Goal: Transaction & Acquisition: Purchase product/service

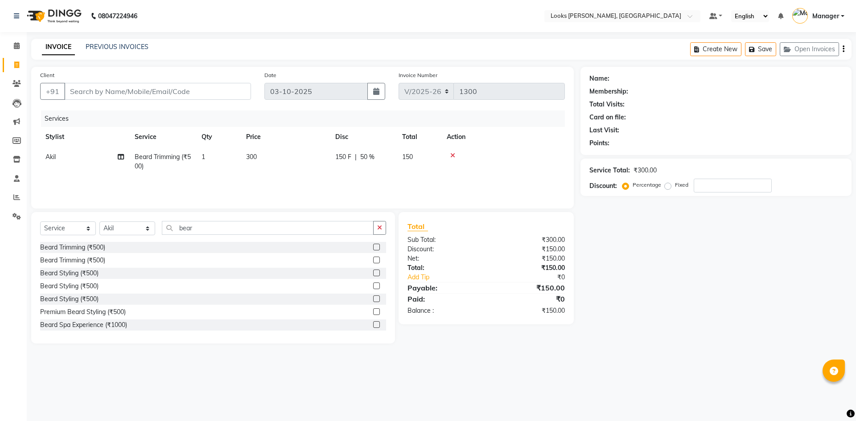
select select "6017"
select select "service"
select select "67379"
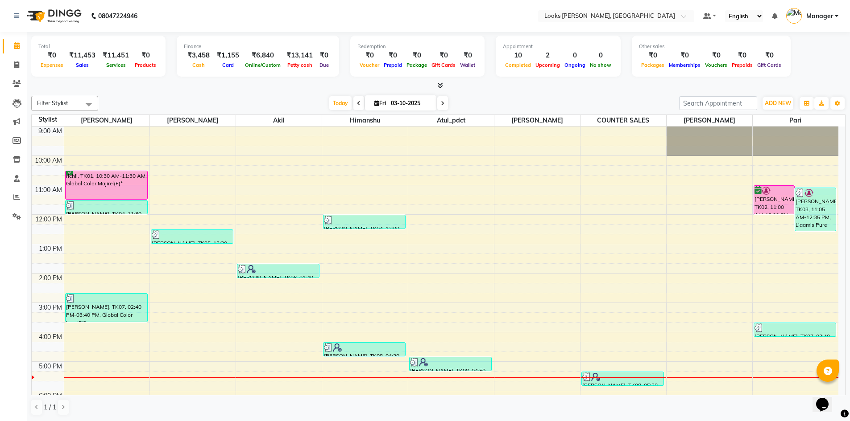
scroll to position [15, 0]
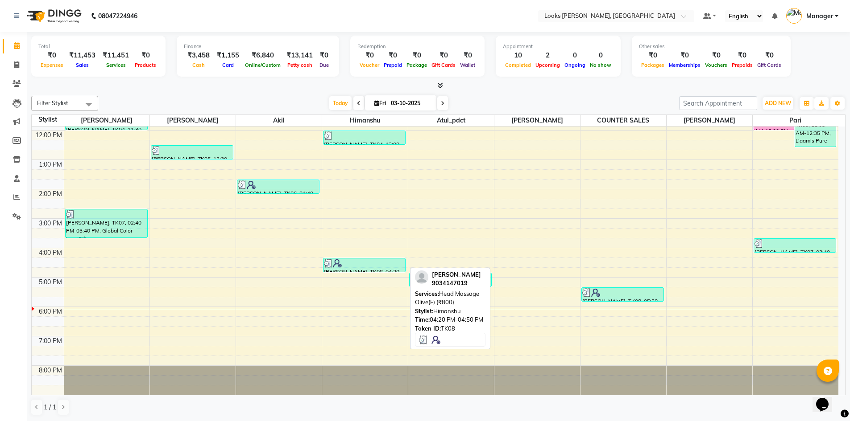
scroll to position [0, 0]
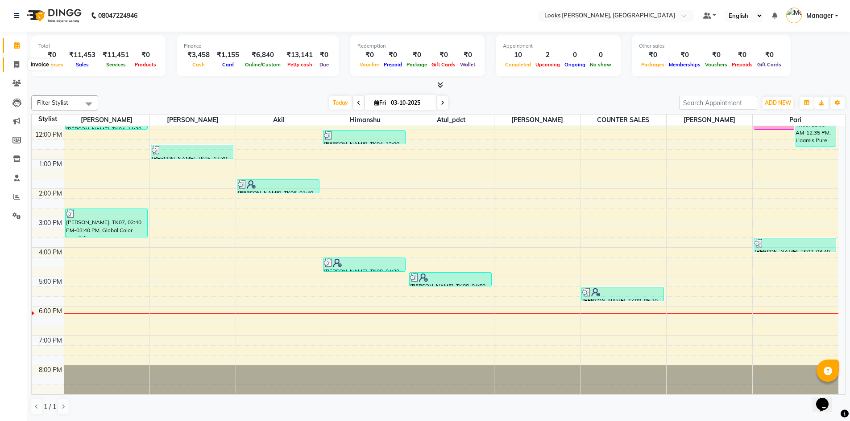
click at [17, 61] on icon at bounding box center [16, 64] width 5 height 7
select select "service"
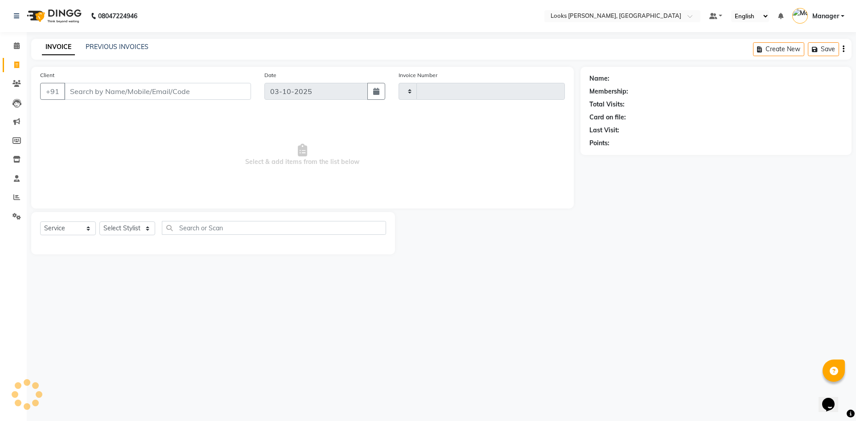
type input "1303"
select select "6017"
click at [140, 232] on select "Select Stylist" at bounding box center [127, 229] width 56 height 14
click at [130, 226] on select "Select Stylist" at bounding box center [127, 229] width 56 height 14
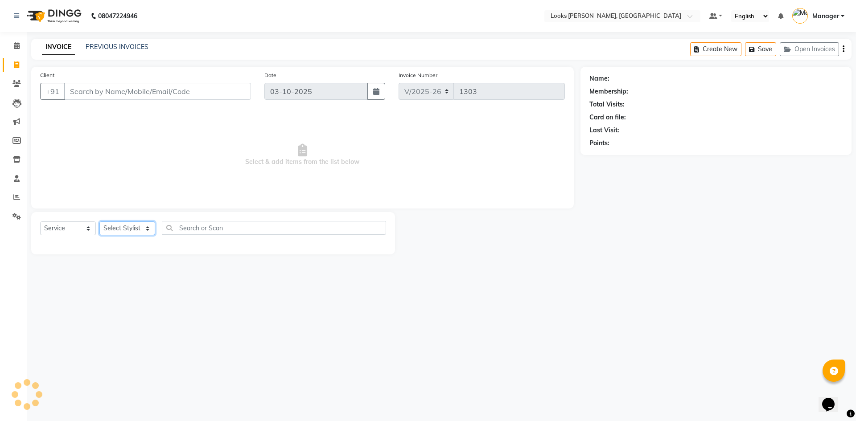
click at [130, 226] on select "Select Stylist" at bounding box center [127, 229] width 56 height 14
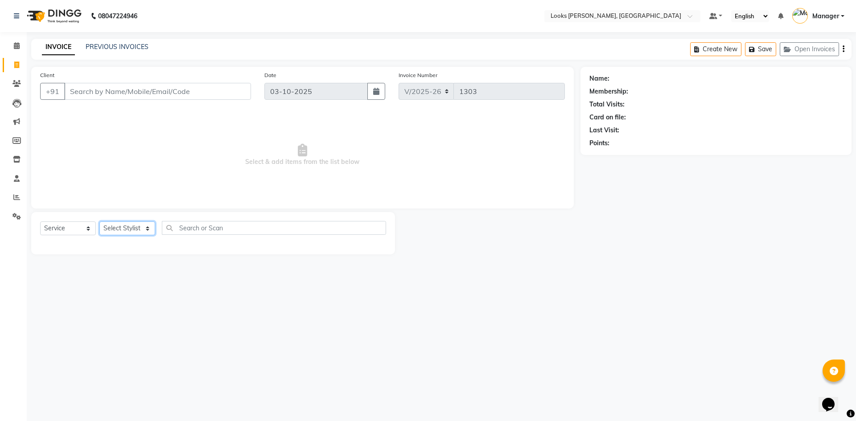
click at [130, 226] on select "Select Stylist [PERSON_NAME] [PERSON_NAME] Atul_pdct BRM_MASTER COUNTER SALES […" at bounding box center [127, 229] width 56 height 14
click at [148, 229] on select "Select Stylist [PERSON_NAME] [PERSON_NAME] Atul_pdct BRM_MASTER COUNTER SALES […" at bounding box center [127, 229] width 56 height 14
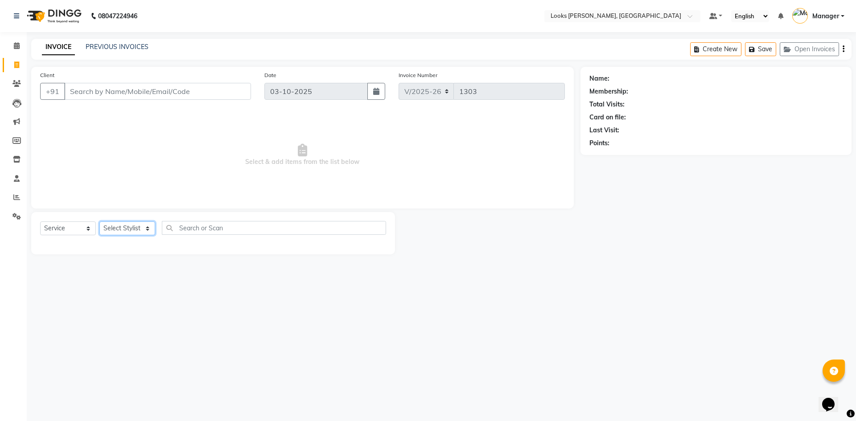
click at [148, 229] on select "Select Stylist [PERSON_NAME] [PERSON_NAME] Atul_pdct BRM_MASTER COUNTER SALES […" at bounding box center [127, 229] width 56 height 14
click at [147, 229] on select "Select Stylist [PERSON_NAME] [PERSON_NAME] Atul_pdct BRM_MASTER COUNTER SALES […" at bounding box center [127, 229] width 56 height 14
click at [132, 228] on select "Select Stylist [PERSON_NAME] [PERSON_NAME] Atul_pdct BRM_MASTER COUNTER SALES […" at bounding box center [127, 229] width 56 height 14
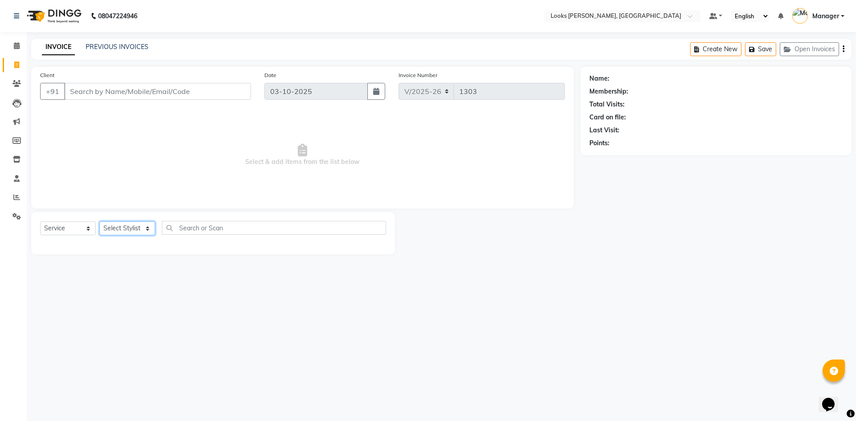
click at [132, 228] on select "Select Stylist [PERSON_NAME] [PERSON_NAME] Atul_pdct BRM_MASTER COUNTER SALES […" at bounding box center [127, 229] width 56 height 14
select select "44300"
click at [99, 222] on select "Select Stylist [PERSON_NAME] [PERSON_NAME] Atul_pdct BRM_MASTER COUNTER SALES […" at bounding box center [127, 229] width 56 height 14
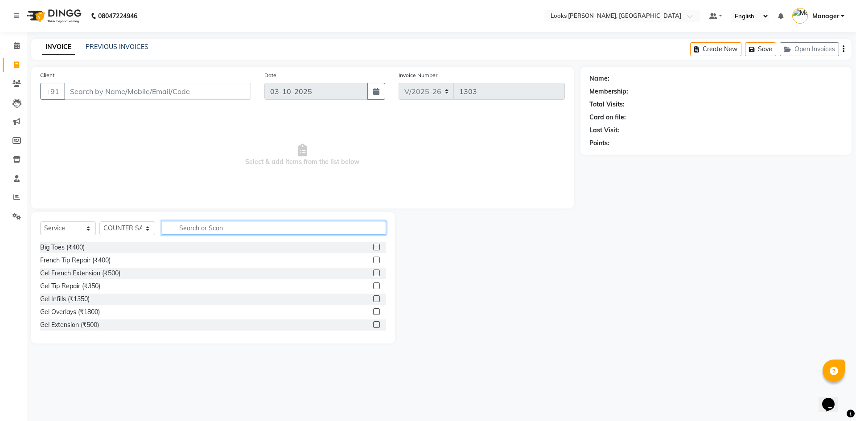
click at [218, 232] on input "text" at bounding box center [274, 228] width 224 height 14
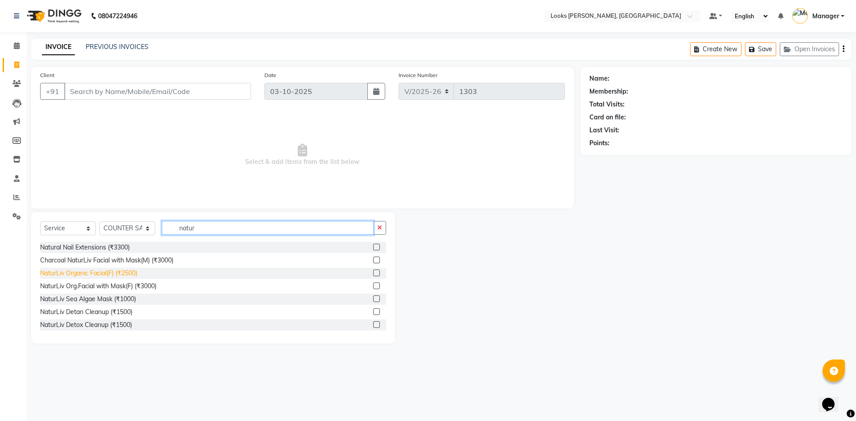
type input "natur"
click at [125, 277] on div "NaturLiv Organic Facial(F) (₹2500)" at bounding box center [88, 273] width 97 height 9
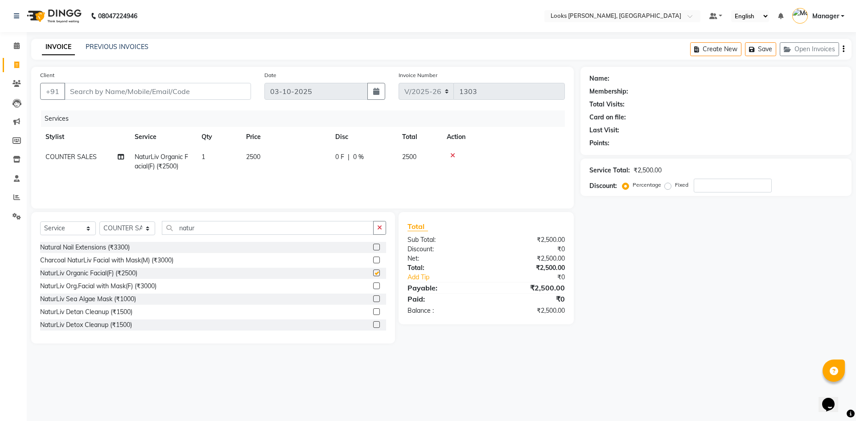
checkbox input "false"
click at [281, 155] on td "2500" at bounding box center [285, 161] width 89 height 29
select select "44300"
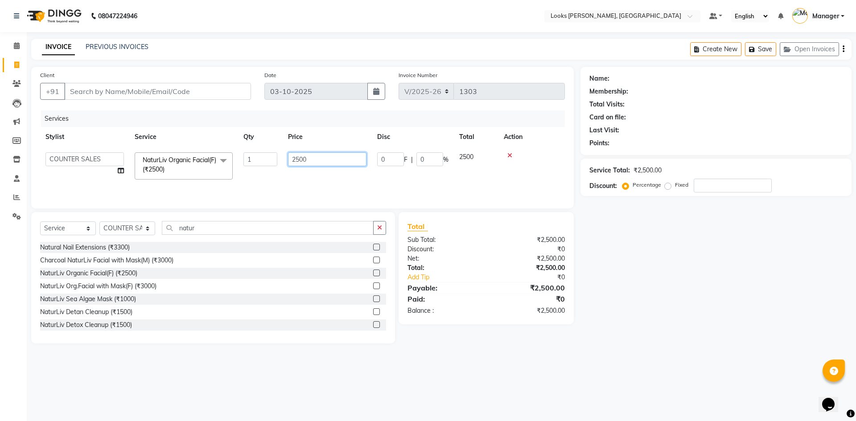
click at [312, 159] on input "2500" at bounding box center [327, 160] width 78 height 14
type input "3000"
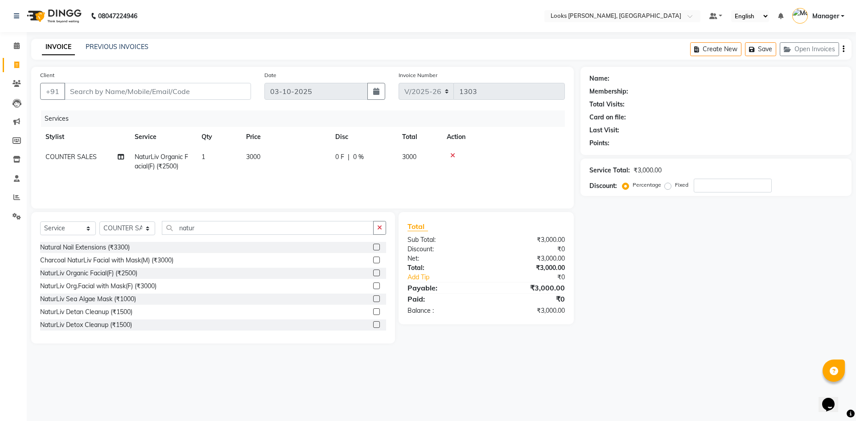
click at [365, 155] on div "0 F | 0 %" at bounding box center [363, 157] width 56 height 9
select select "44300"
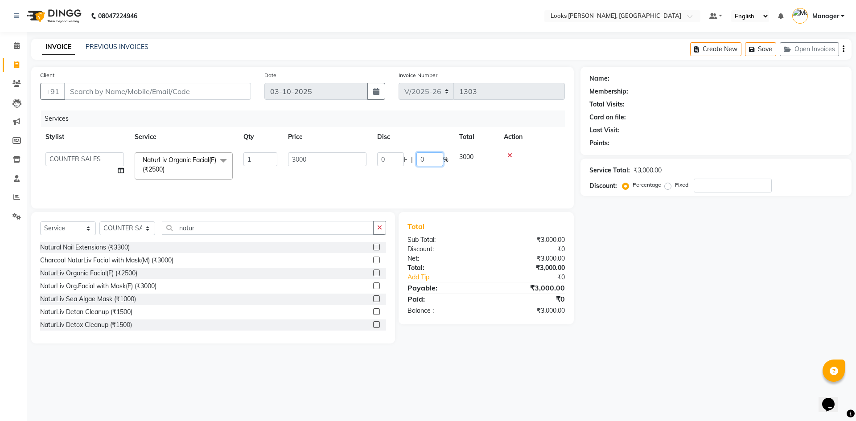
click at [434, 158] on input "0" at bounding box center [430, 160] width 27 height 14
type input "047.5"
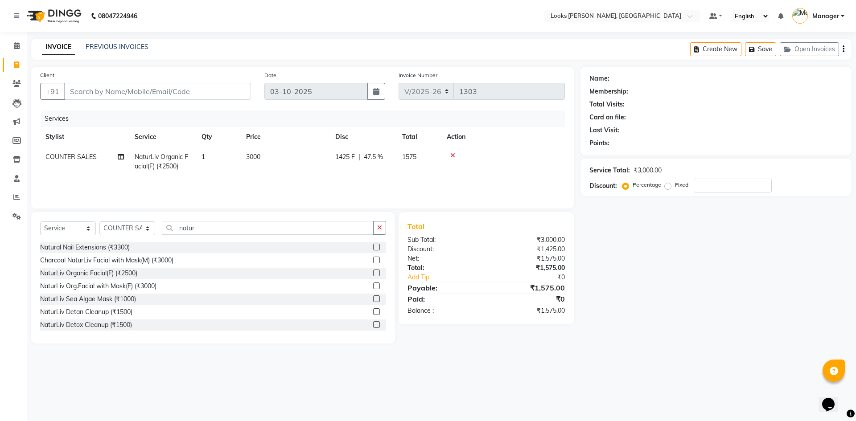
click at [533, 350] on main "INVOICE PREVIOUS INVOICES Create New Save Open Invoices Client +91 Date 03-10-2…" at bounding box center [442, 198] width 830 height 318
click at [157, 88] on input "Client" at bounding box center [157, 91] width 187 height 17
type input "9"
type input "0"
type input "9350825001"
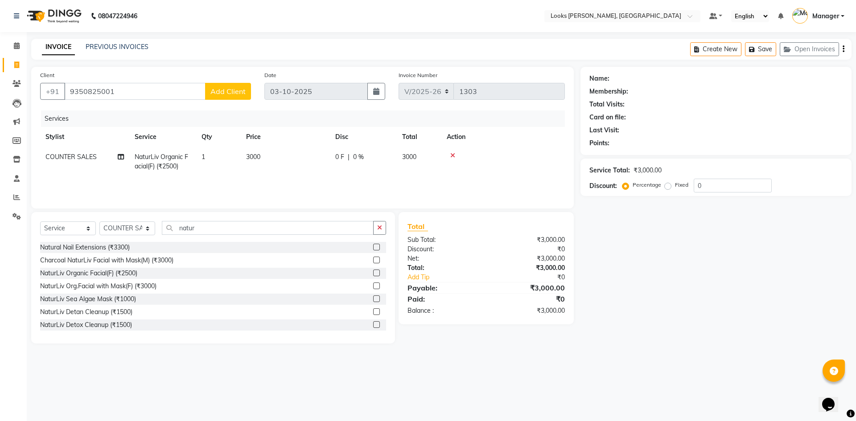
click at [229, 91] on span "Add Client" at bounding box center [228, 91] width 35 height 9
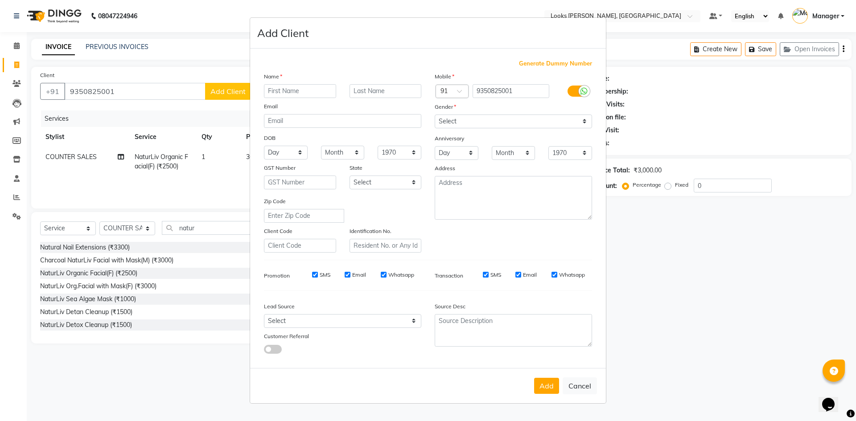
click at [293, 91] on input "text" at bounding box center [300, 91] width 72 height 14
type input "simran"
click at [483, 120] on select "Select [DEMOGRAPHIC_DATA] [DEMOGRAPHIC_DATA] Other Prefer Not To Say" at bounding box center [513, 122] width 157 height 14
select select "[DEMOGRAPHIC_DATA]"
click at [435, 115] on select "Select [DEMOGRAPHIC_DATA] [DEMOGRAPHIC_DATA] Other Prefer Not To Say" at bounding box center [513, 122] width 157 height 14
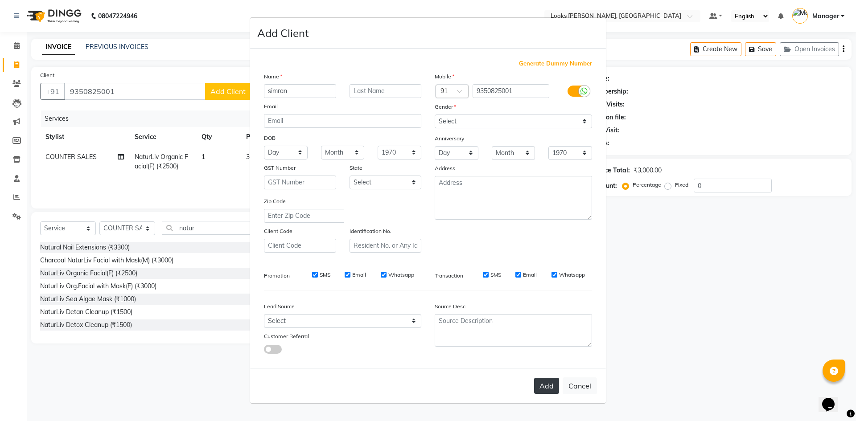
click at [543, 384] on button "Add" at bounding box center [546, 386] width 25 height 16
select select
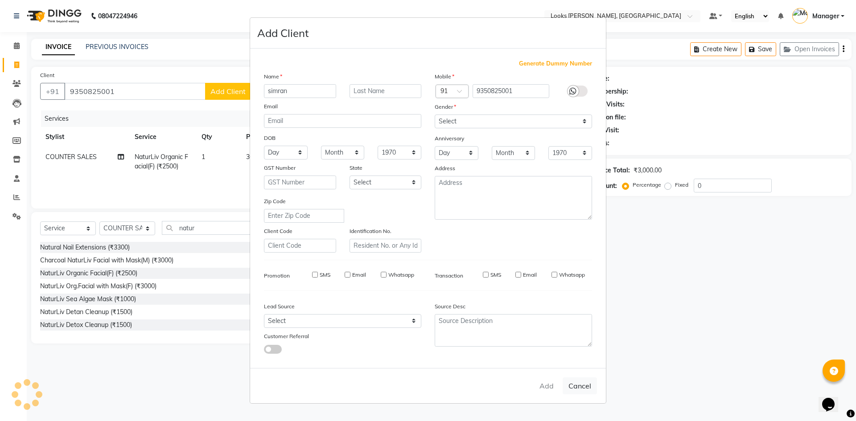
select select
checkbox input "false"
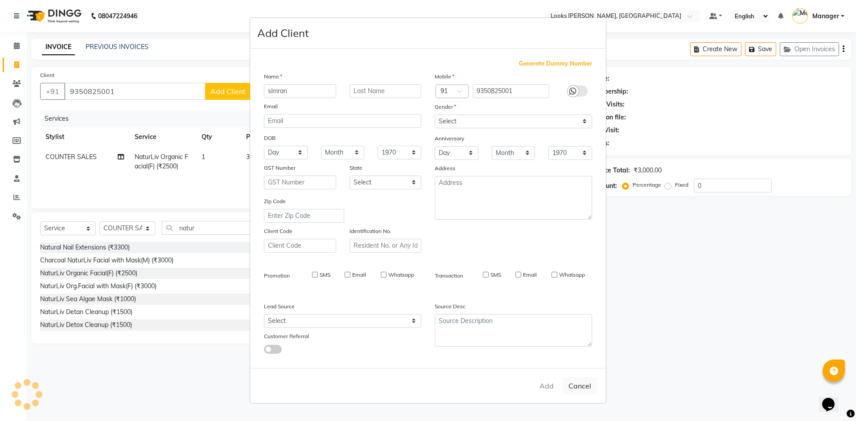
checkbox input "false"
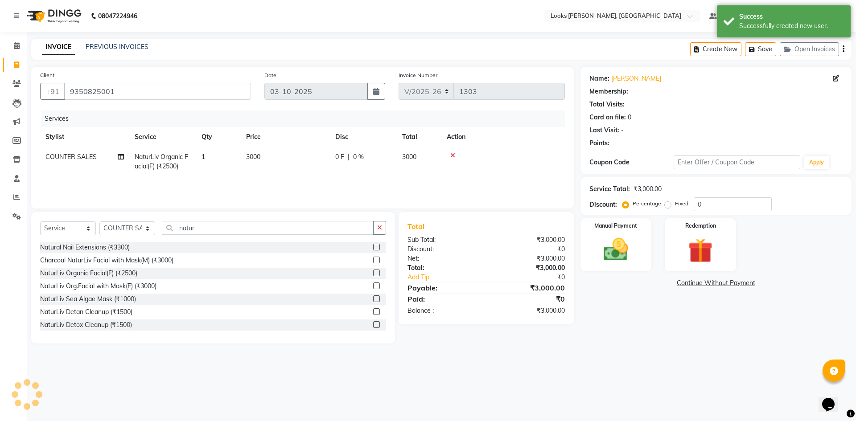
select select "1: Object"
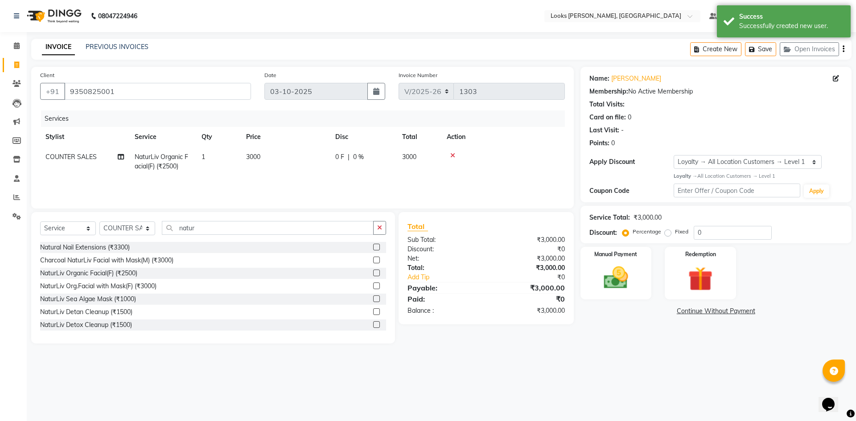
click at [353, 157] on span "0 %" at bounding box center [358, 157] width 11 height 9
select select "44300"
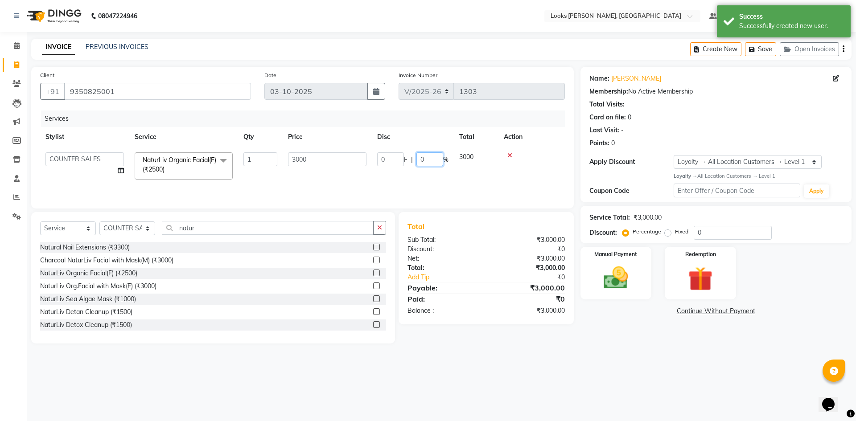
drag, startPoint x: 430, startPoint y: 158, endPoint x: 430, endPoint y: 164, distance: 5.8
click at [430, 159] on input "0" at bounding box center [430, 160] width 27 height 14
type input "047.5"
click at [643, 359] on div "08047224946 Select Location × Looks Yamuna Nagar, Haryana Default Panel My Pane…" at bounding box center [428, 210] width 856 height 421
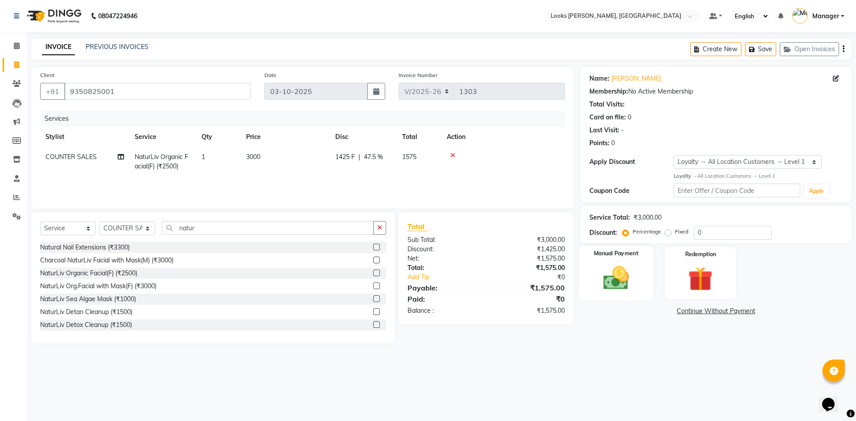
click at [642, 270] on div "Manual Payment" at bounding box center [616, 273] width 74 height 55
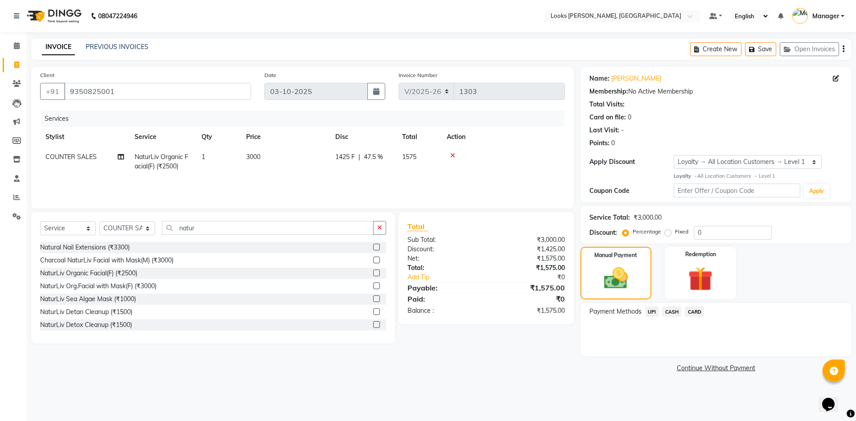
click at [657, 313] on span "UPI" at bounding box center [652, 312] width 14 height 10
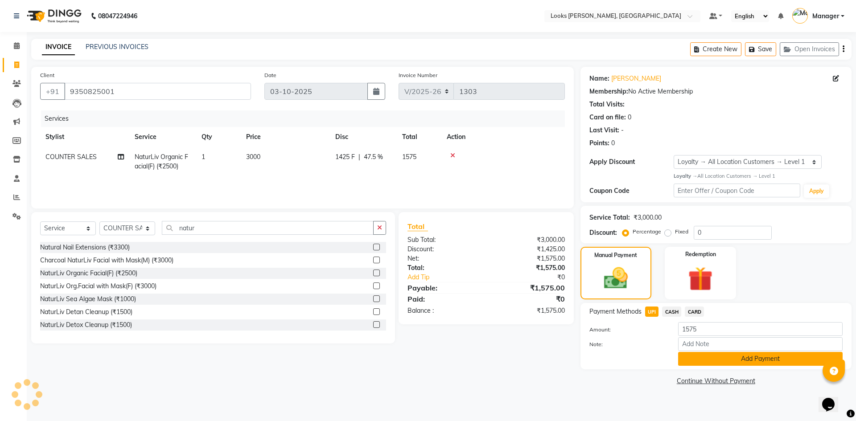
click at [768, 359] on button "Add Payment" at bounding box center [760, 359] width 165 height 14
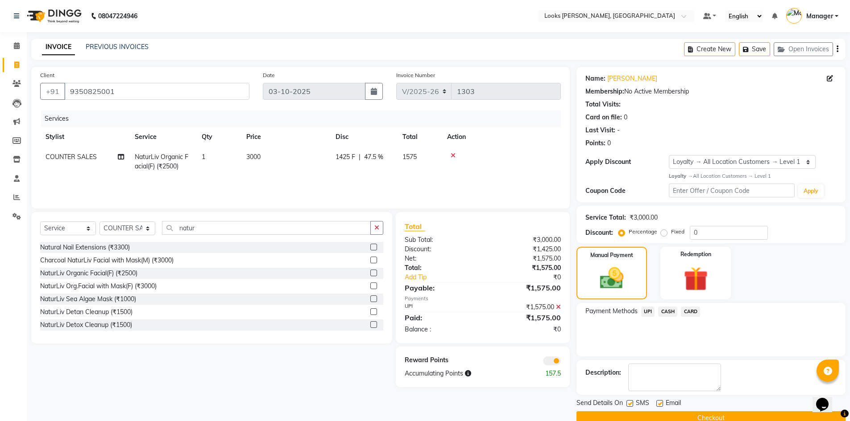
scroll to position [17, 0]
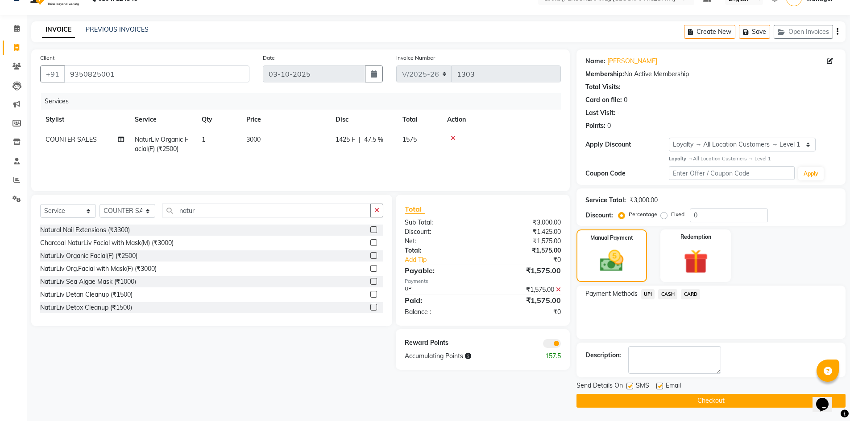
click at [544, 346] on span at bounding box center [552, 343] width 18 height 9
click at [561, 345] on input "checkbox" at bounding box center [561, 345] width 0 height 0
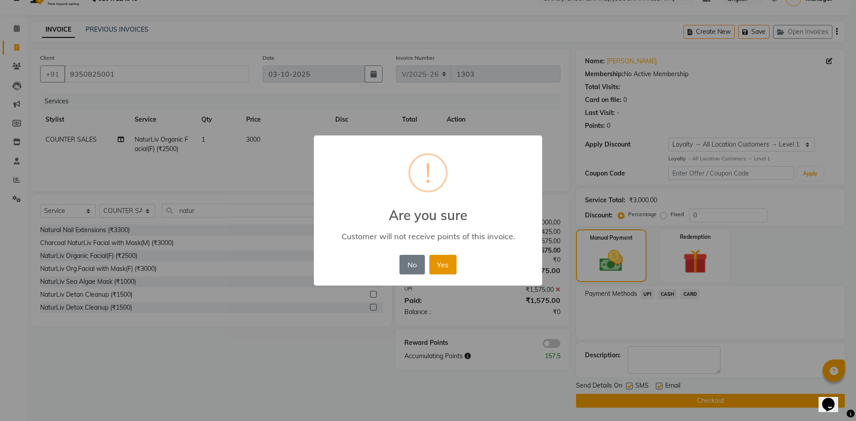
click at [449, 264] on button "Yes" at bounding box center [443, 265] width 27 height 20
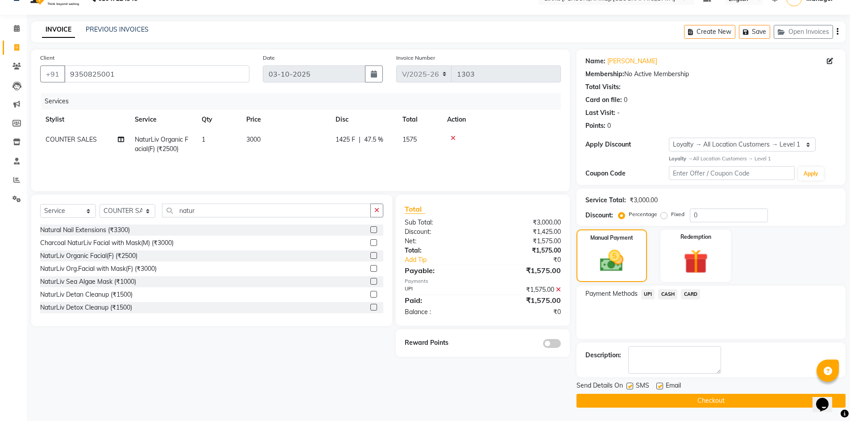
click at [706, 401] on button "Checkout" at bounding box center [710, 401] width 269 height 14
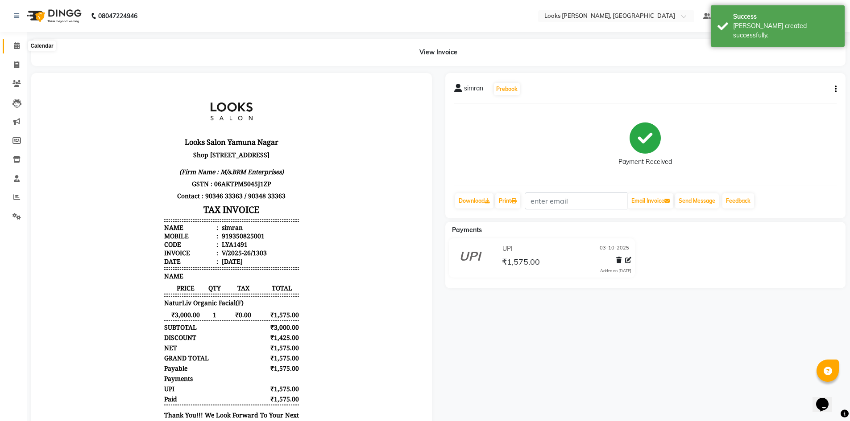
click at [14, 45] on icon at bounding box center [17, 45] width 6 height 7
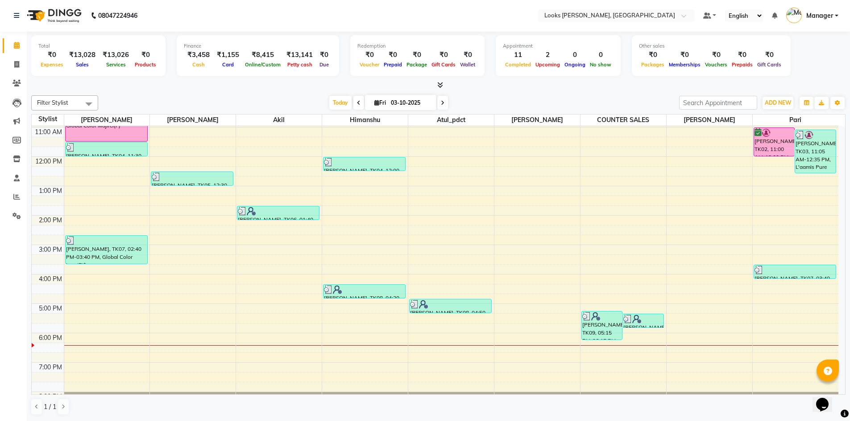
scroll to position [54, 0]
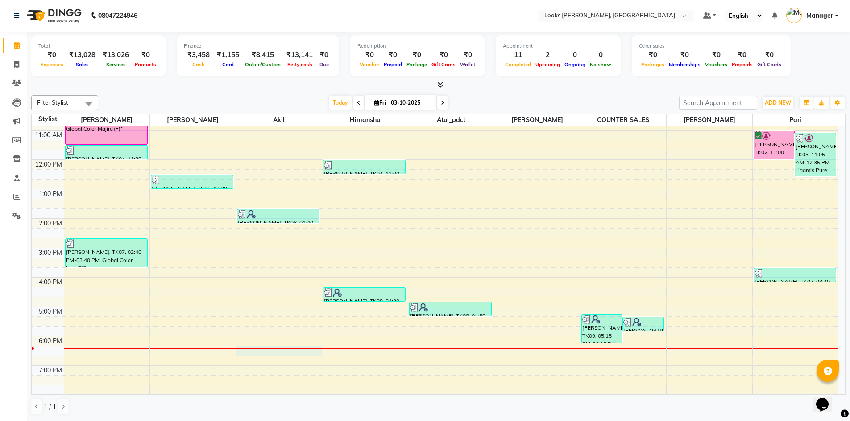
click at [307, 358] on div "[PERSON_NAME], TK06, 01:40 PM-02:10 PM, [PERSON_NAME] Trimming (₹500)" at bounding box center [279, 248] width 86 height 353
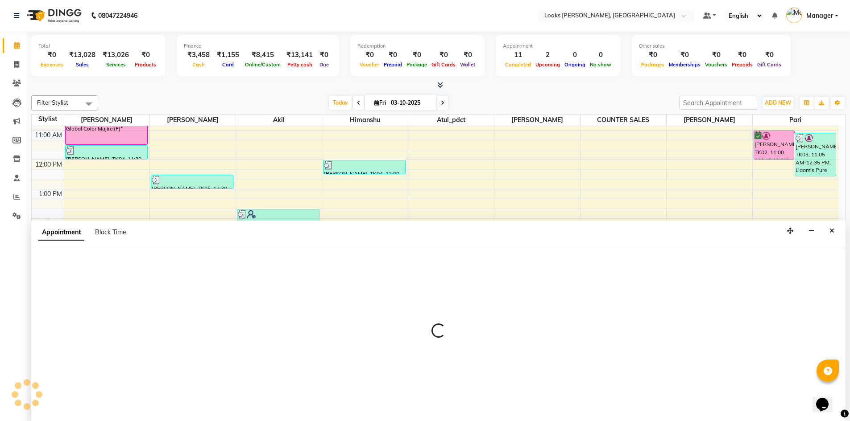
select select "67379"
select select "1095"
select select "tentative"
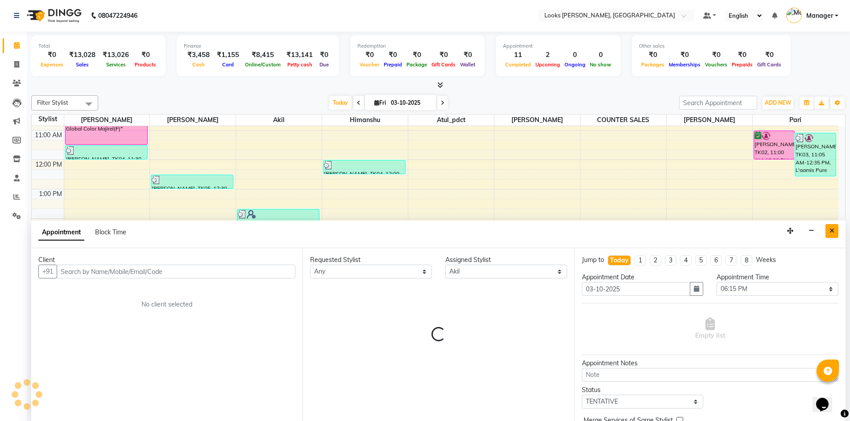
click at [835, 232] on button "Close" at bounding box center [831, 231] width 13 height 14
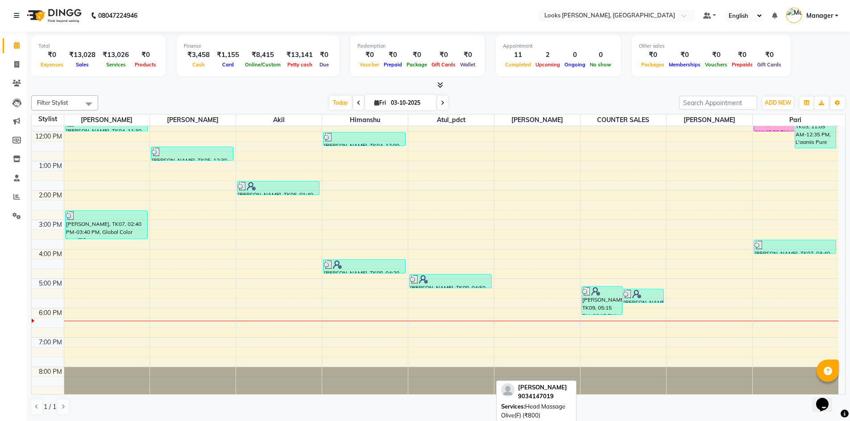
scroll to position [84, 0]
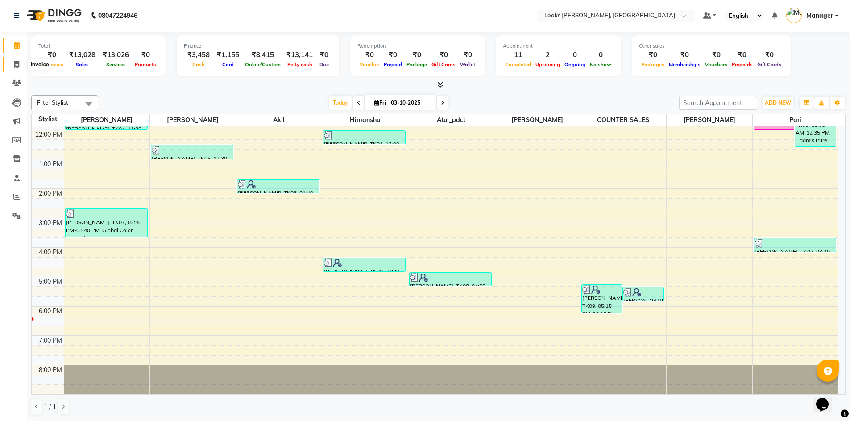
click at [16, 63] on icon at bounding box center [16, 64] width 5 height 7
select select "service"
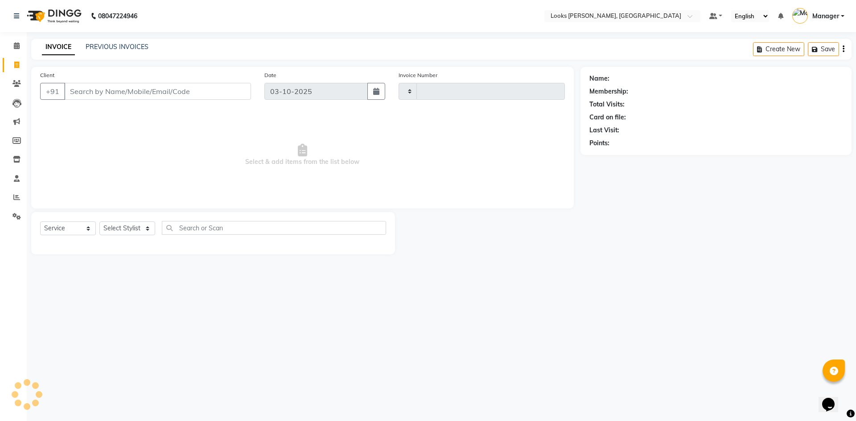
type input "1304"
select select "6017"
click at [137, 227] on select "Select Stylist [PERSON_NAME] [PERSON_NAME] Atul_pdct BRM_MASTER COUNTER SALES […" at bounding box center [127, 229] width 56 height 14
select select "44300"
click at [99, 222] on select "Select Stylist [PERSON_NAME] [PERSON_NAME] Atul_pdct BRM_MASTER COUNTER SALES […" at bounding box center [127, 229] width 56 height 14
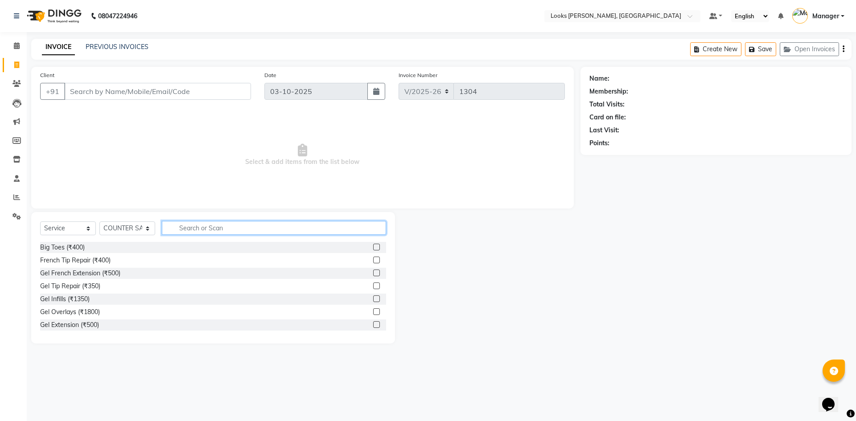
click at [197, 225] on input "text" at bounding box center [274, 228] width 224 height 14
click at [191, 223] on input "text" at bounding box center [274, 228] width 224 height 14
type input "cut"
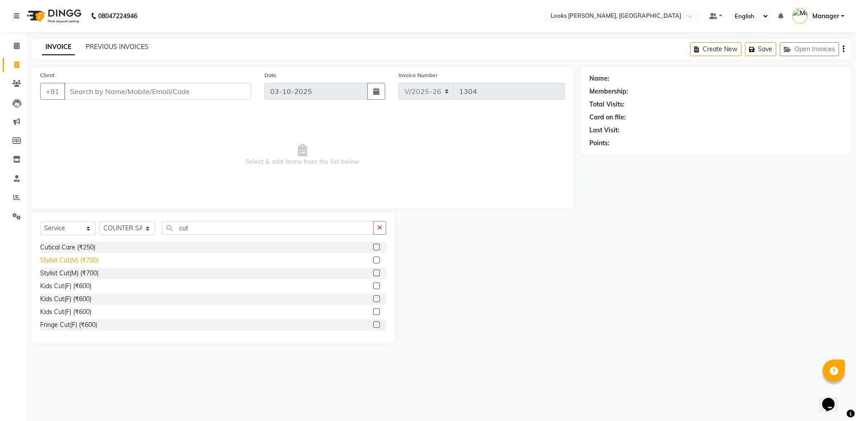
click at [84, 260] on div "Stylist Cut(M) (₹700)" at bounding box center [69, 260] width 58 height 9
checkbox input "false"
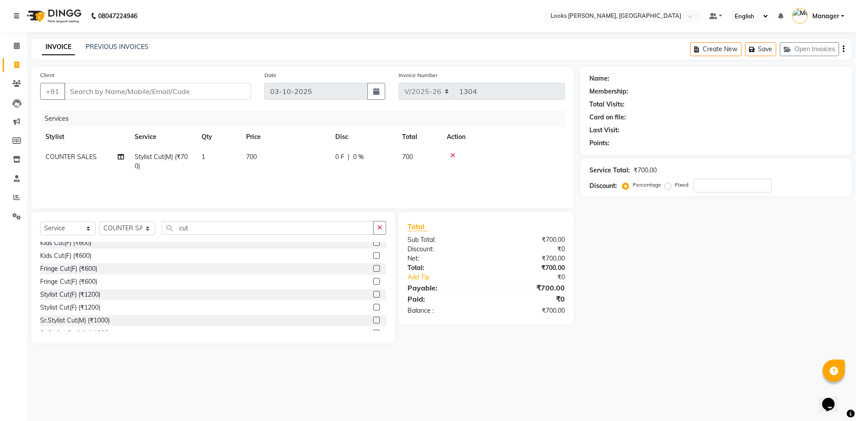
scroll to position [78, 0]
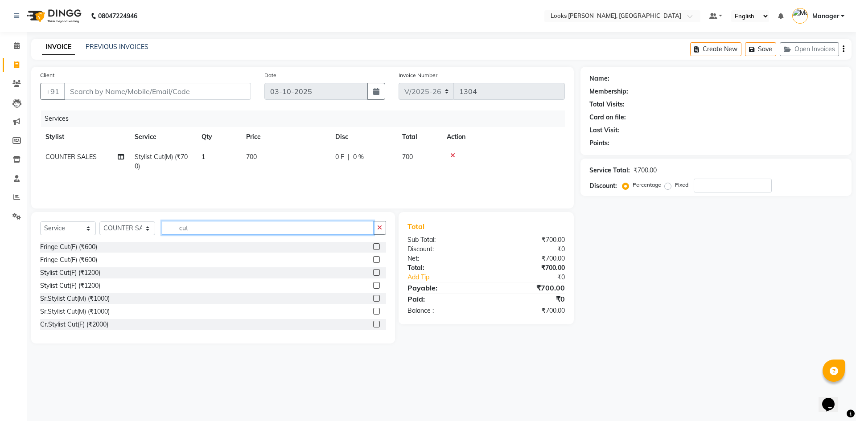
click at [201, 221] on input "cut" at bounding box center [268, 228] width 212 height 14
click at [202, 225] on input "cut" at bounding box center [268, 228] width 212 height 14
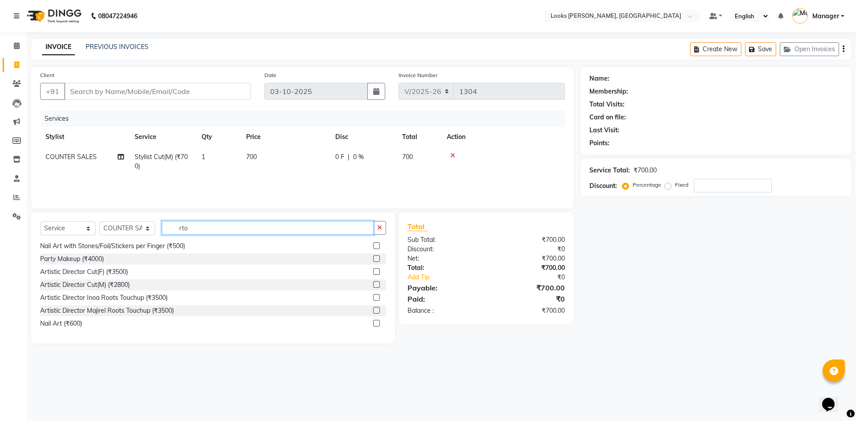
scroll to position [0, 0]
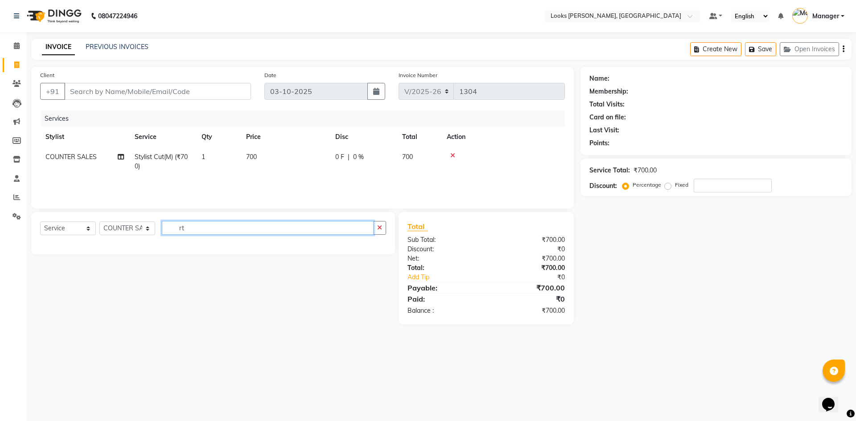
type input "r"
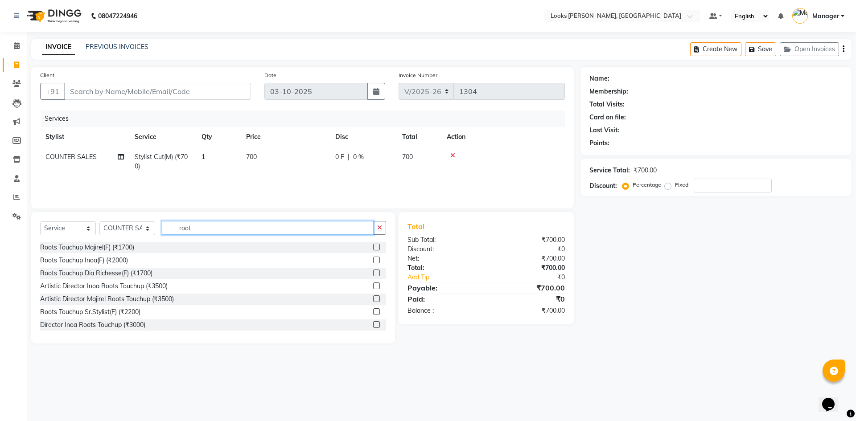
click at [194, 230] on input "root" at bounding box center [268, 228] width 212 height 14
type input "glob"
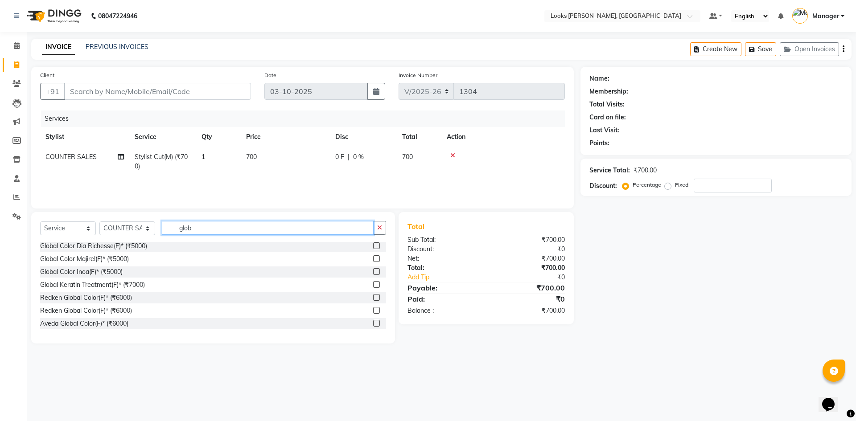
click at [197, 229] on input "glob" at bounding box center [268, 228] width 212 height 14
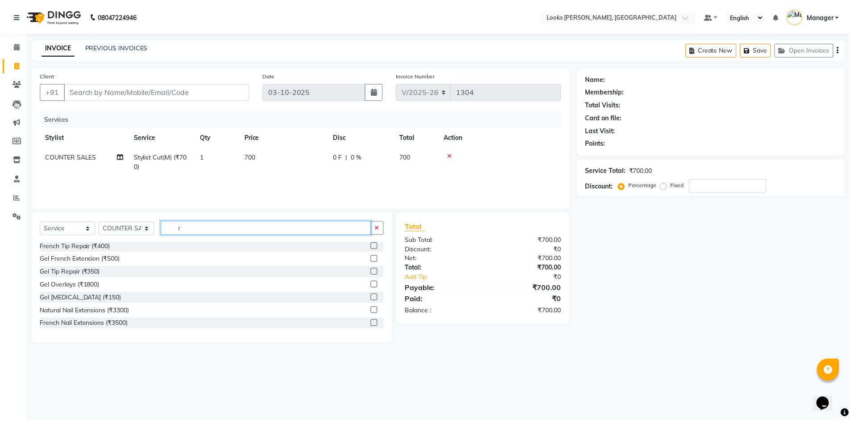
scroll to position [0, 0]
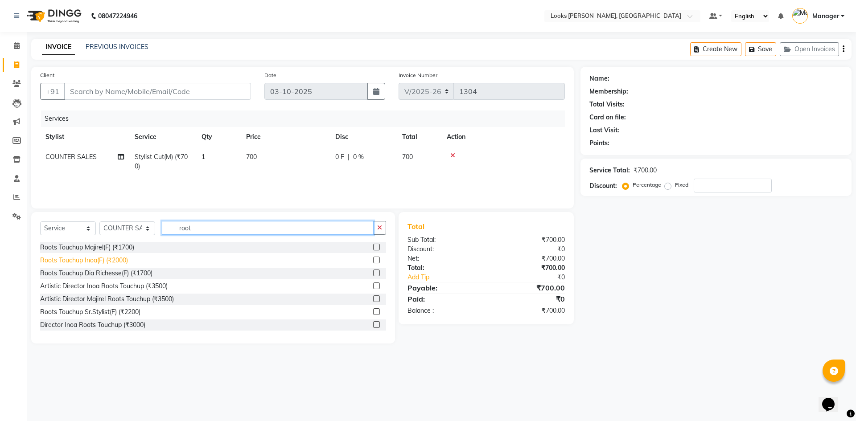
type input "root"
click at [83, 260] on div "Roots Touchup Inoa(F) (₹2000)" at bounding box center [84, 260] width 88 height 9
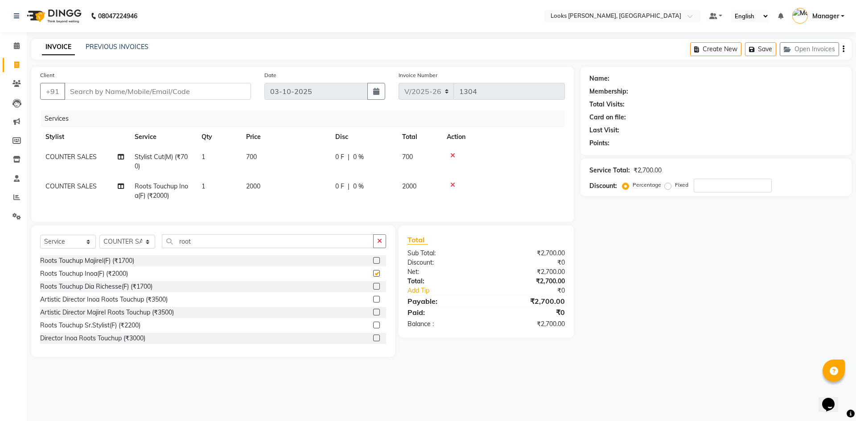
checkbox input "false"
click at [257, 185] on span "2000" at bounding box center [253, 186] width 14 height 8
select select "44300"
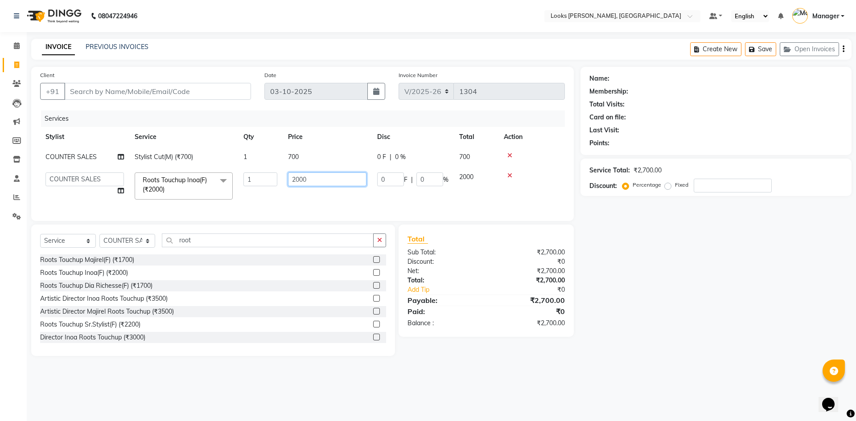
click at [324, 182] on input "2000" at bounding box center [327, 180] width 78 height 14
click at [325, 182] on input "2000" at bounding box center [327, 180] width 78 height 14
type input "1400"
click at [301, 156] on td "700" at bounding box center [327, 157] width 89 height 20
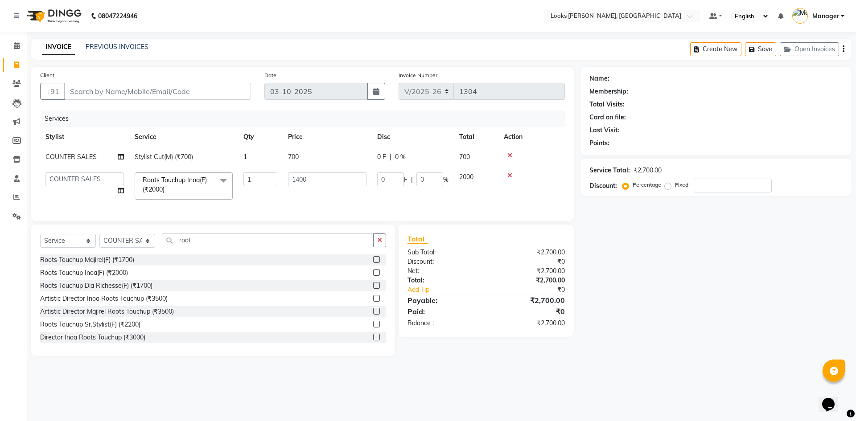
select select "44300"
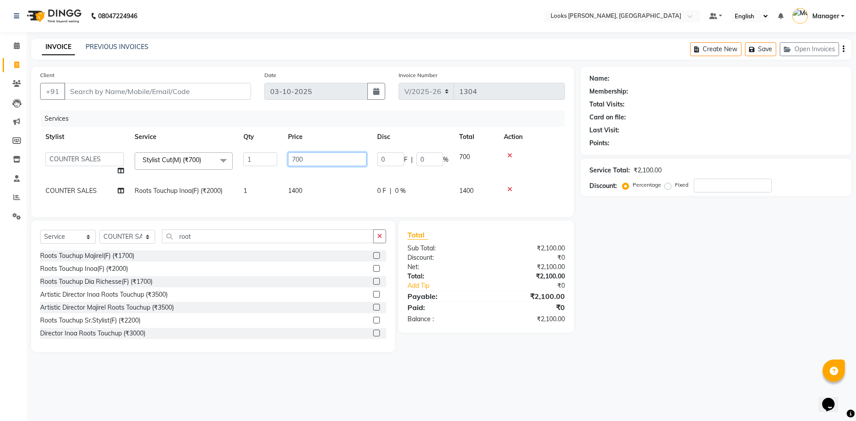
click at [310, 158] on input "700" at bounding box center [327, 160] width 78 height 14
type input "350"
click at [650, 249] on div "Name: Membership: Total Visits: Card on file: Last Visit: Points: Service Total…" at bounding box center [720, 209] width 278 height 285
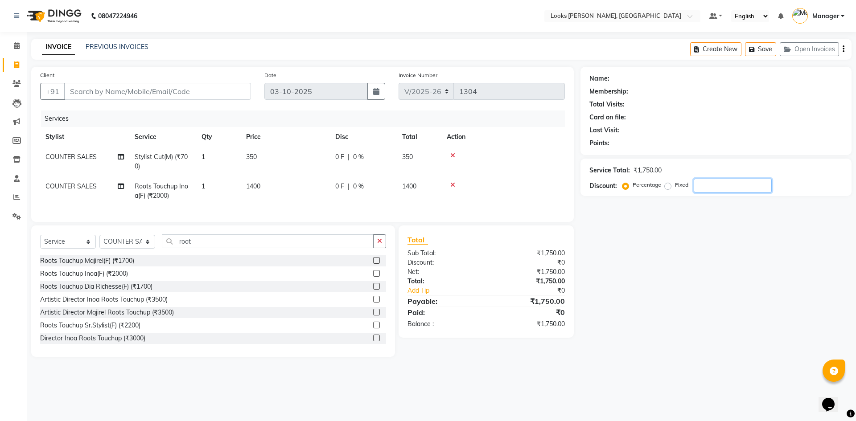
click at [706, 183] on input "number" at bounding box center [733, 186] width 78 height 14
type input "47.5"
click at [694, 294] on div "Name: Membership: Total Visits: Card on file: Last Visit: Points: Service Total…" at bounding box center [720, 212] width 278 height 290
click at [149, 89] on input "Client" at bounding box center [157, 91] width 187 height 17
type input "9"
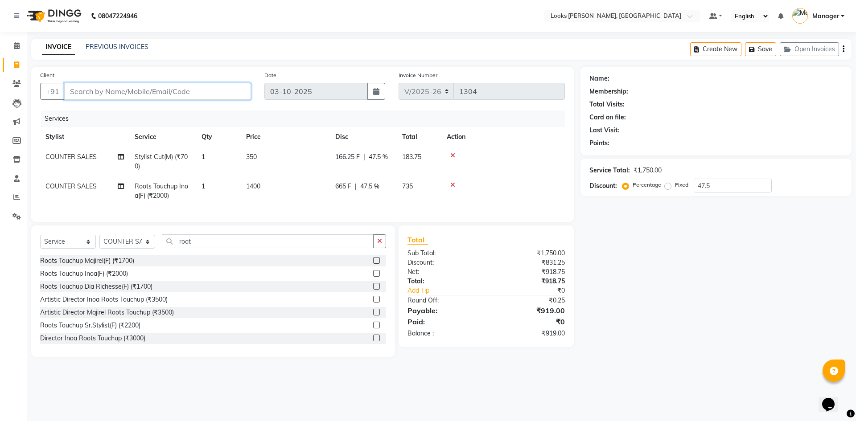
type input "0"
type input "9896219470"
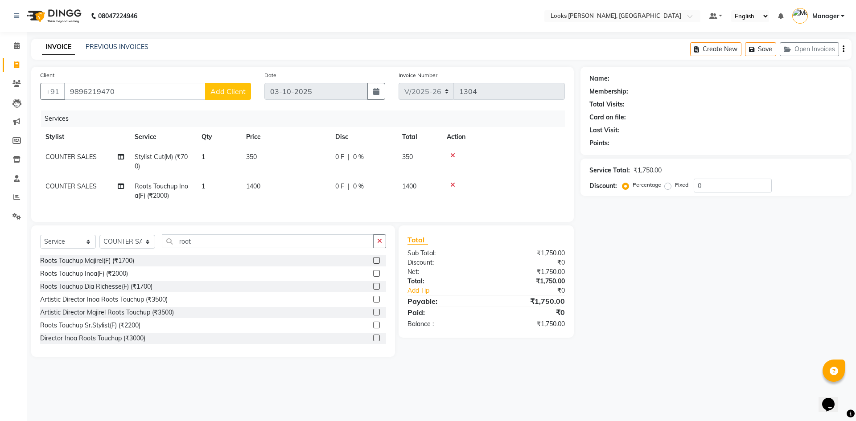
click at [231, 93] on span "Add Client" at bounding box center [228, 91] width 35 height 9
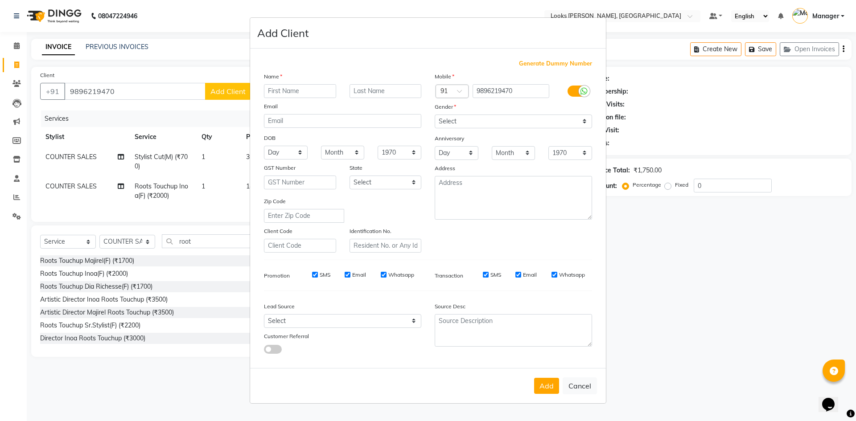
click at [284, 94] on input "text" at bounding box center [300, 91] width 72 height 14
type input "mangat ram"
click at [457, 124] on select "Select [DEMOGRAPHIC_DATA] [DEMOGRAPHIC_DATA] Other Prefer Not To Say" at bounding box center [513, 122] width 157 height 14
select select "male"
click at [435, 115] on select "Select [DEMOGRAPHIC_DATA] [DEMOGRAPHIC_DATA] Other Prefer Not To Say" at bounding box center [513, 122] width 157 height 14
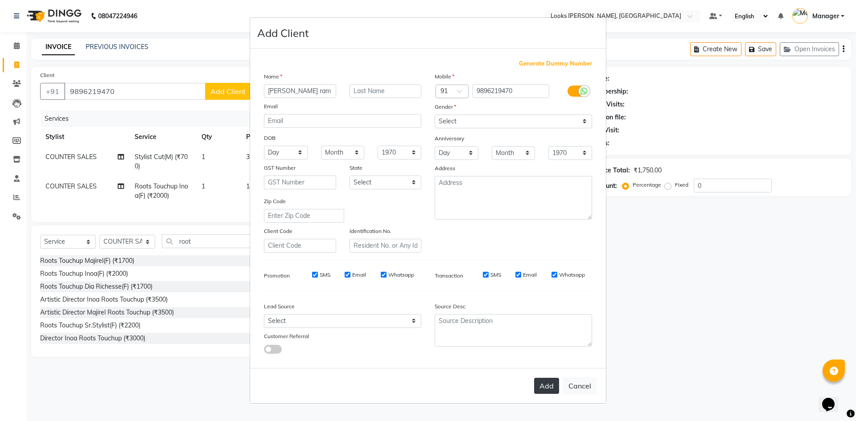
click at [549, 389] on button "Add" at bounding box center [546, 386] width 25 height 16
select select
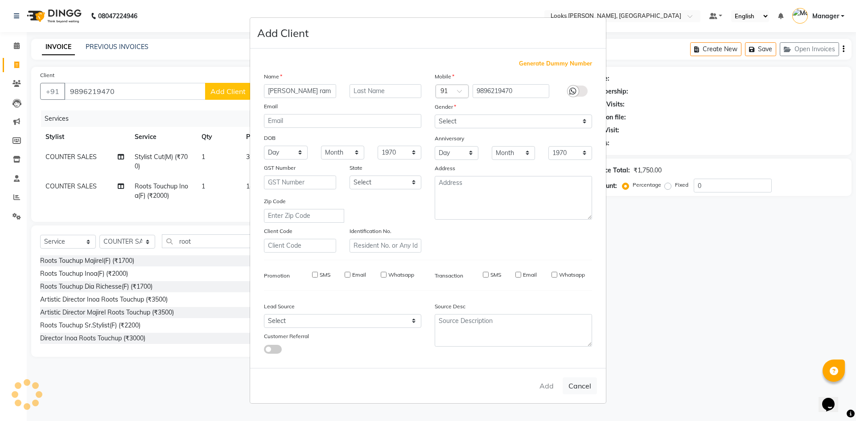
select select
checkbox input "false"
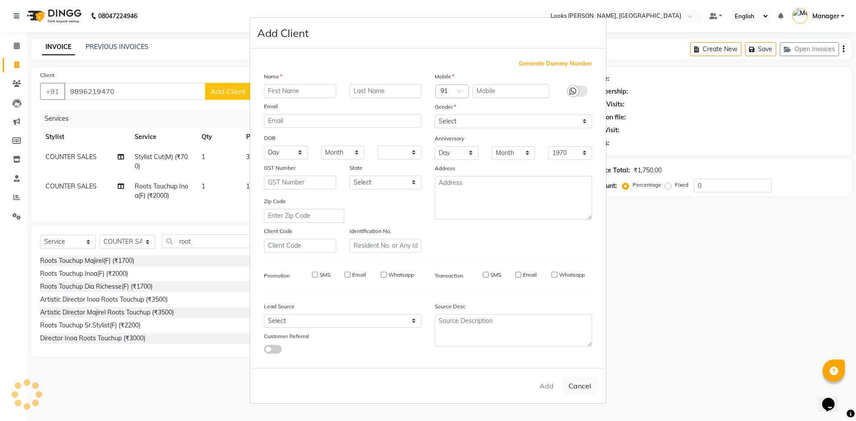
checkbox input "false"
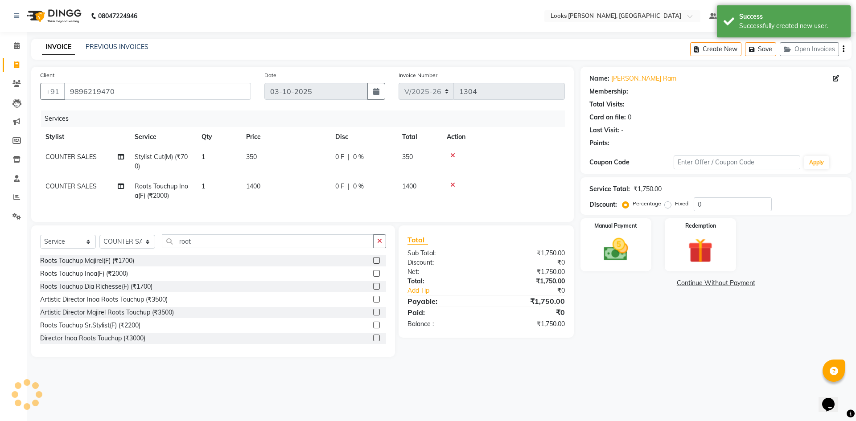
select select "1: Object"
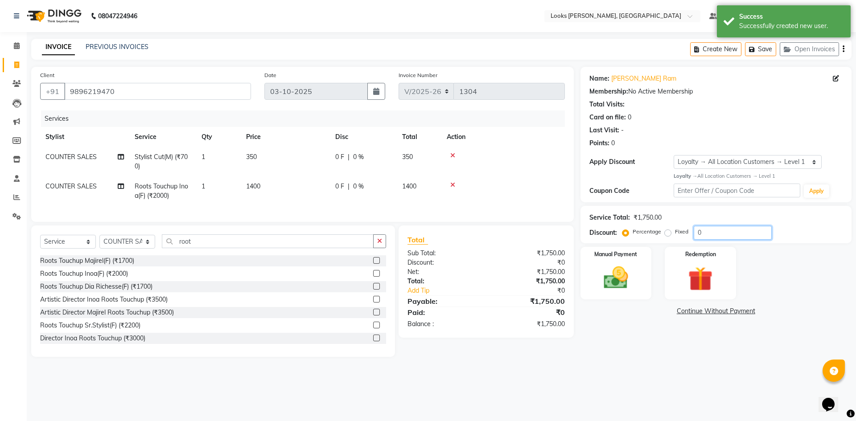
click at [713, 231] on input "0" at bounding box center [733, 233] width 78 height 14
click at [728, 380] on div "08047224946 Select Location × Looks Yamuna Nagar, Haryana Default Panel My Pane…" at bounding box center [428, 210] width 856 height 421
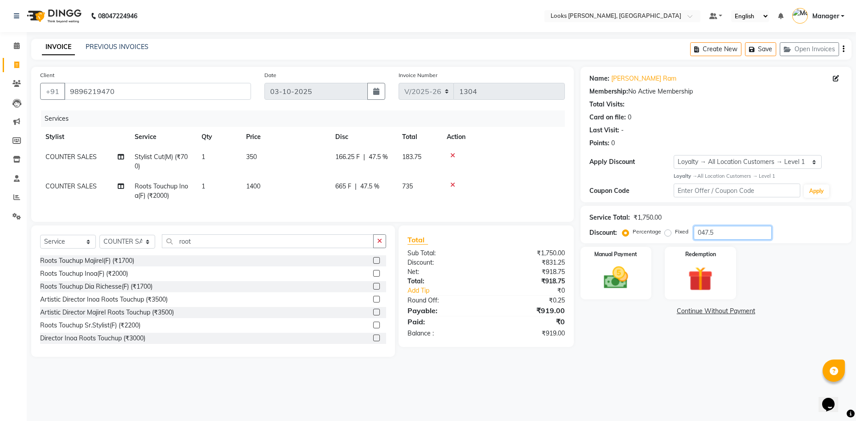
click at [725, 230] on input "047.5" at bounding box center [733, 233] width 78 height 14
type input "100"
click at [675, 231] on label "Fixed" at bounding box center [681, 232] width 13 height 8
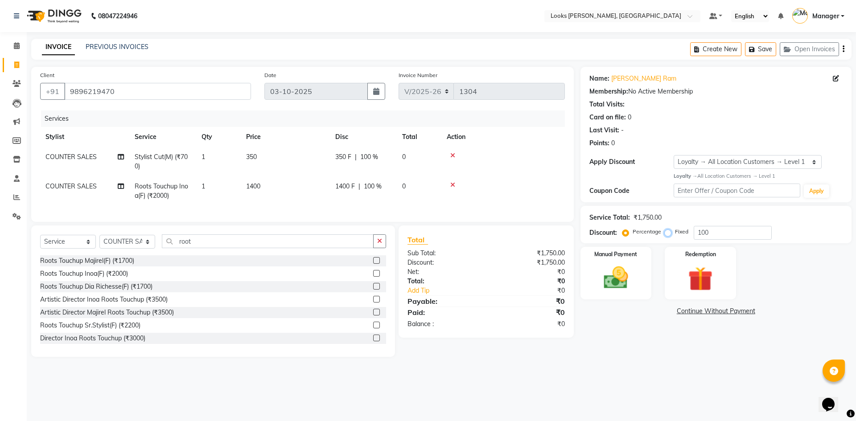
click at [669, 231] on input "Fixed" at bounding box center [670, 232] width 6 height 6
radio input "true"
click at [735, 238] on input "100" at bounding box center [733, 233] width 78 height 14
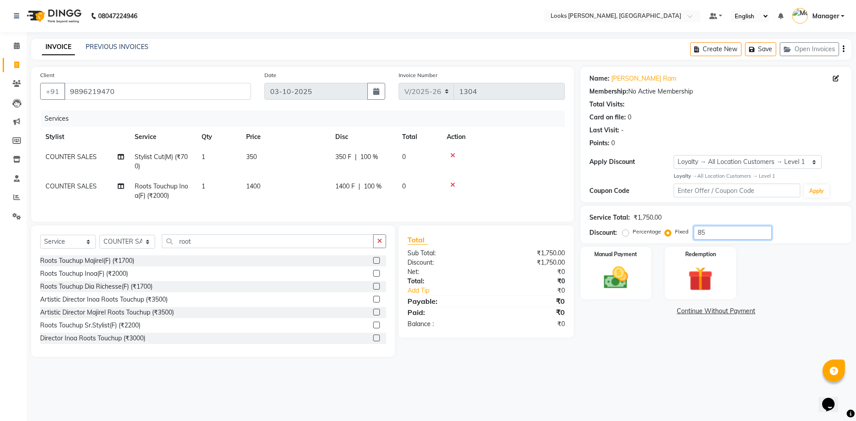
type input "8"
type input "850"
click at [650, 344] on div "Name: Mangat Ram Membership: No Active Membership Total Visits: Card on file: 0…" at bounding box center [720, 212] width 278 height 290
click at [624, 282] on img at bounding box center [615, 278] width 41 height 29
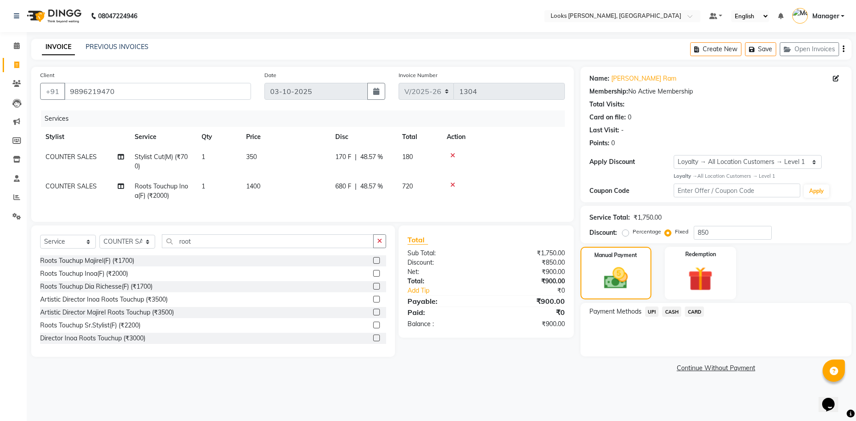
click at [677, 315] on span "CASH" at bounding box center [671, 312] width 19 height 10
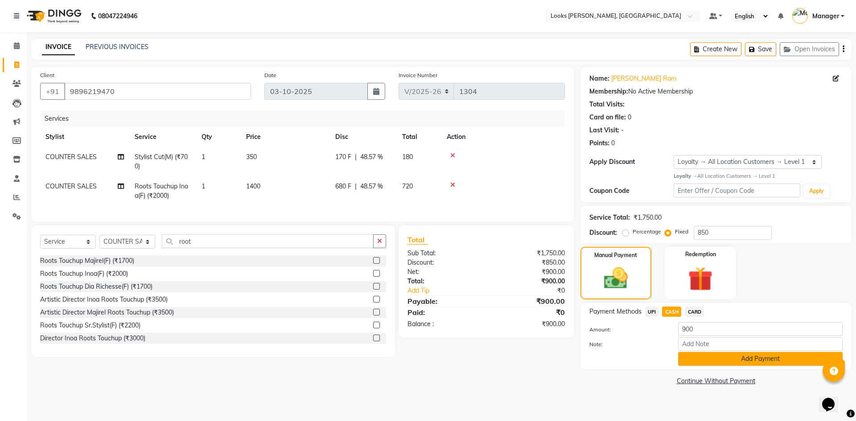
click at [746, 359] on button "Add Payment" at bounding box center [760, 359] width 165 height 14
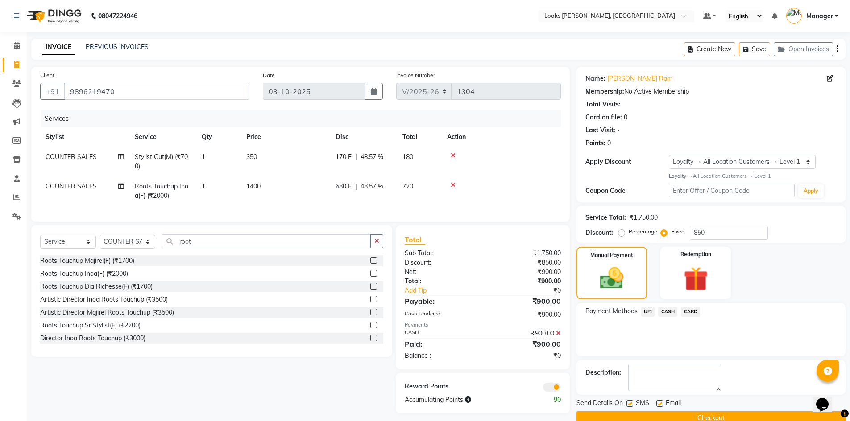
scroll to position [17, 0]
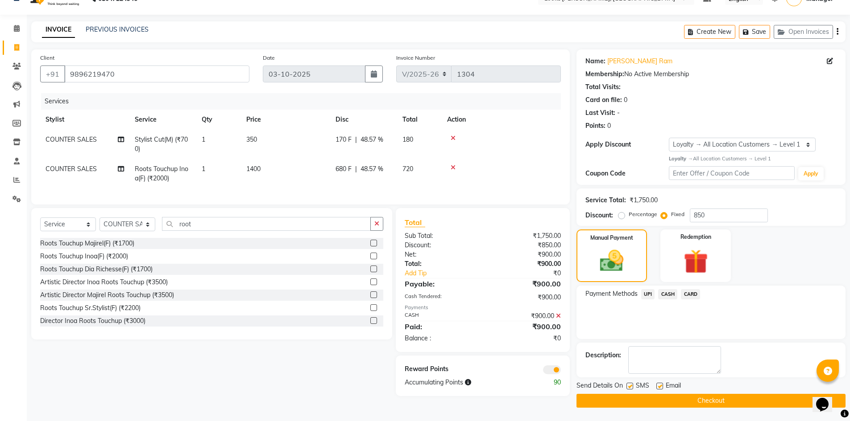
click at [554, 375] on span at bounding box center [552, 370] width 18 height 9
click at [561, 372] on input "checkbox" at bounding box center [561, 372] width 0 height 0
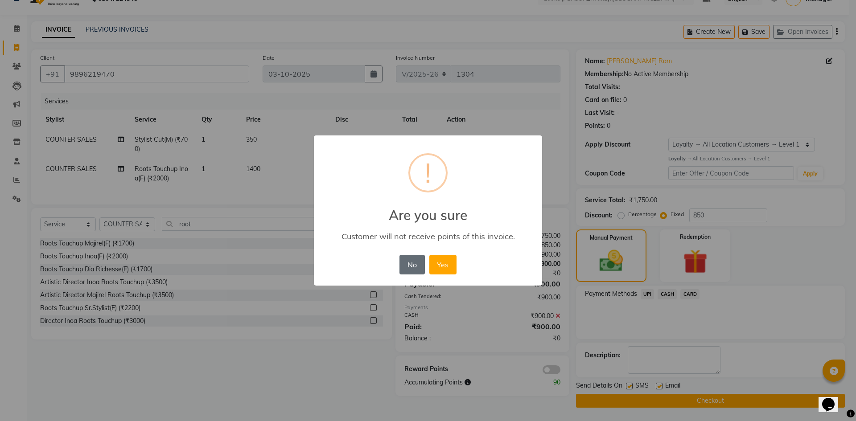
click at [415, 266] on button "No" at bounding box center [412, 265] width 25 height 20
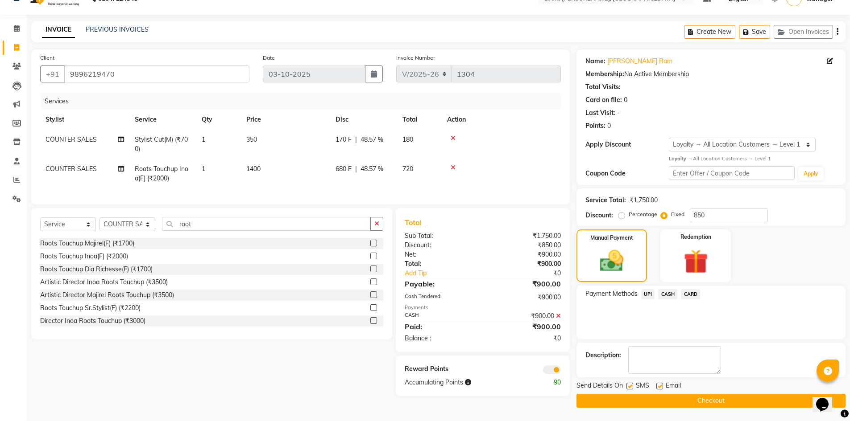
click at [550, 375] on span at bounding box center [552, 370] width 18 height 9
click at [561, 372] on input "checkbox" at bounding box center [561, 372] width 0 height 0
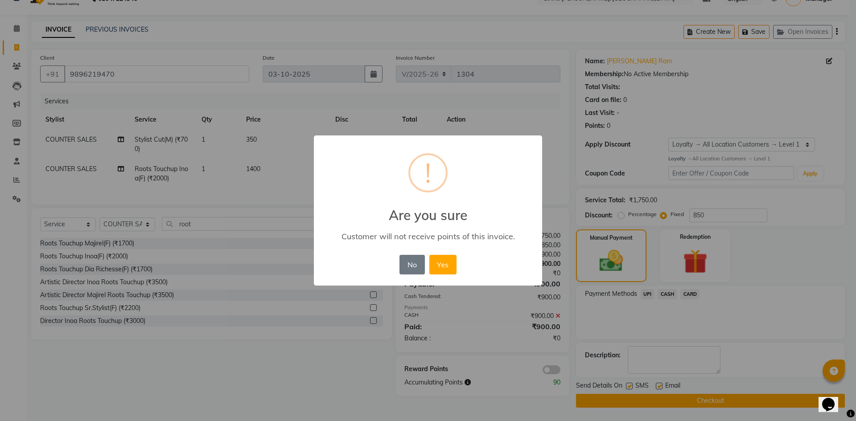
click at [426, 265] on div "No No Yes" at bounding box center [427, 265] width 61 height 24
click at [447, 265] on button "Yes" at bounding box center [443, 265] width 27 height 20
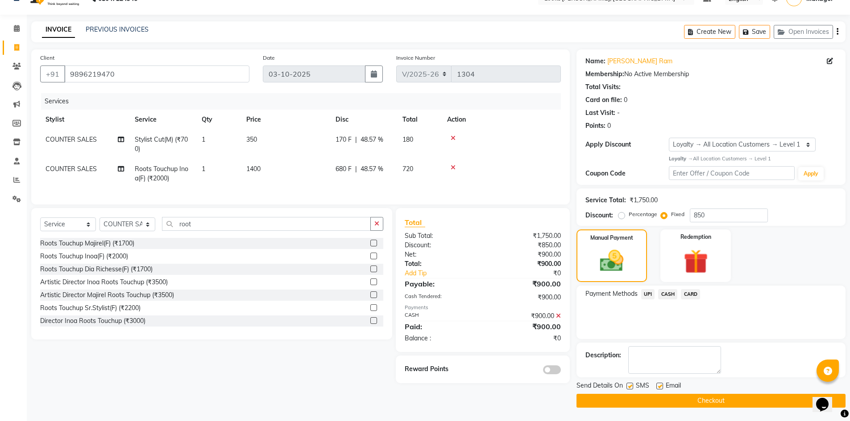
click at [709, 400] on button "Checkout" at bounding box center [710, 401] width 269 height 14
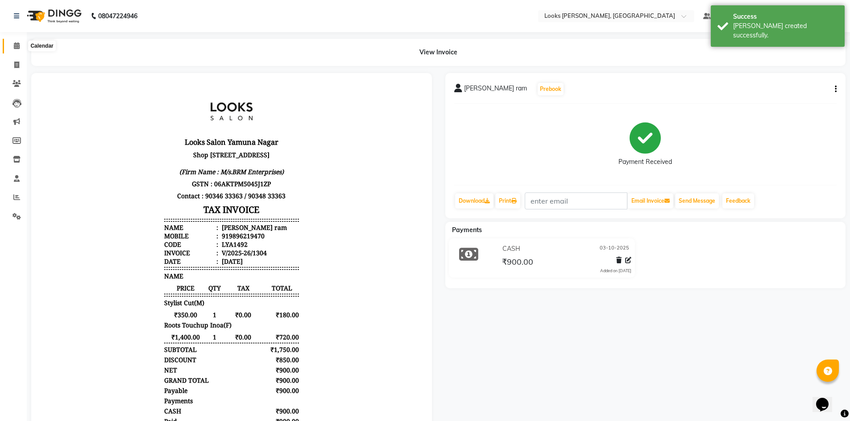
click at [20, 44] on icon at bounding box center [17, 45] width 6 height 7
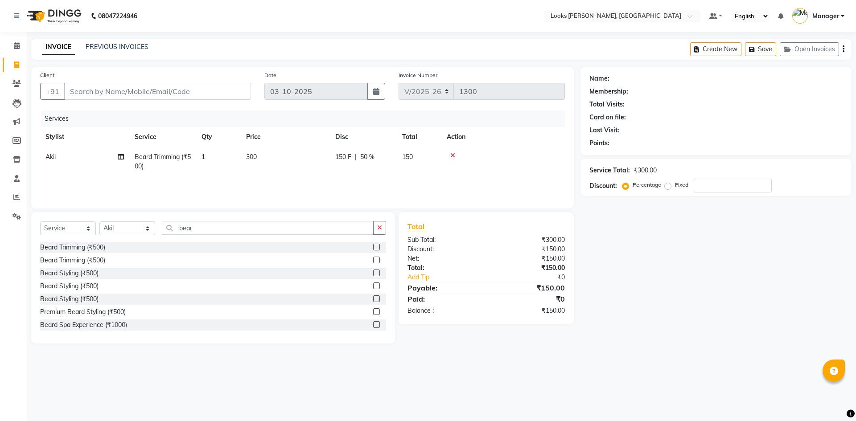
select select "6017"
select select "service"
select select "67379"
click at [455, 155] on div at bounding box center [503, 156] width 113 height 6
click at [451, 154] on icon at bounding box center [452, 156] width 5 height 6
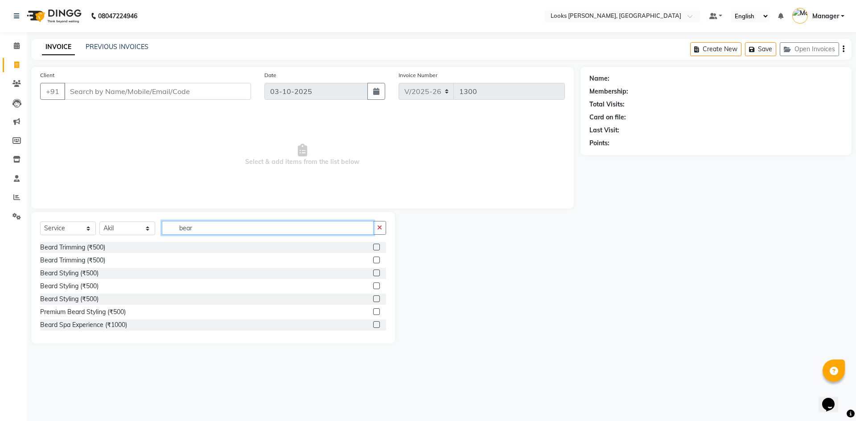
click at [214, 232] on input "bear" at bounding box center [268, 228] width 212 height 14
type input "head"
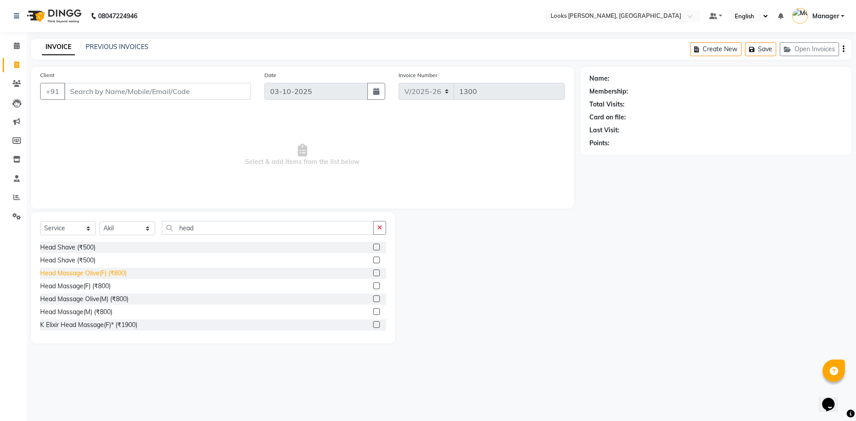
click at [116, 272] on div "Head Massage Olive(F) (₹800)" at bounding box center [83, 273] width 87 height 9
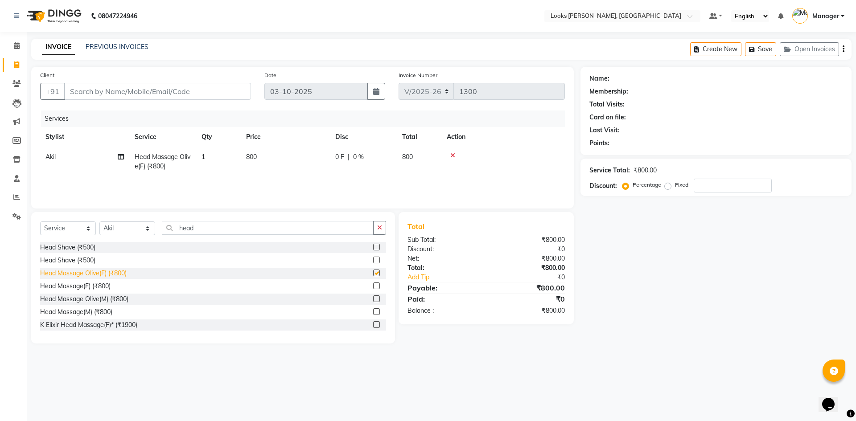
checkbox input "false"
click at [265, 159] on td "800" at bounding box center [285, 161] width 89 height 29
select select "67379"
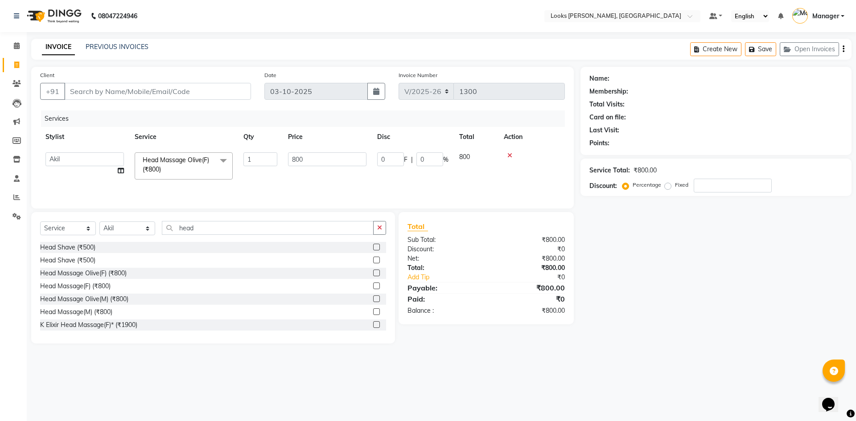
click at [512, 156] on icon at bounding box center [510, 156] width 5 height 6
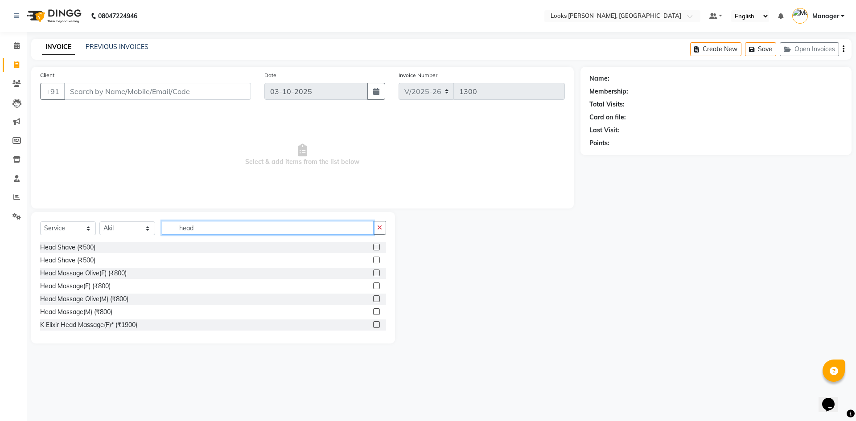
click at [225, 230] on input "head" at bounding box center [268, 228] width 212 height 14
type input "head"
click at [186, 88] on input "Client" at bounding box center [157, 91] width 187 height 17
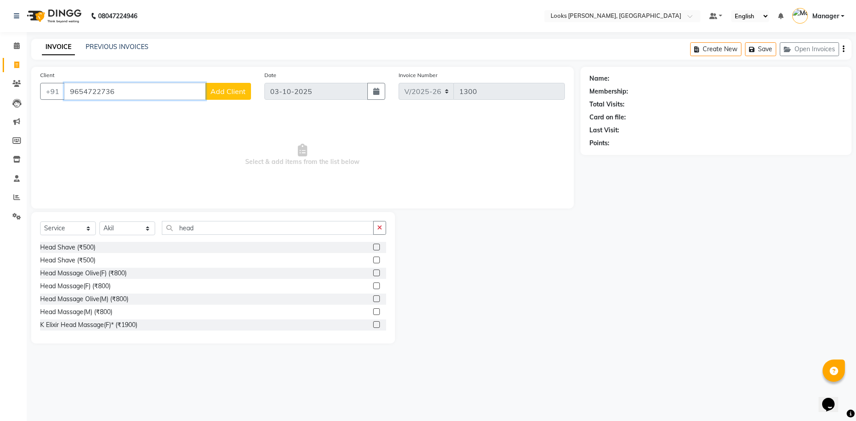
click at [137, 91] on input "9654722736" at bounding box center [134, 91] width 141 height 17
click at [136, 94] on input "9654722736" at bounding box center [134, 91] width 141 height 17
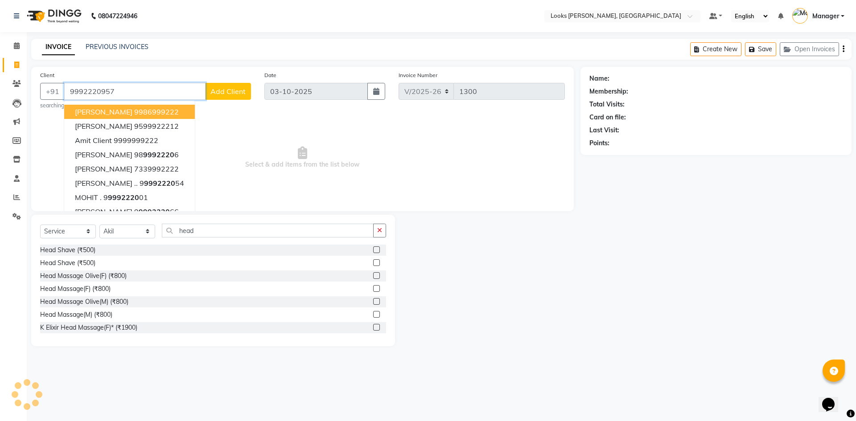
type input "9992220957"
select select "1: Object"
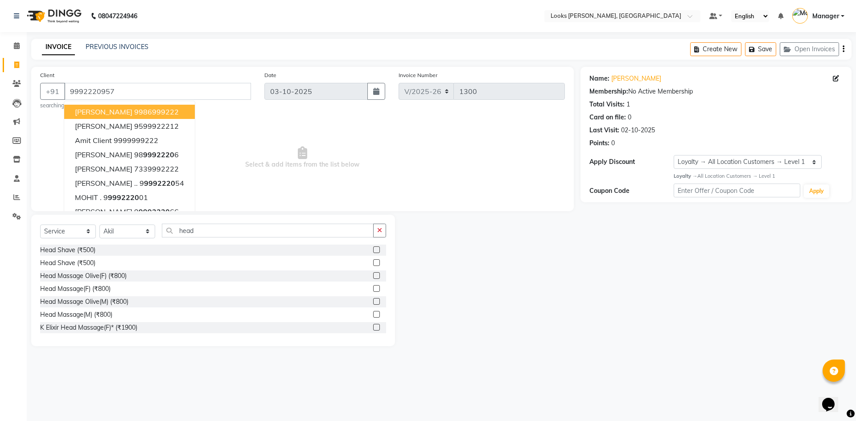
click at [572, 323] on div at bounding box center [488, 281] width 186 height 132
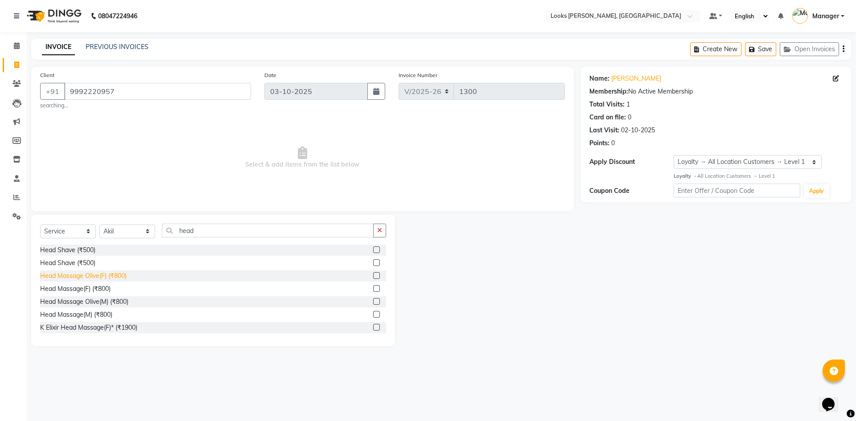
click at [107, 272] on div "Head Massage Olive(F) (₹800)" at bounding box center [83, 276] width 87 height 9
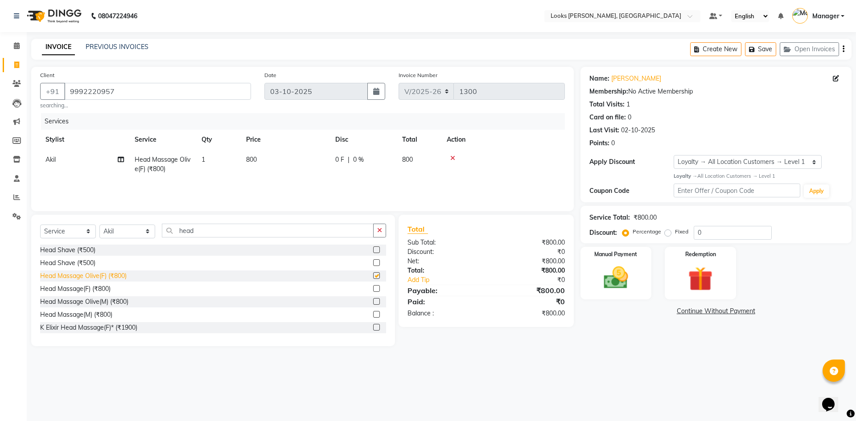
checkbox input "false"
click at [96, 302] on div "Head Massage Olive(M) (₹800)" at bounding box center [84, 301] width 88 height 9
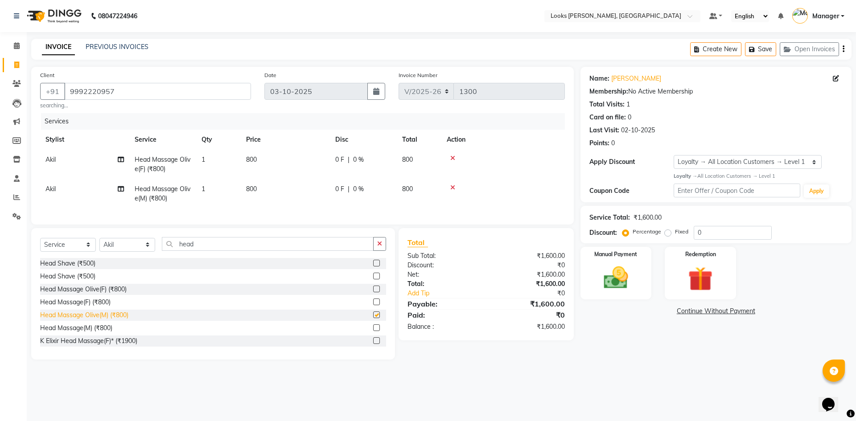
checkbox input "false"
click at [99, 294] on div "Head Massage Olive(F) (₹800)" at bounding box center [83, 289] width 87 height 9
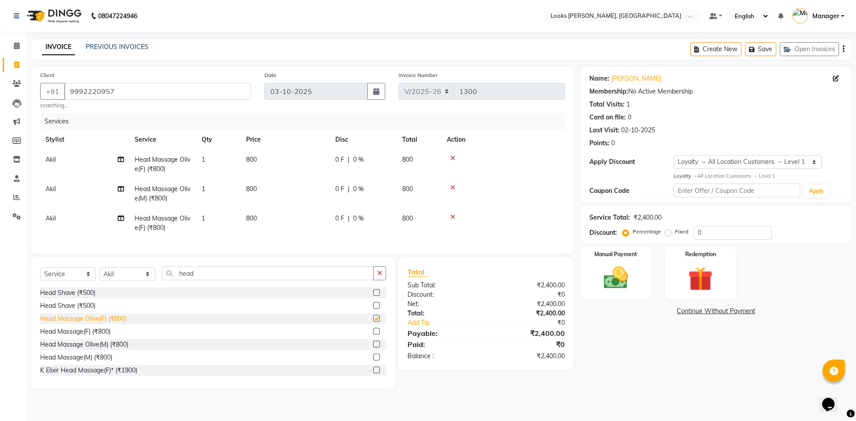
checkbox input "false"
click at [214, 277] on input "head" at bounding box center [268, 274] width 212 height 14
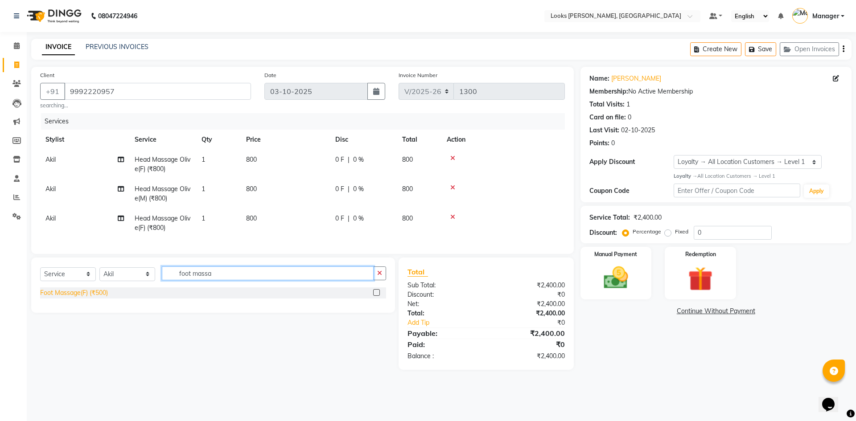
type input "foot massa"
click at [75, 298] on div "Foot Massage(F) (₹500)" at bounding box center [74, 293] width 68 height 9
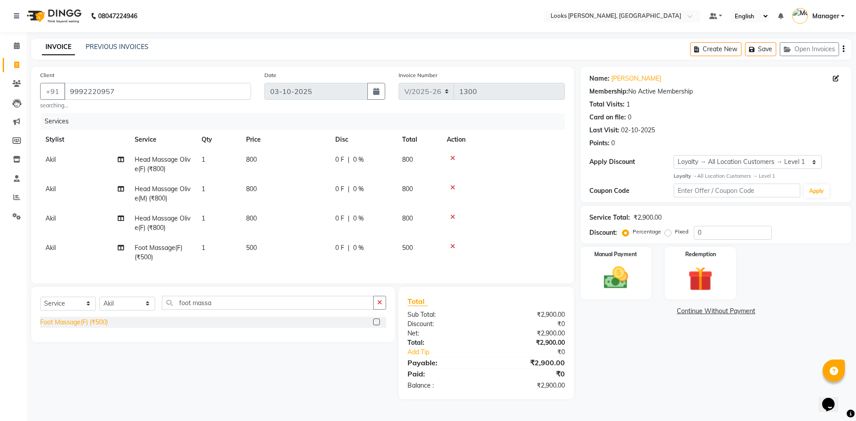
click at [90, 327] on div "Foot Massage(F) (₹500)" at bounding box center [74, 322] width 68 height 9
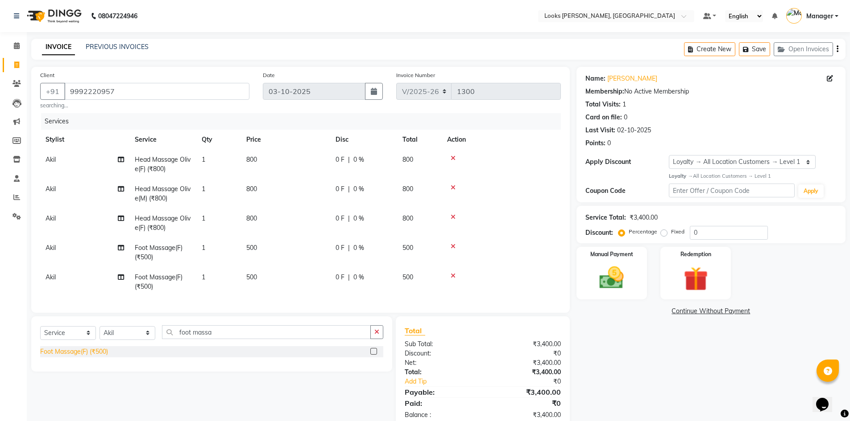
click at [90, 357] on div "Foot Massage(F) (₹500)" at bounding box center [74, 351] width 68 height 9
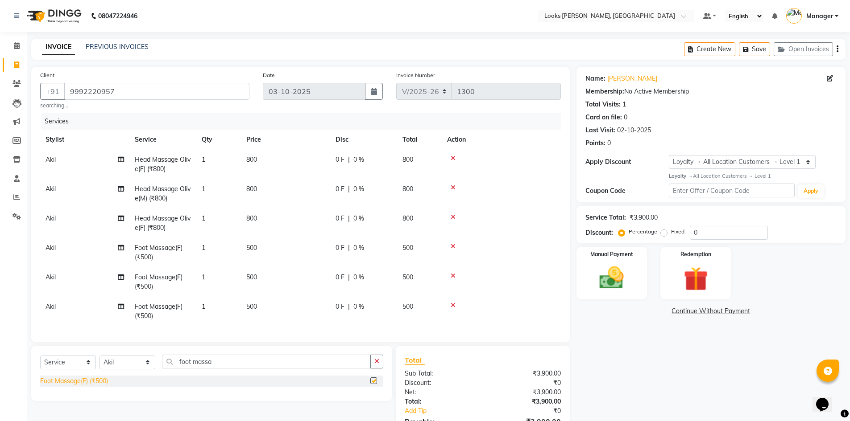
checkbox input "false"
click at [55, 304] on span "Akil" at bounding box center [50, 307] width 10 height 8
select select "67379"
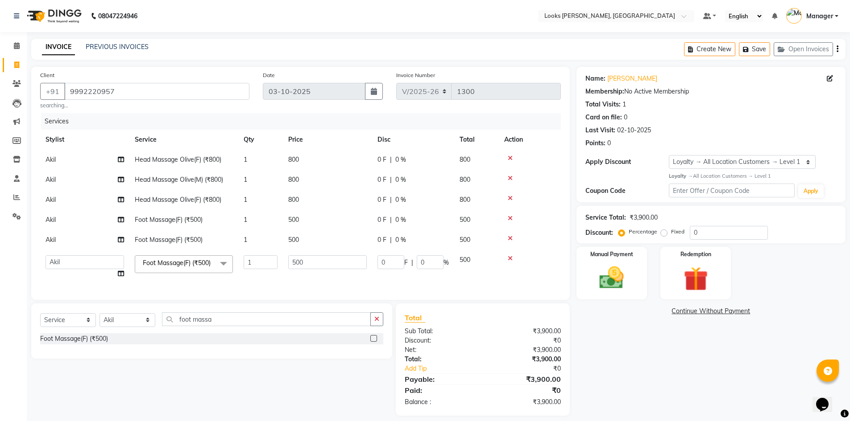
click at [86, 255] on td "[PERSON_NAME] [PERSON_NAME] Atul_pdct BRM_MASTER COUNTER SALES [PERSON_NAME] AL…" at bounding box center [84, 267] width 89 height 34
click at [84, 258] on select "[PERSON_NAME] [PERSON_NAME] Atul_pdct BRM_MASTER COUNTER SALES [PERSON_NAME] AL…" at bounding box center [84, 263] width 78 height 14
click at [83, 259] on select "[PERSON_NAME] [PERSON_NAME] Atul_pdct BRM_MASTER COUNTER SALES [PERSON_NAME] AL…" at bounding box center [84, 263] width 78 height 14
select select "50888"
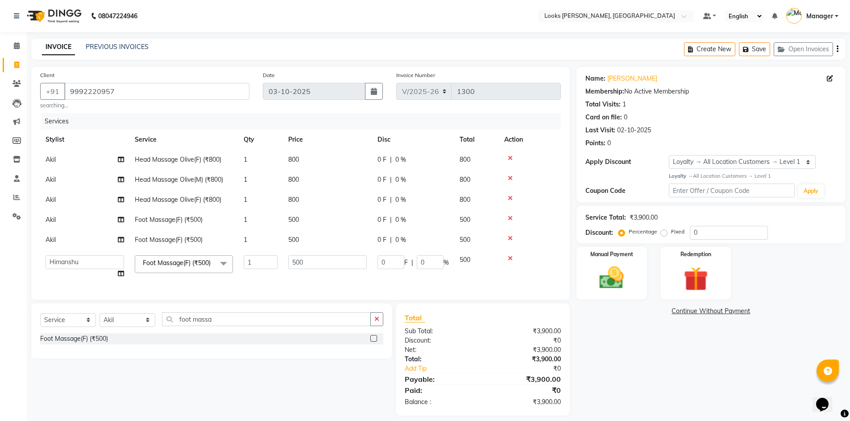
click at [54, 237] on span "Akil" at bounding box center [50, 240] width 10 height 8
select select "67379"
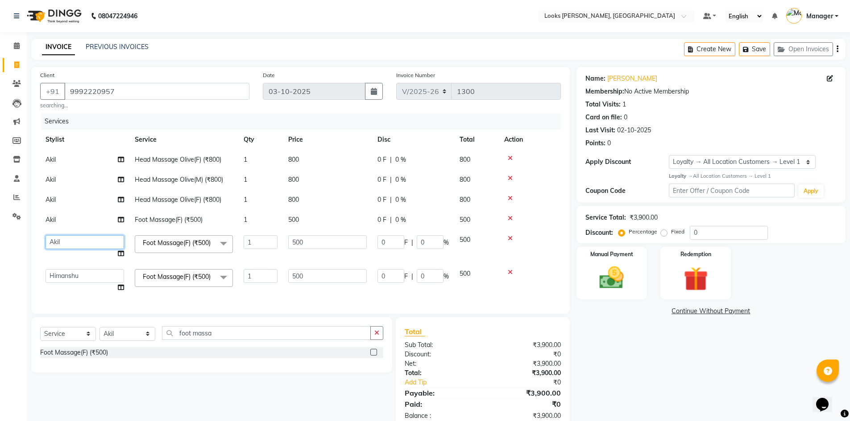
click at [73, 241] on select "[PERSON_NAME] [PERSON_NAME] Atul_pdct BRM_MASTER COUNTER SALES [PERSON_NAME] AL…" at bounding box center [84, 242] width 78 height 14
select select "61097"
click at [72, 221] on td "Akil" at bounding box center [84, 220] width 89 height 20
select select "67379"
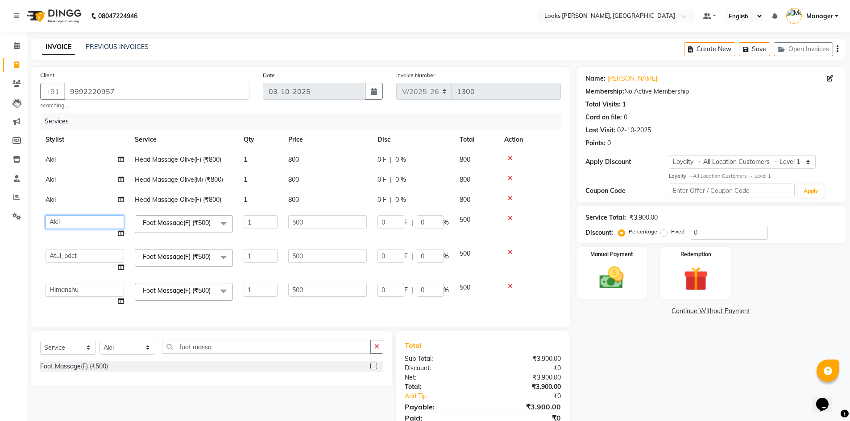
click at [79, 216] on select "[PERSON_NAME] [PERSON_NAME] Atul_pdct BRM_MASTER COUNTER SALES [PERSON_NAME] AL…" at bounding box center [84, 222] width 78 height 14
select select "61097"
click at [74, 201] on td "Akil" at bounding box center [84, 200] width 89 height 20
select select "67379"
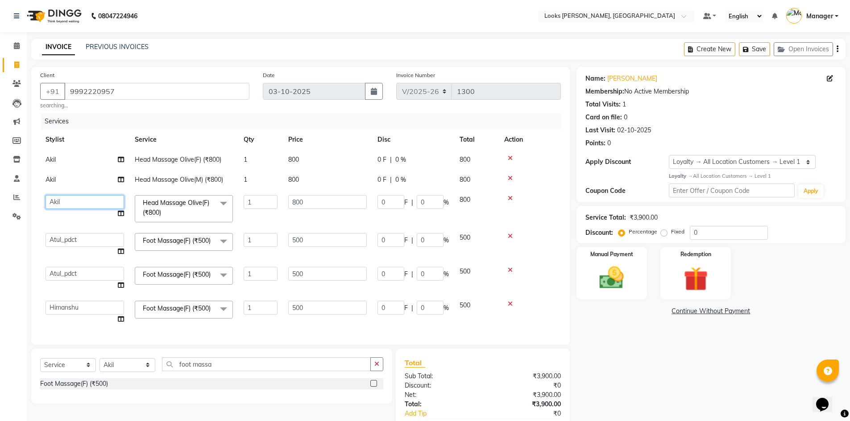
click at [79, 202] on select "[PERSON_NAME] [PERSON_NAME] Atul_pdct BRM_MASTER COUNTER SALES [PERSON_NAME] AL…" at bounding box center [84, 202] width 78 height 14
select select "50888"
click at [74, 182] on td "Akil" at bounding box center [84, 180] width 89 height 20
select select "67379"
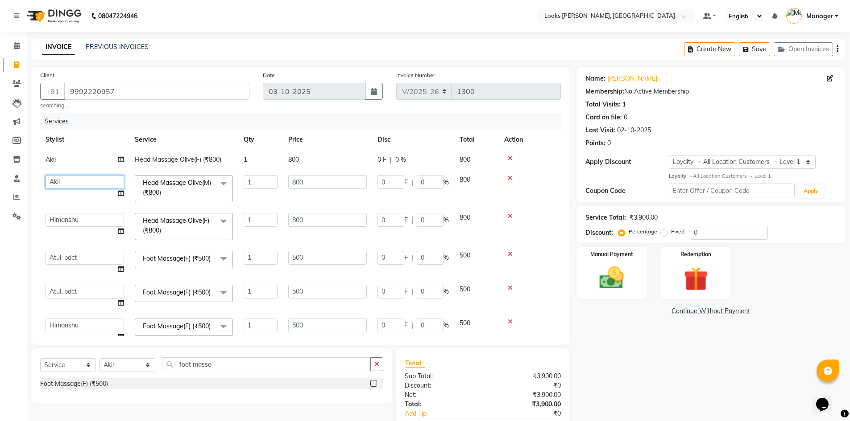
click at [74, 182] on select "[PERSON_NAME] [PERSON_NAME] Atul_pdct BRM_MASTER COUNTER SALES [PERSON_NAME] AL…" at bounding box center [84, 182] width 78 height 14
select select "61097"
click at [314, 160] on td "800" at bounding box center [327, 160] width 89 height 20
select select "67379"
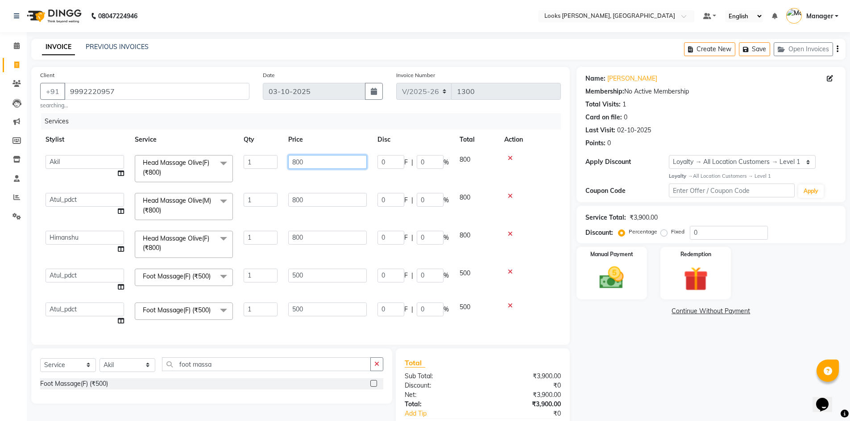
click at [326, 160] on input "800" at bounding box center [327, 162] width 78 height 14
type input "600"
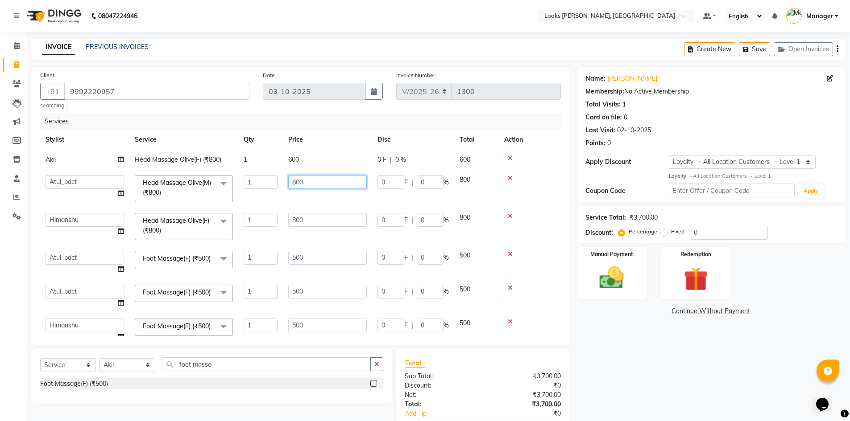
click at [318, 200] on td "800" at bounding box center [327, 189] width 89 height 38
click at [320, 183] on input "800" at bounding box center [327, 182] width 78 height 14
type input "600"
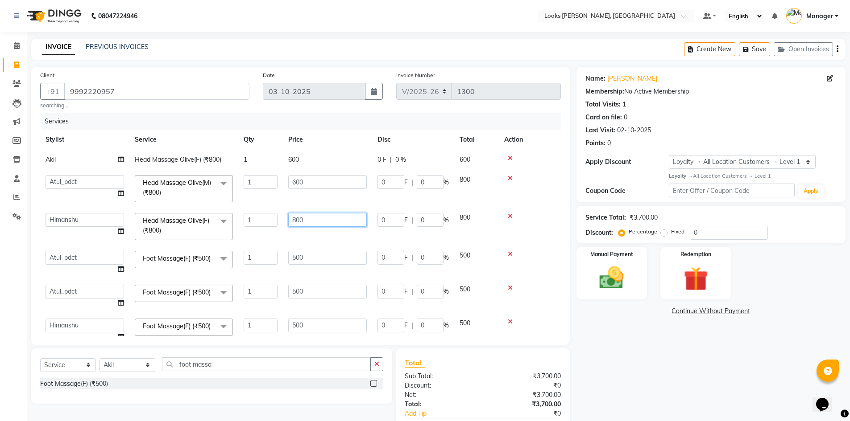
click at [321, 221] on td "800" at bounding box center [327, 227] width 89 height 38
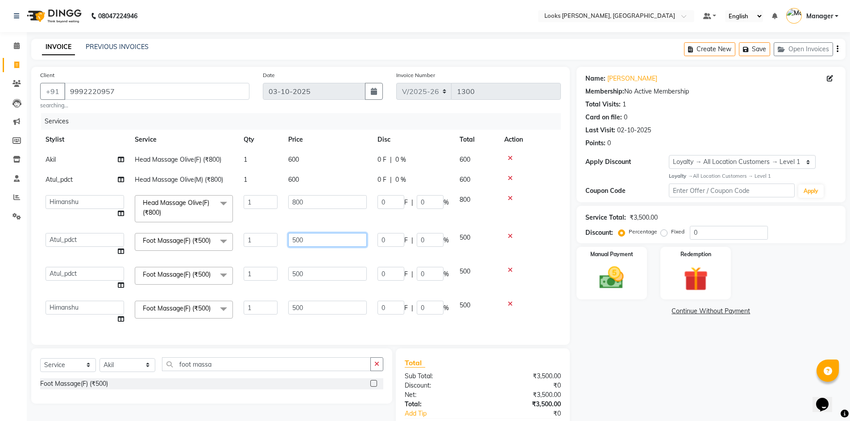
click at [312, 236] on td "500" at bounding box center [327, 245] width 89 height 34
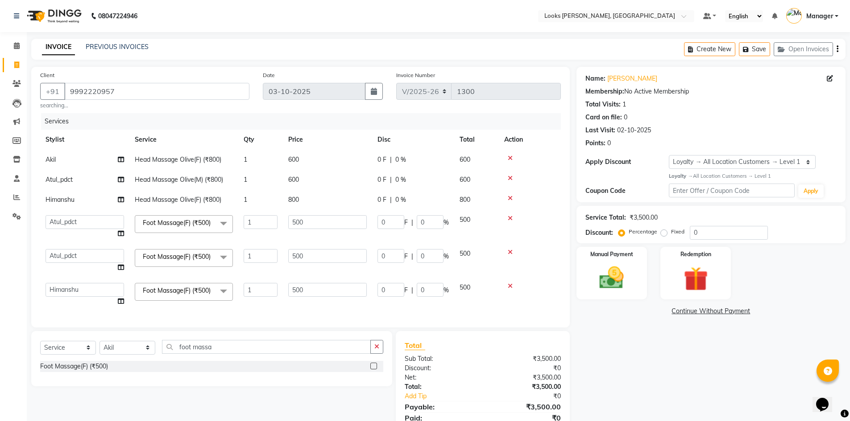
click at [312, 200] on td "800" at bounding box center [327, 200] width 89 height 20
select select "50888"
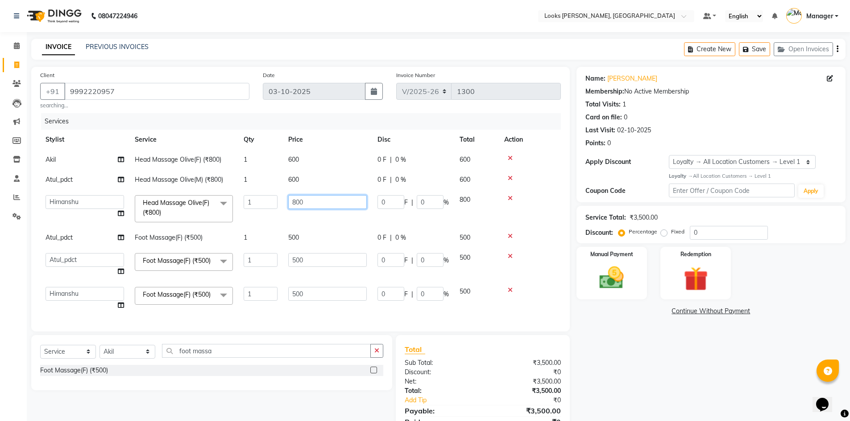
click at [323, 203] on input "800" at bounding box center [327, 202] width 78 height 14
type input "600"
click at [311, 240] on tbody "Akil Head Massage Olive(F) (₹800) 1 600 0 F | 0 % 600 Atul_pdct Head Massage Ol…" at bounding box center [300, 233] width 520 height 166
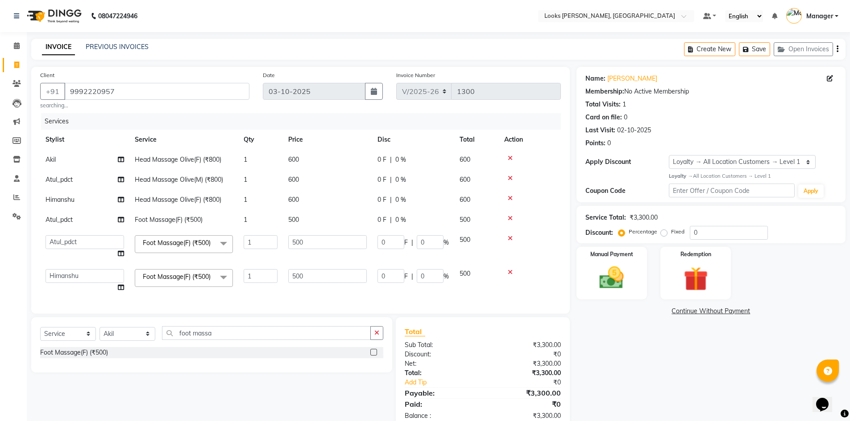
click at [319, 221] on td "500" at bounding box center [327, 220] width 89 height 20
select select "61097"
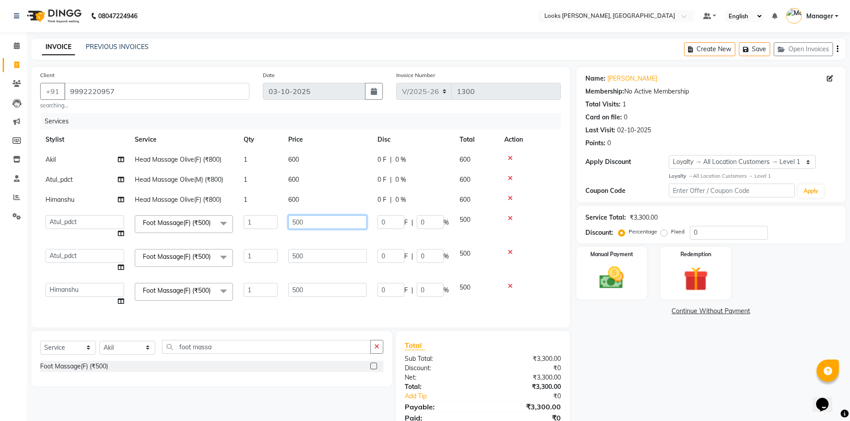
click at [319, 221] on input "500" at bounding box center [327, 222] width 78 height 14
type input "600"
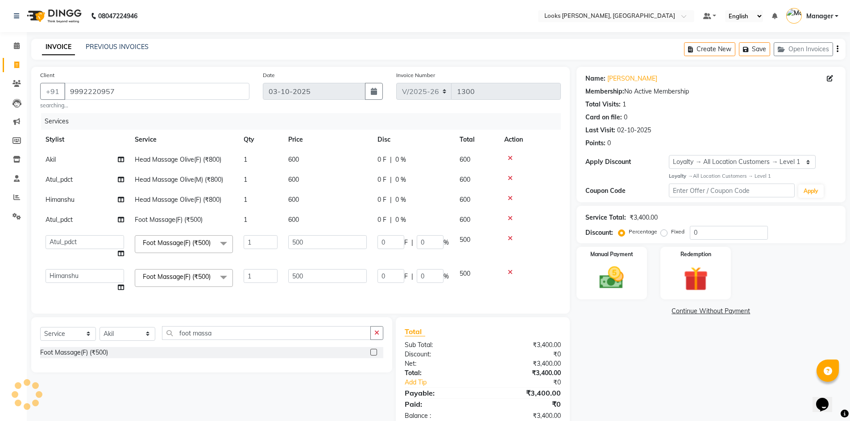
click at [331, 252] on td "500" at bounding box center [327, 247] width 89 height 34
click at [314, 243] on input "500" at bounding box center [327, 242] width 78 height 14
type input "600"
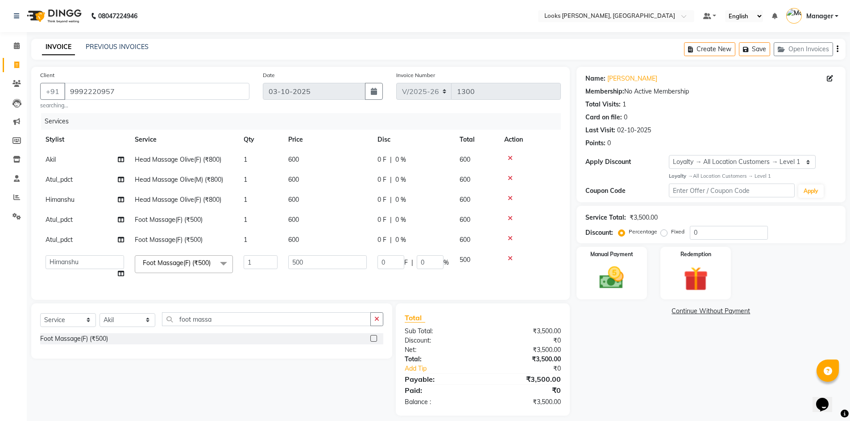
click at [312, 273] on td "500" at bounding box center [327, 267] width 89 height 34
click at [318, 264] on input "500" at bounding box center [327, 263] width 78 height 14
type input "600"
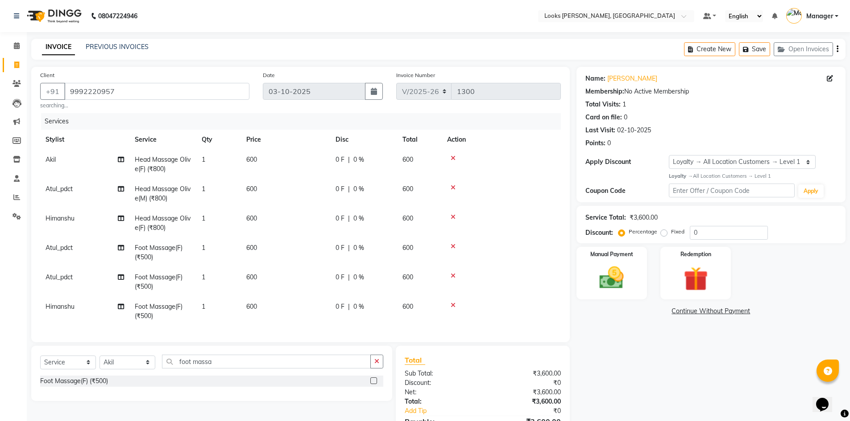
click at [659, 336] on div "Name: [PERSON_NAME] Membership: No Active Membership Total Visits: 1 Card on fi…" at bounding box center [714, 263] width 276 height 392
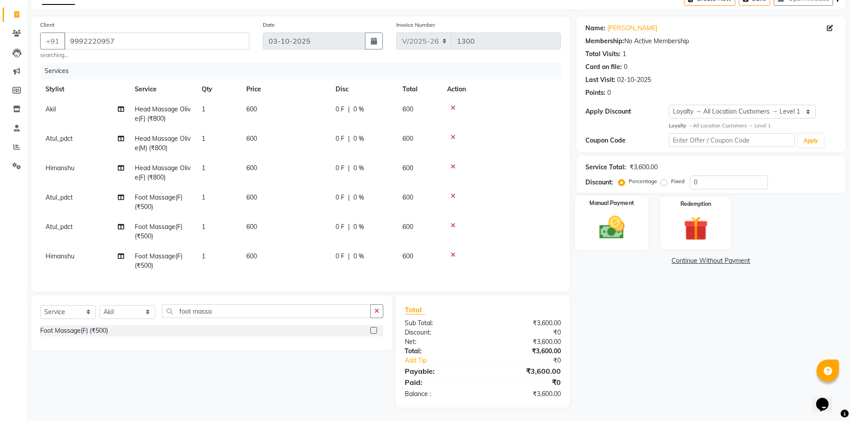
drag, startPoint x: 632, startPoint y: 209, endPoint x: 637, endPoint y: 211, distance: 5.5
click at [632, 209] on div "Manual Payment" at bounding box center [611, 222] width 74 height 55
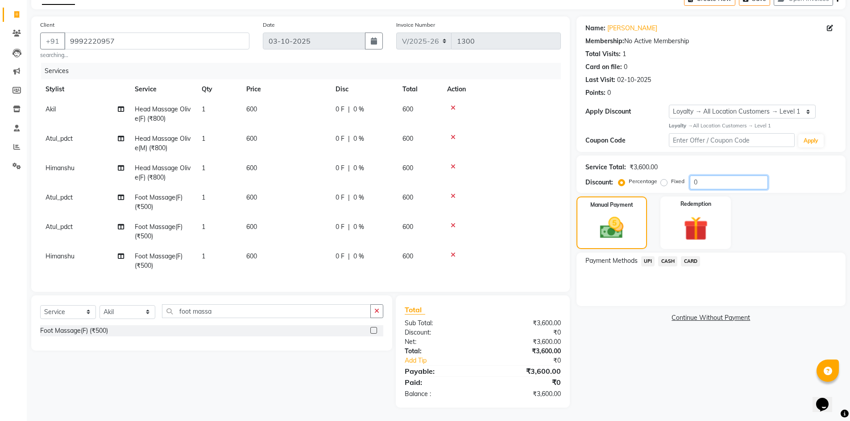
click at [715, 178] on input "0" at bounding box center [729, 183] width 78 height 14
type input "047.5"
click at [706, 370] on div "Name: [PERSON_NAME] Membership: No Active Membership Total Visits: 1 Card on fi…" at bounding box center [714, 213] width 276 height 392
click at [650, 259] on span "UPI" at bounding box center [648, 261] width 14 height 10
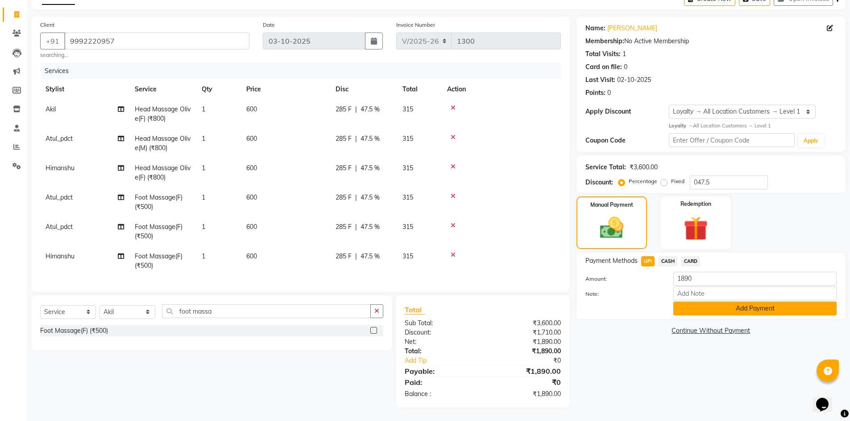
click at [742, 302] on button "Add Payment" at bounding box center [754, 309] width 163 height 14
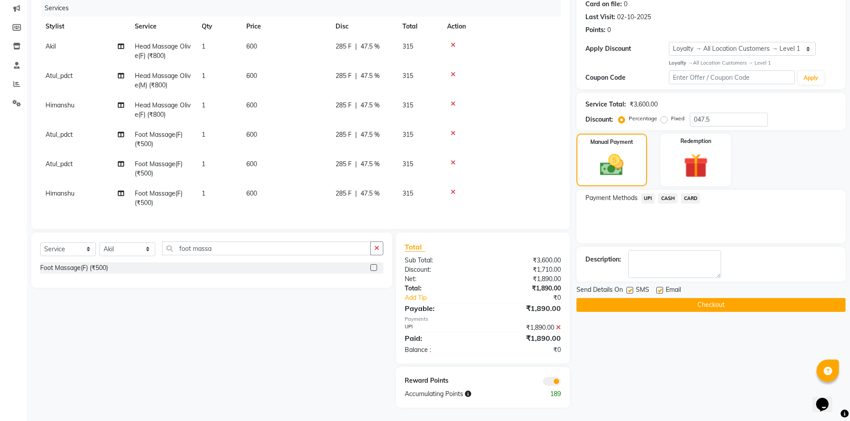
click at [552, 378] on span at bounding box center [552, 381] width 18 height 9
click at [561, 383] on input "checkbox" at bounding box center [561, 383] width 0 height 0
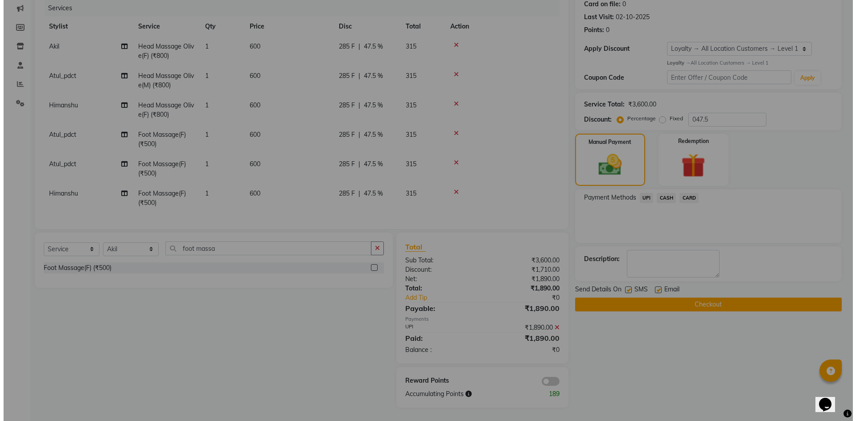
scroll to position [113, 0]
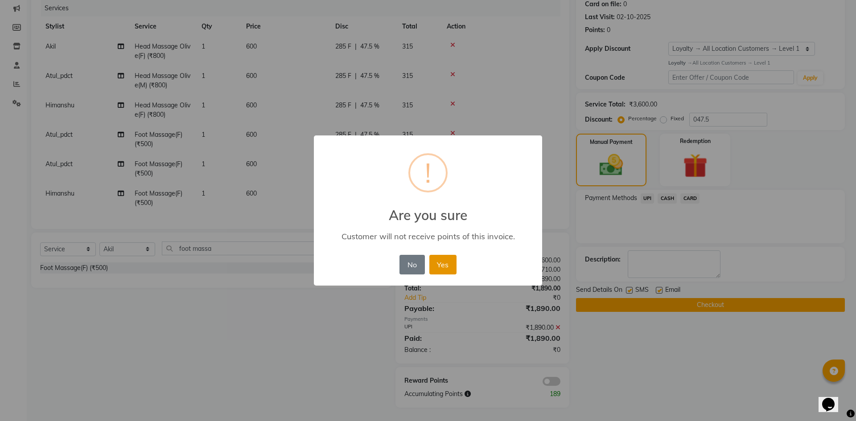
click at [454, 263] on button "Yes" at bounding box center [443, 265] width 27 height 20
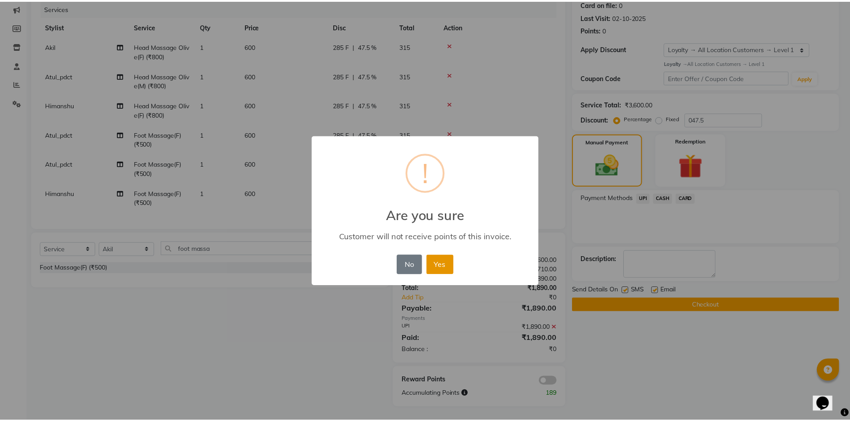
scroll to position [103, 0]
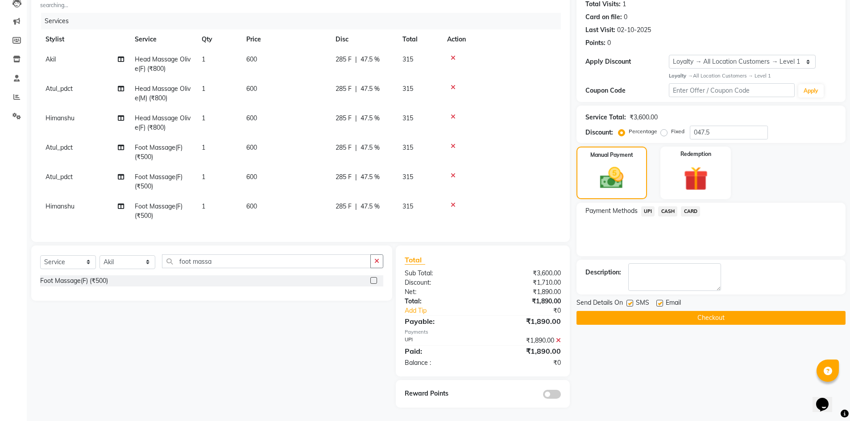
click at [669, 311] on button "Checkout" at bounding box center [710, 318] width 269 height 14
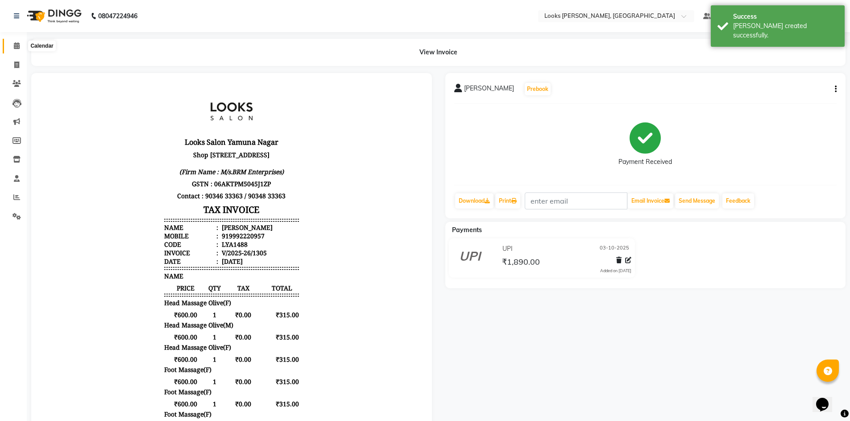
click at [17, 44] on icon at bounding box center [17, 45] width 6 height 7
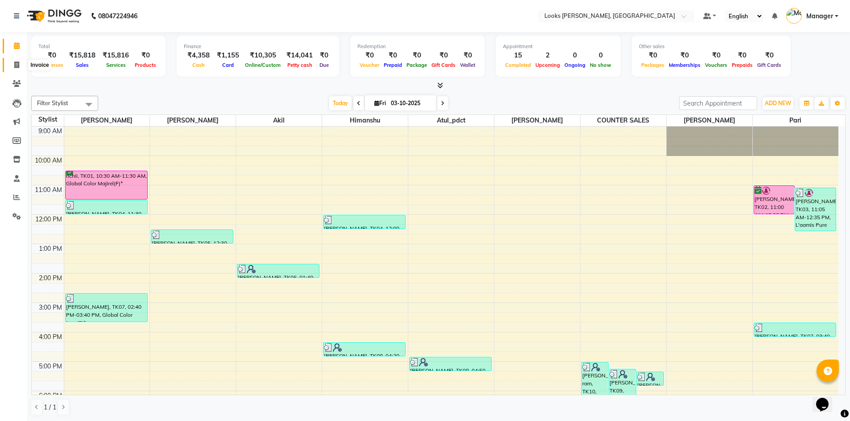
click at [12, 64] on span at bounding box center [17, 65] width 16 height 10
select select "6017"
select select "service"
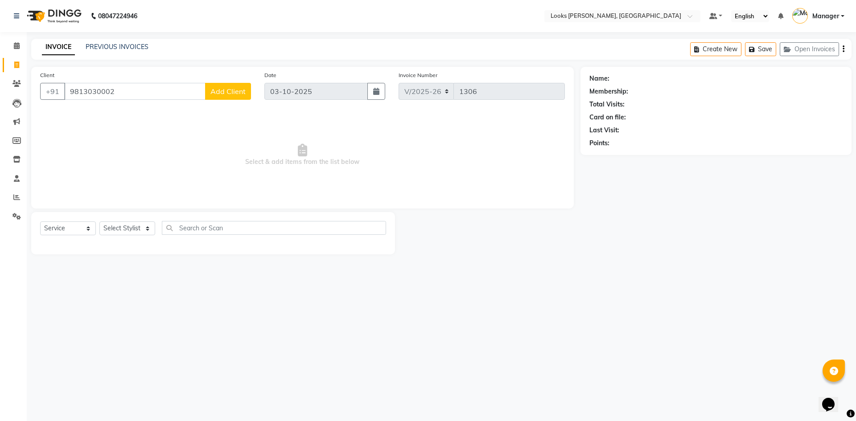
type input "9813030002"
click at [229, 89] on span "Add Client" at bounding box center [228, 91] width 35 height 9
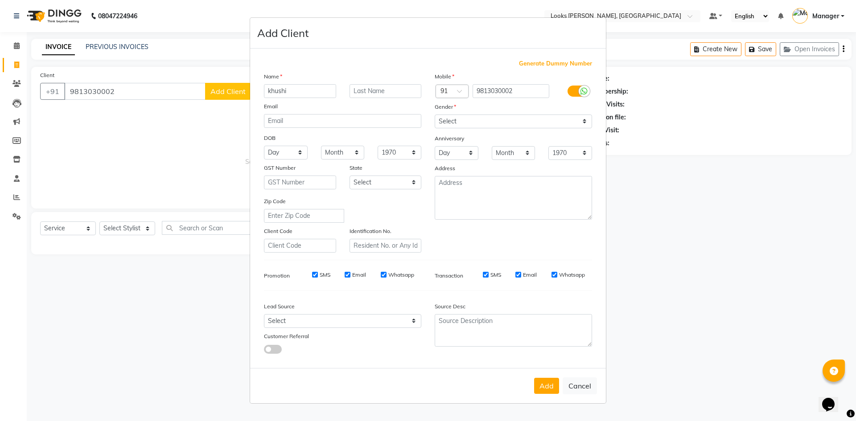
type input "khushi"
click at [549, 117] on select "Select [DEMOGRAPHIC_DATA] [DEMOGRAPHIC_DATA] Other Prefer Not To Say" at bounding box center [513, 122] width 157 height 14
select select "[DEMOGRAPHIC_DATA]"
click at [435, 115] on select "Select [DEMOGRAPHIC_DATA] [DEMOGRAPHIC_DATA] Other Prefer Not To Say" at bounding box center [513, 122] width 157 height 14
click at [552, 385] on button "Add" at bounding box center [546, 386] width 25 height 16
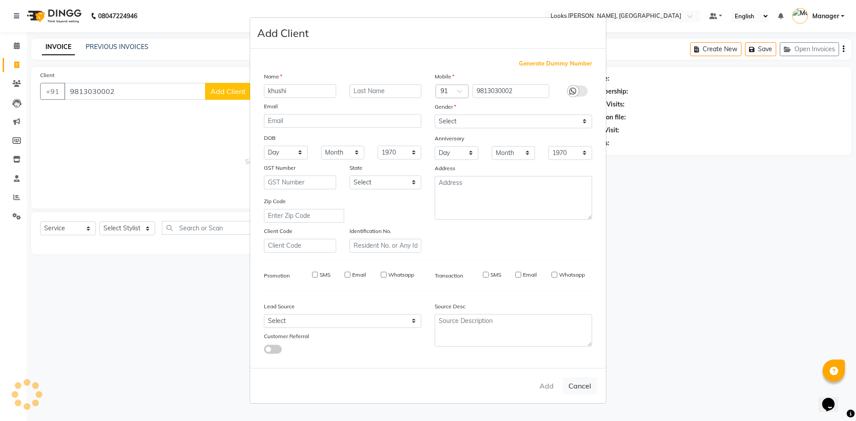
select select
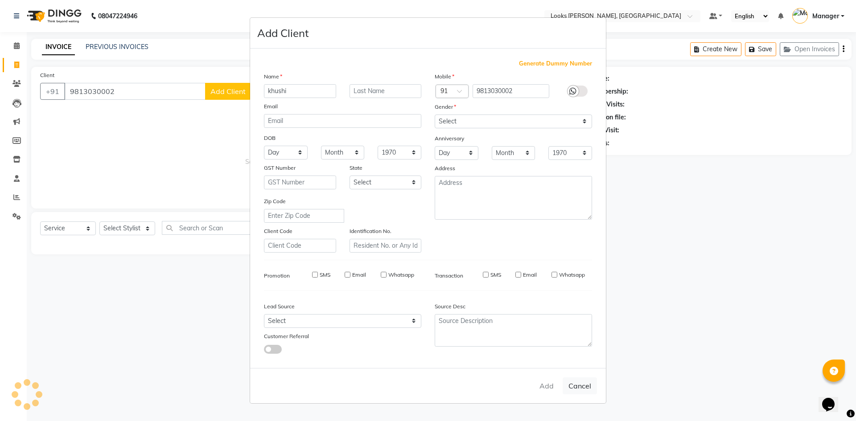
select select
checkbox input "false"
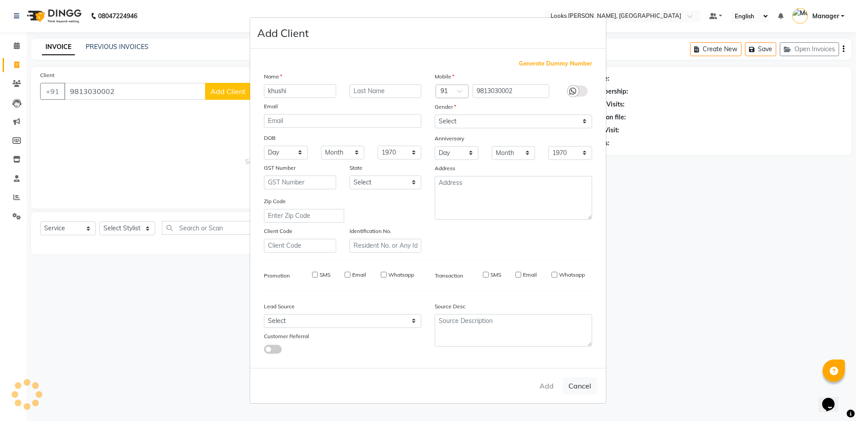
checkbox input "false"
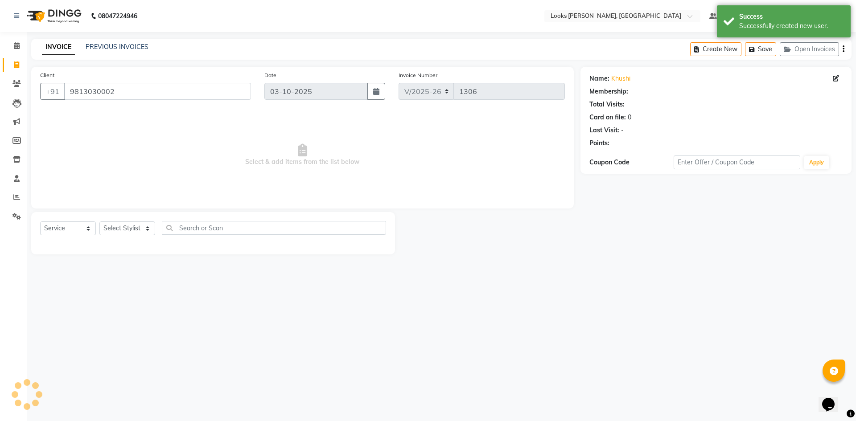
select select "1: Object"
click at [86, 235] on select "Select Service Product Membership Package Voucher Prepaid Gift Card" at bounding box center [68, 229] width 56 height 14
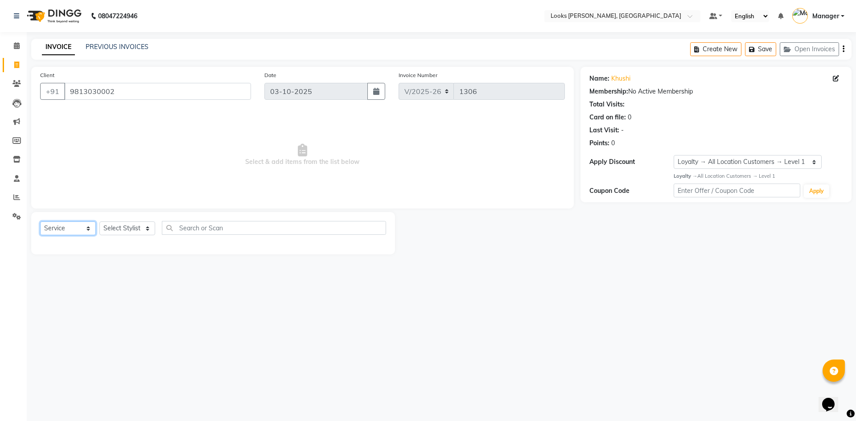
click at [40, 222] on select "Select Service Product Membership Package Voucher Prepaid Gift Card" at bounding box center [68, 229] width 56 height 14
click at [124, 228] on select "Select Stylist [PERSON_NAME] [PERSON_NAME] Atul_pdct BRM_MASTER COUNTER SALES […" at bounding box center [127, 229] width 56 height 14
select select "44303"
click at [99, 222] on select "Select Stylist [PERSON_NAME] [PERSON_NAME] Atul_pdct BRM_MASTER COUNTER SALES […" at bounding box center [127, 229] width 56 height 14
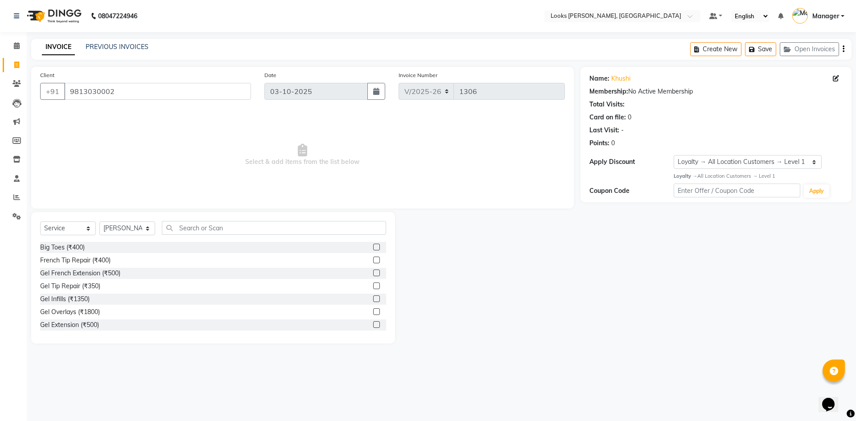
click at [209, 220] on div "Select Service Product Membership Package Voucher Prepaid Gift Card Select Styl…" at bounding box center [213, 278] width 364 height 132
click at [210, 225] on input "text" at bounding box center [274, 228] width 224 height 14
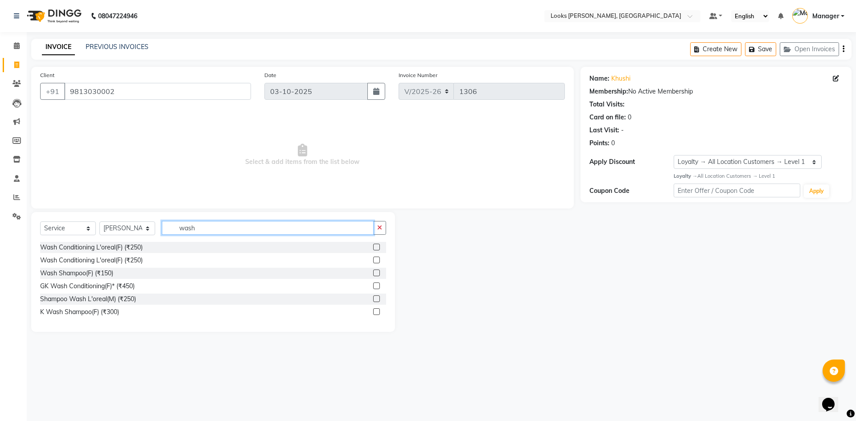
type input "wash"
click at [374, 249] on label at bounding box center [376, 247] width 7 height 7
click at [374, 249] on input "checkbox" at bounding box center [376, 248] width 6 height 6
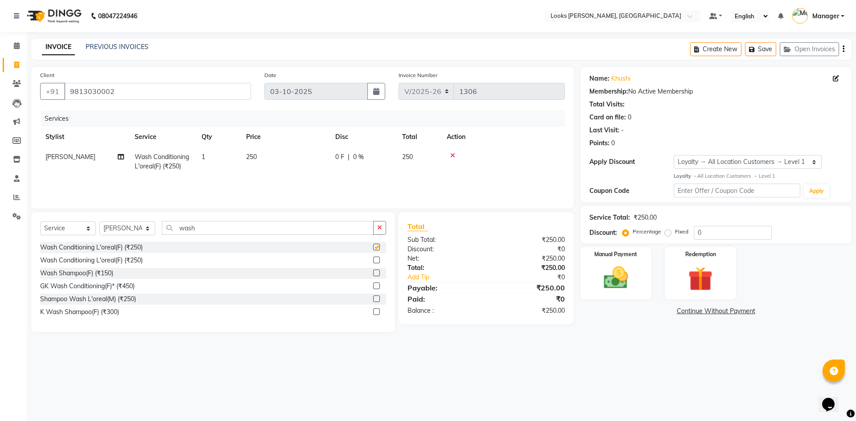
checkbox input "false"
click at [277, 158] on td "250" at bounding box center [285, 161] width 89 height 29
select select "44303"
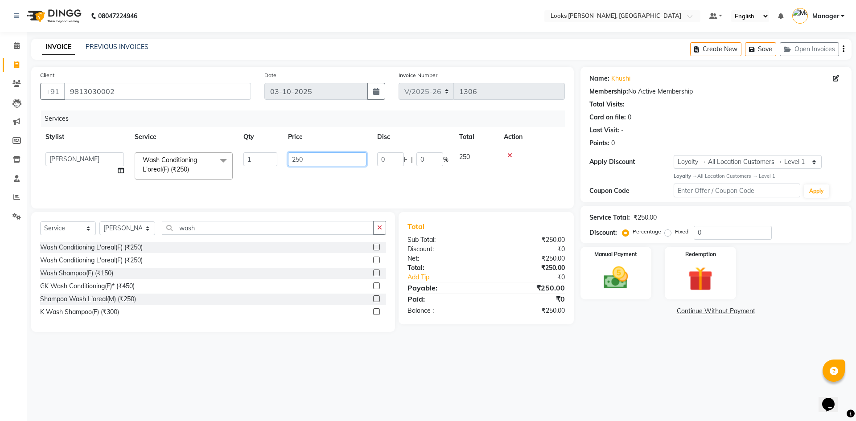
drag, startPoint x: 308, startPoint y: 159, endPoint x: 269, endPoint y: 158, distance: 38.4
click at [271, 159] on tr "[PERSON_NAME] [PERSON_NAME] Atul_pdct BRM_MASTER COUNTER SALES [PERSON_NAME] AL…" at bounding box center [302, 166] width 525 height 38
type input "600"
click at [642, 361] on div "08047224946 Select Location × Looks [GEOGRAPHIC_DATA], [GEOGRAPHIC_DATA] Defaul…" at bounding box center [428, 210] width 856 height 421
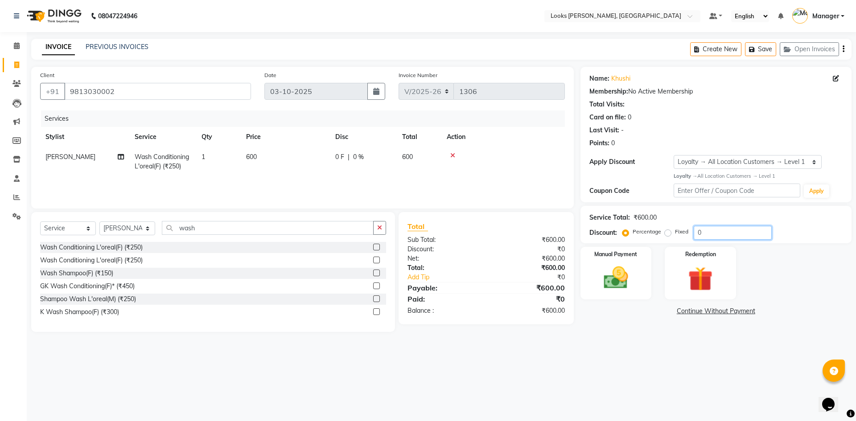
drag, startPoint x: 698, startPoint y: 235, endPoint x: 604, endPoint y: 235, distance: 93.2
click at [604, 235] on div "Discount: Percentage Fixed 0" at bounding box center [716, 233] width 253 height 14
type input "47.5"
click at [711, 332] on main "INVOICE PREVIOUS INVOICES Create New Save Open Invoices Client [PHONE_NUMBER] D…" at bounding box center [442, 192] width 830 height 307
click at [605, 269] on img at bounding box center [615, 278] width 41 height 29
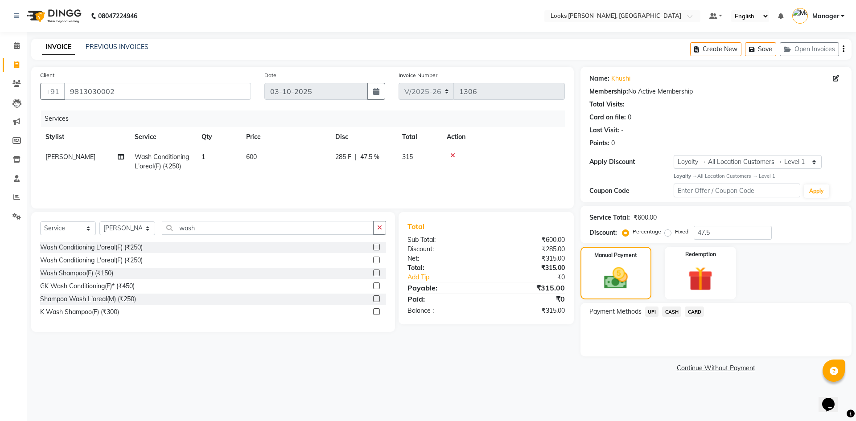
click at [656, 311] on span "UPI" at bounding box center [652, 312] width 14 height 10
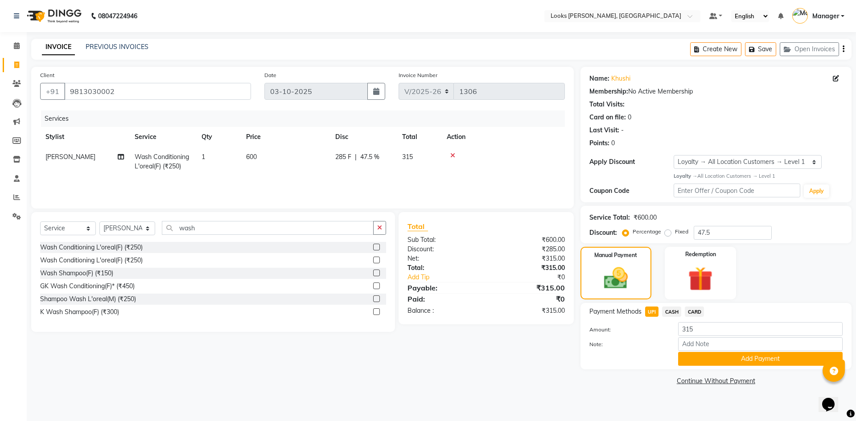
click at [708, 368] on div "Payment Methods UPI CASH CARD Amount: 315 Note: Add Payment" at bounding box center [716, 336] width 271 height 66
click at [709, 362] on button "Add Payment" at bounding box center [760, 359] width 165 height 14
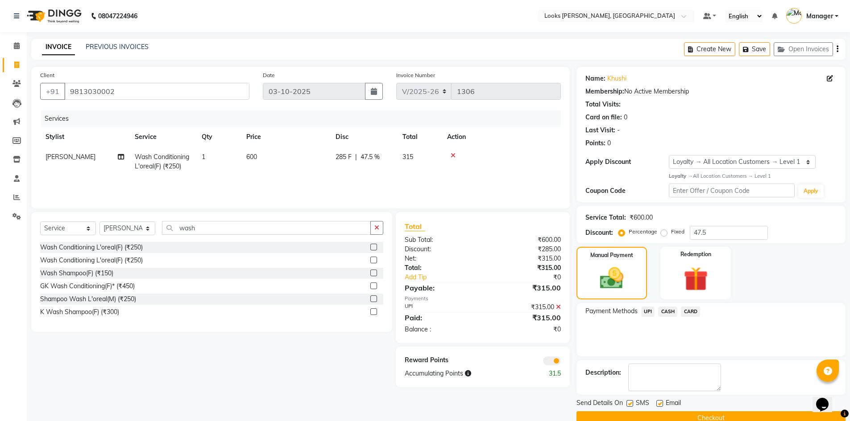
scroll to position [17, 0]
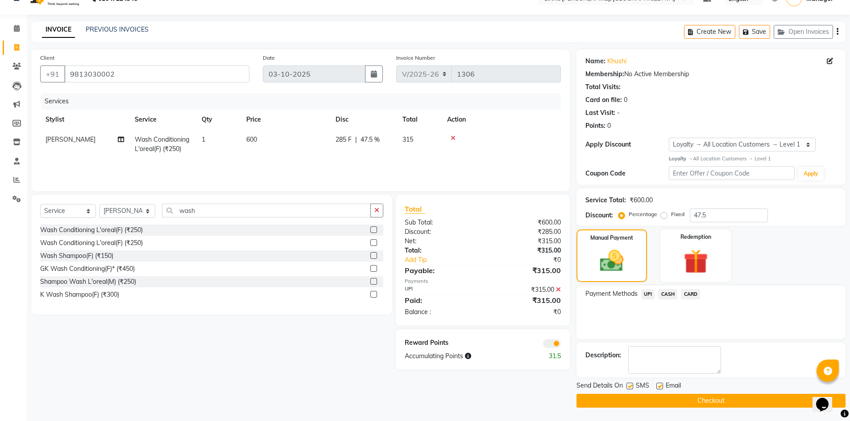
click at [702, 401] on button "Checkout" at bounding box center [710, 401] width 269 height 14
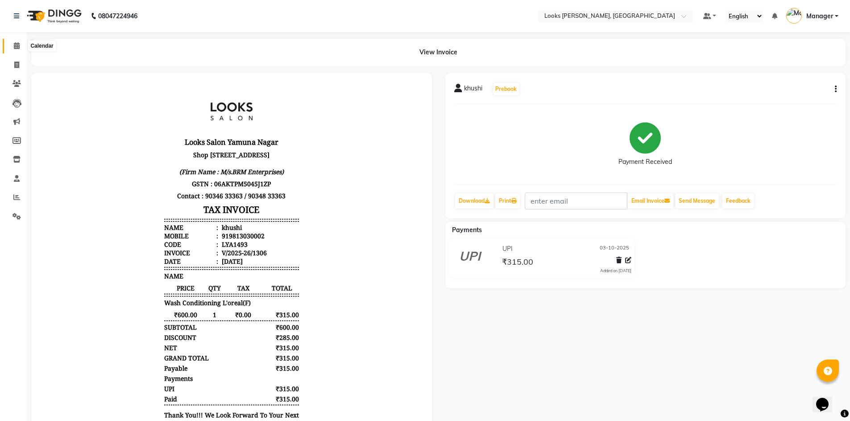
click at [17, 43] on icon at bounding box center [17, 45] width 6 height 7
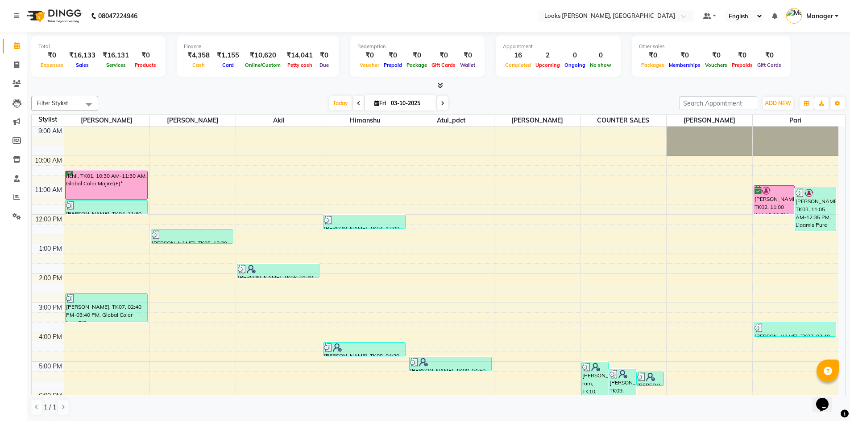
drag, startPoint x: 40, startPoint y: 153, endPoint x: 25, endPoint y: 172, distance: 24.7
drag, startPoint x: 25, startPoint y: 172, endPoint x: 20, endPoint y: 242, distance: 69.8
click at [22, 244] on div "Calendar Invoice Clients Leads Marketing Members Inventory Staff Reports Settin…" at bounding box center [60, 216] width 120 height 383
click at [18, 66] on icon at bounding box center [16, 65] width 5 height 7
select select "service"
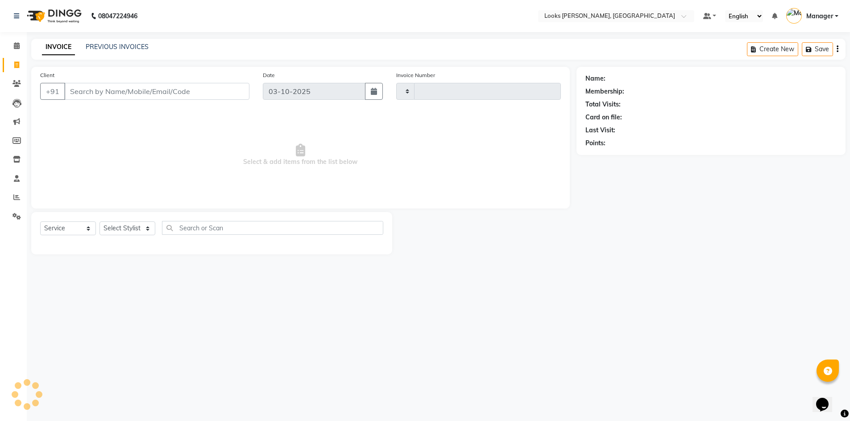
type input "1307"
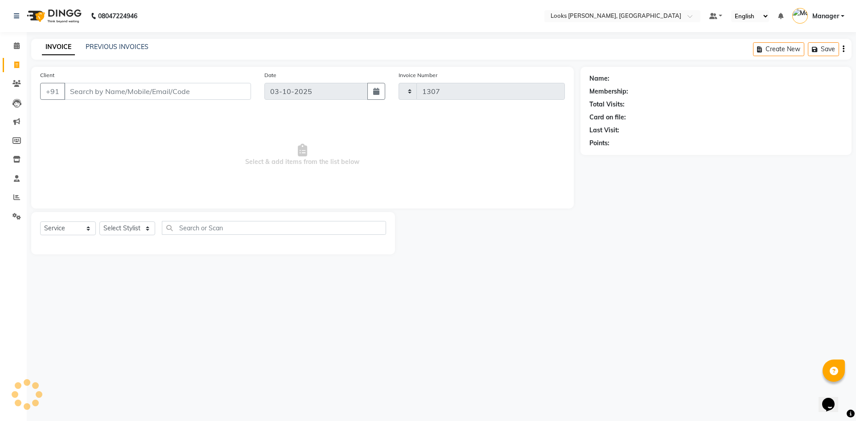
select select "6017"
click at [17, 200] on icon at bounding box center [16, 197] width 7 height 7
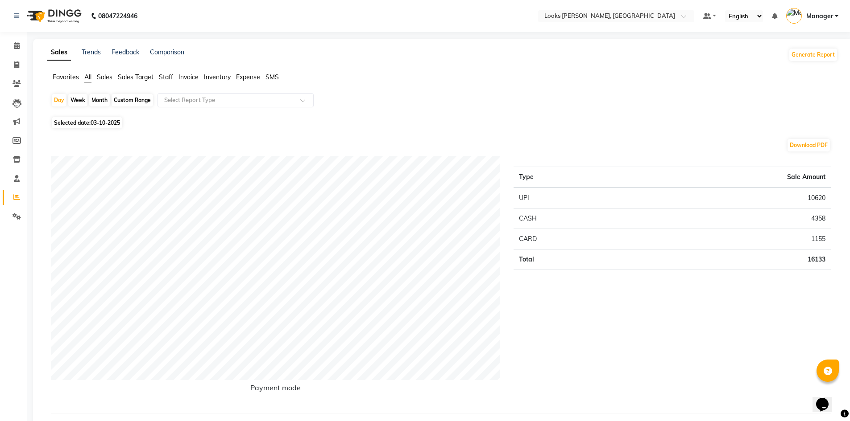
click at [188, 78] on span "Invoice" at bounding box center [188, 77] width 20 height 8
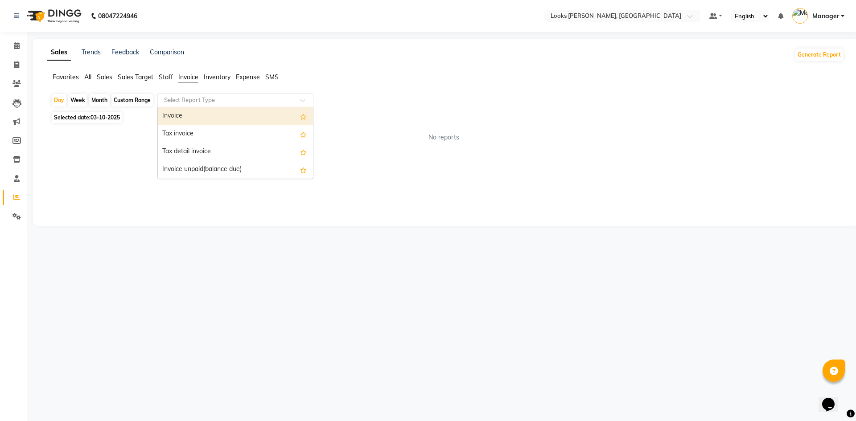
click at [186, 99] on input "text" at bounding box center [226, 100] width 128 height 9
click at [196, 122] on div "Invoice" at bounding box center [235, 116] width 155 height 18
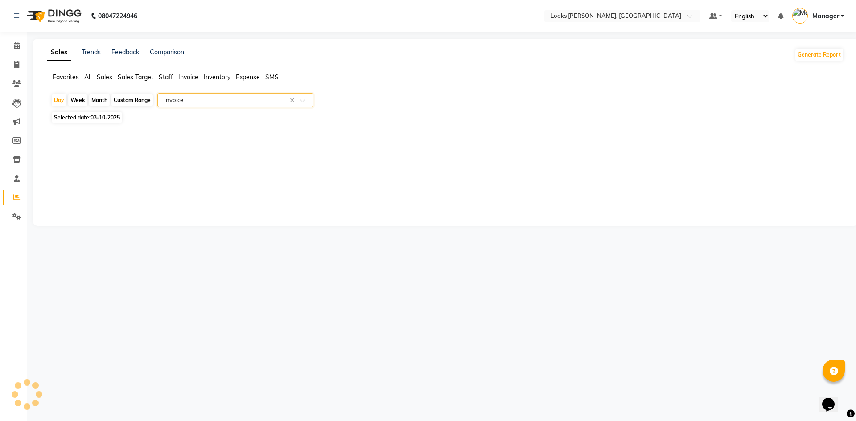
select select "full_report"
select select "csv"
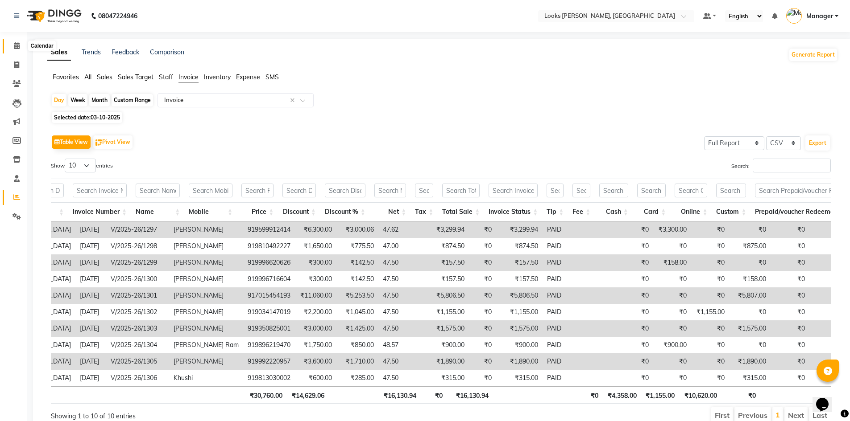
click at [14, 49] on icon at bounding box center [17, 45] width 6 height 7
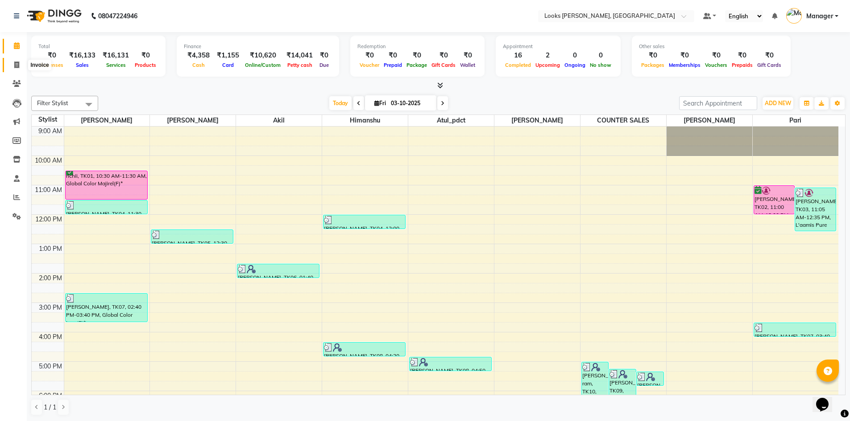
click at [17, 62] on icon at bounding box center [16, 65] width 5 height 7
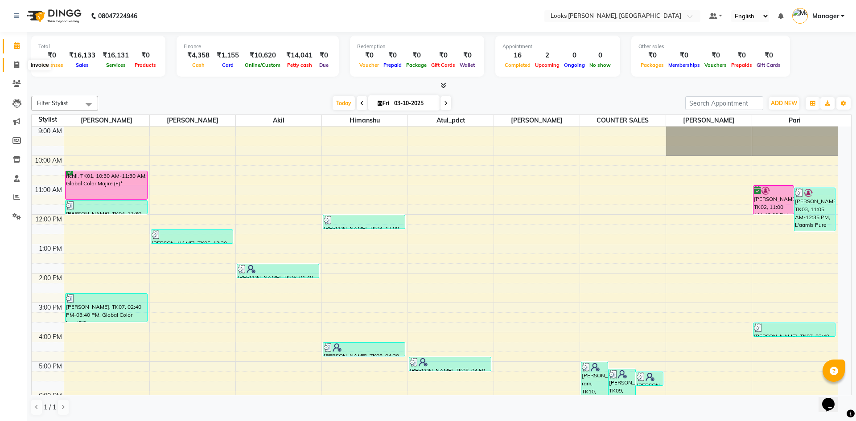
select select "6017"
select select "service"
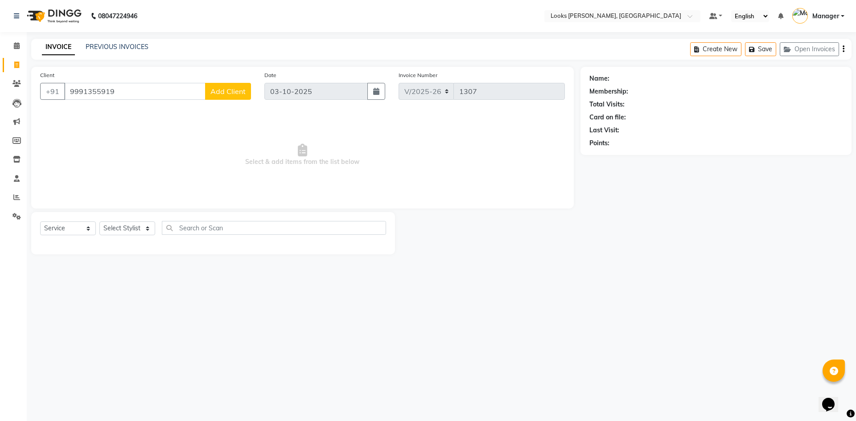
click at [158, 95] on input "9991355919" at bounding box center [134, 91] width 141 height 17
click at [156, 90] on input "9991355919" at bounding box center [134, 91] width 141 height 17
type input "9991355919"
click at [229, 96] on button "Add Client" at bounding box center [228, 91] width 46 height 17
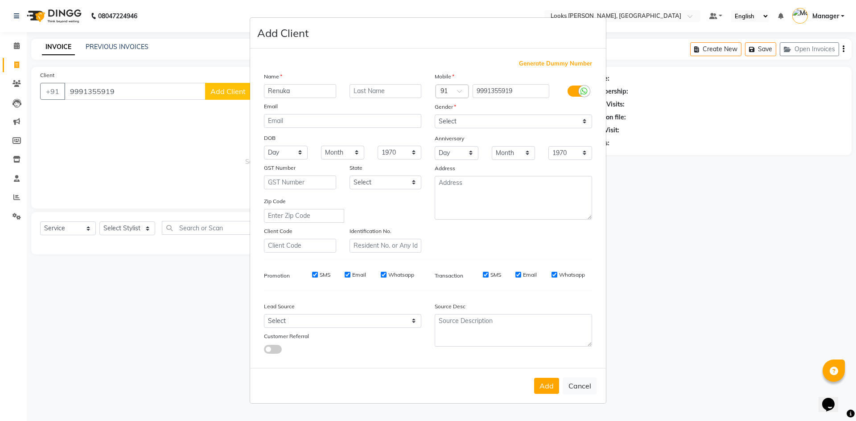
type input "Renuka"
click at [537, 112] on div "Gender" at bounding box center [513, 108] width 171 height 12
click at [539, 119] on select "Select [DEMOGRAPHIC_DATA] [DEMOGRAPHIC_DATA] Other Prefer Not To Say" at bounding box center [513, 122] width 157 height 14
select select "[DEMOGRAPHIC_DATA]"
click at [435, 115] on select "Select [DEMOGRAPHIC_DATA] [DEMOGRAPHIC_DATA] Other Prefer Not To Say" at bounding box center [513, 122] width 157 height 14
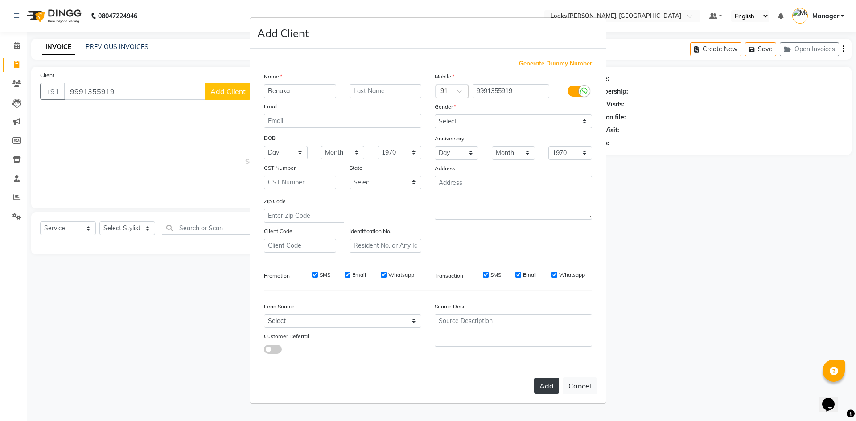
click at [555, 390] on button "Add" at bounding box center [546, 386] width 25 height 16
select select
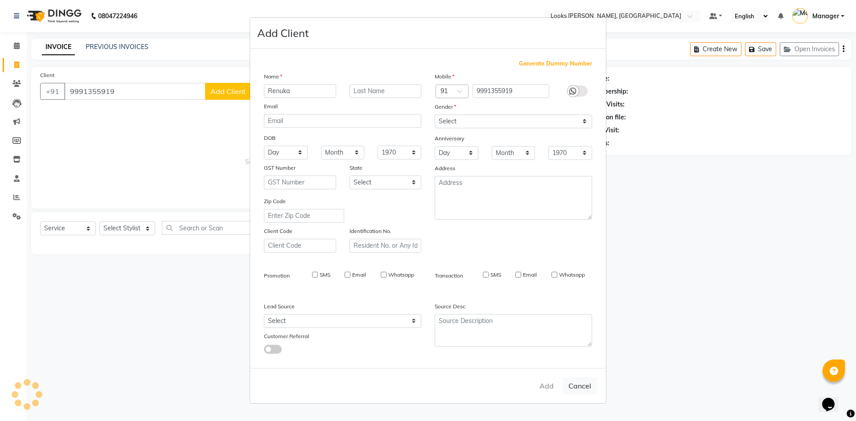
select select
checkbox input "false"
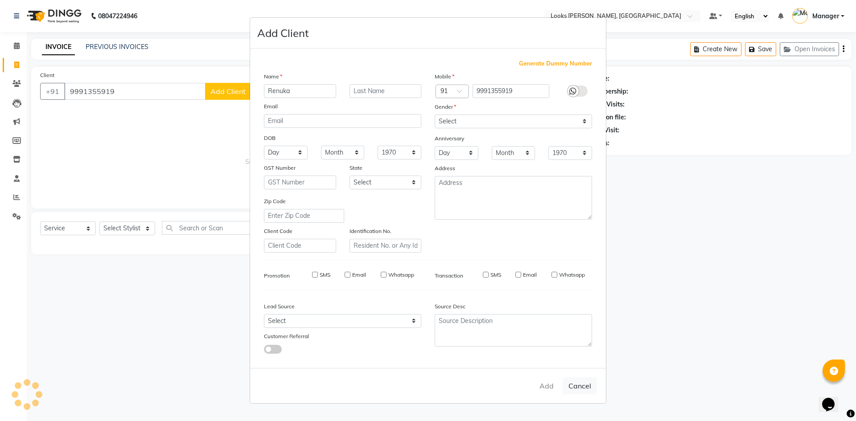
checkbox input "false"
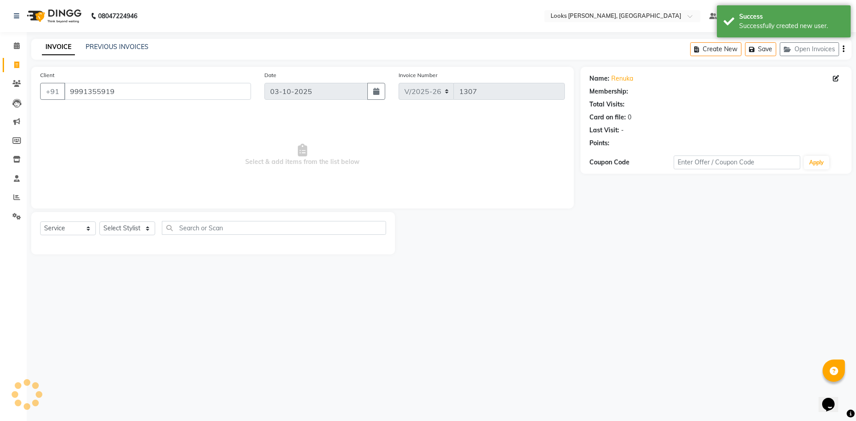
select select "1: Object"
click at [77, 232] on select "Select Service Product Membership Package Voucher Prepaid Gift Card" at bounding box center [68, 229] width 56 height 14
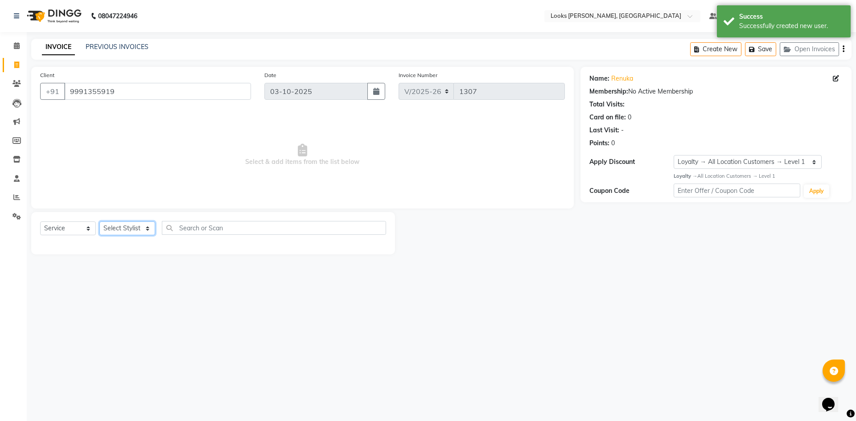
click at [121, 234] on select "Select Stylist [PERSON_NAME] [PERSON_NAME] Atul_pdct BRM_MASTER COUNTER SALES […" at bounding box center [127, 229] width 56 height 14
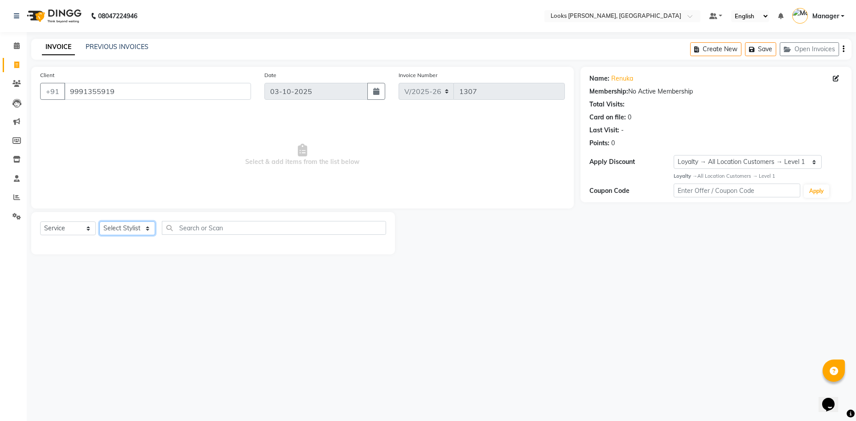
select select "44300"
click at [99, 222] on select "Select Stylist [PERSON_NAME] [PERSON_NAME] Atul_pdct BRM_MASTER COUNTER SALES […" at bounding box center [127, 229] width 56 height 14
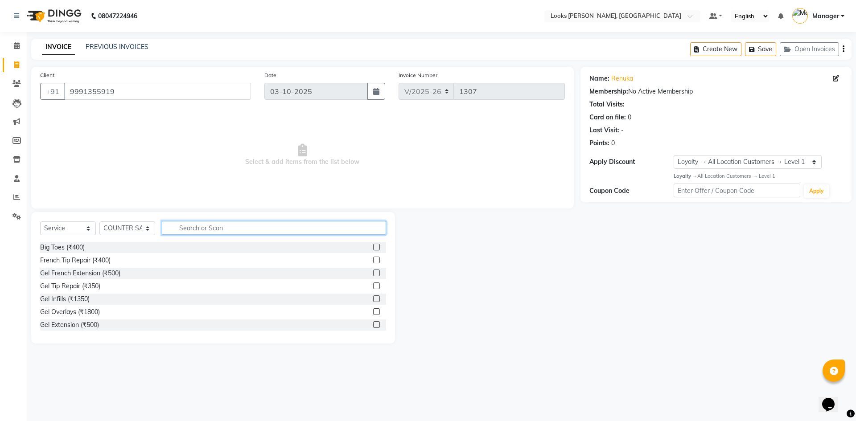
click at [189, 231] on input "text" at bounding box center [274, 228] width 224 height 14
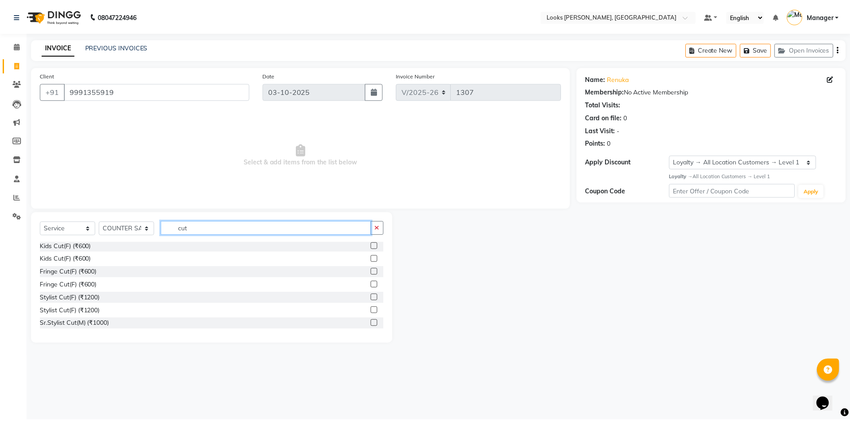
scroll to position [59, 0]
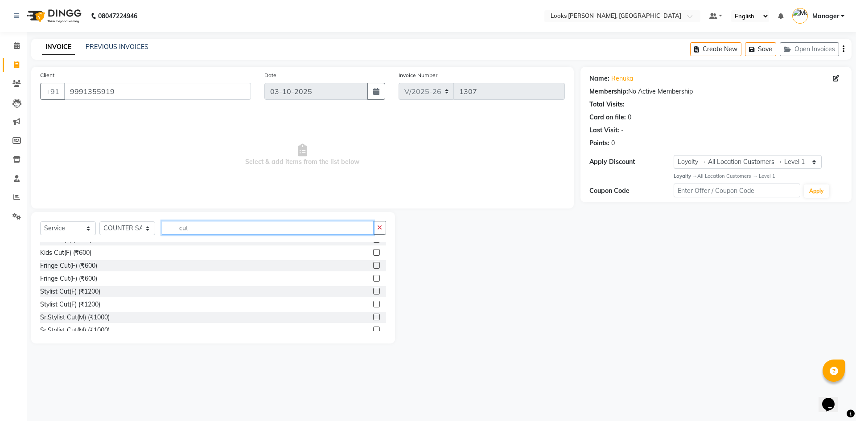
type input "cut"
click at [373, 278] on label at bounding box center [376, 278] width 7 height 7
click at [373, 278] on input "checkbox" at bounding box center [376, 279] width 6 height 6
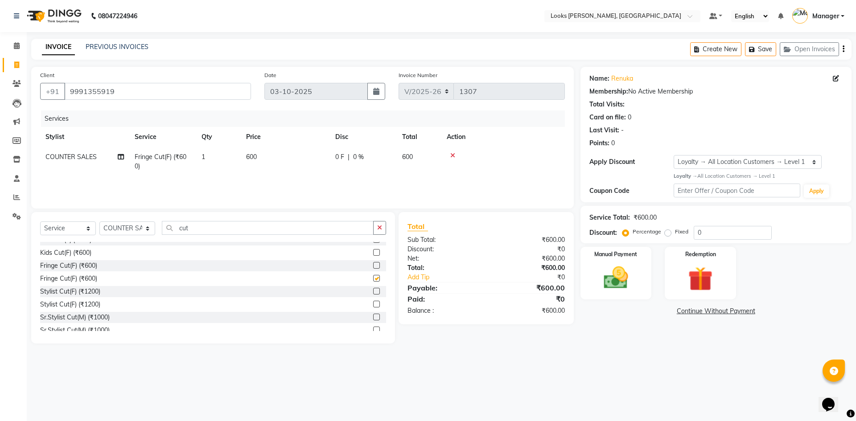
checkbox input "false"
drag, startPoint x: 269, startPoint y: 153, endPoint x: 241, endPoint y: 153, distance: 28.1
click at [241, 153] on td "600" at bounding box center [285, 161] width 89 height 29
select select "44300"
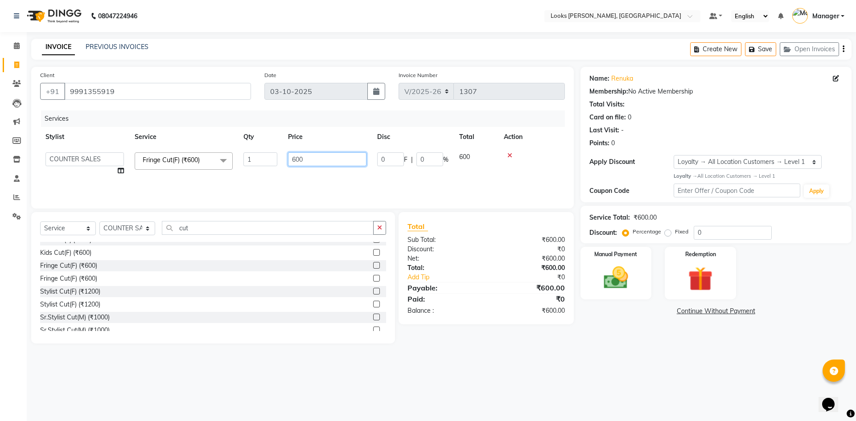
drag, startPoint x: 310, startPoint y: 166, endPoint x: 284, endPoint y: 166, distance: 26.3
click at [284, 166] on td "600" at bounding box center [327, 164] width 89 height 34
type input "950"
click at [373, 176] on td "0 F | 0 %" at bounding box center [413, 164] width 82 height 34
select select "44300"
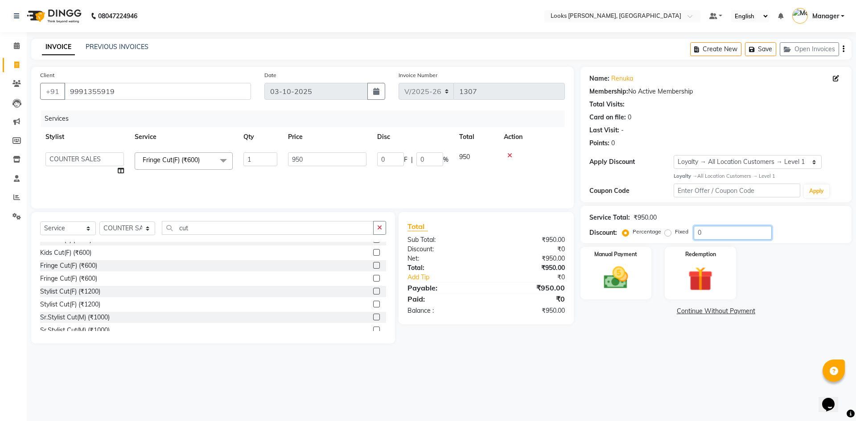
drag, startPoint x: 711, startPoint y: 232, endPoint x: 665, endPoint y: 231, distance: 45.9
click at [667, 232] on div "Percentage Fixed 0" at bounding box center [698, 233] width 148 height 14
type input "4"
type input "38"
type input "4"
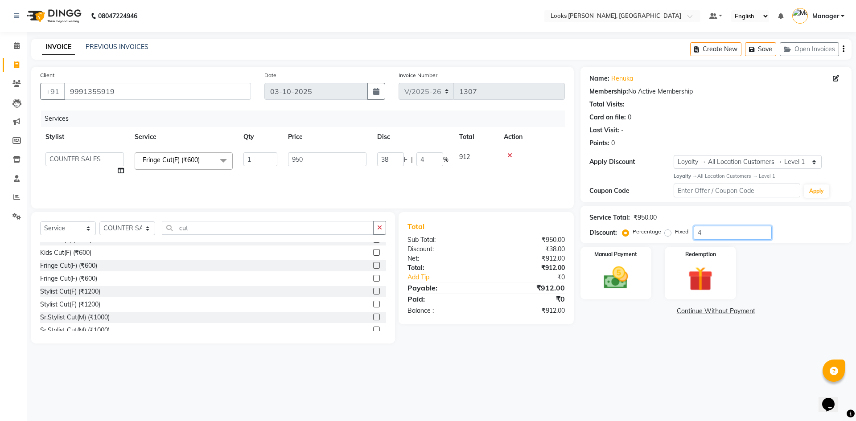
type input "47"
type input "446.5"
type input "47"
type input "47.5"
type input "451.25"
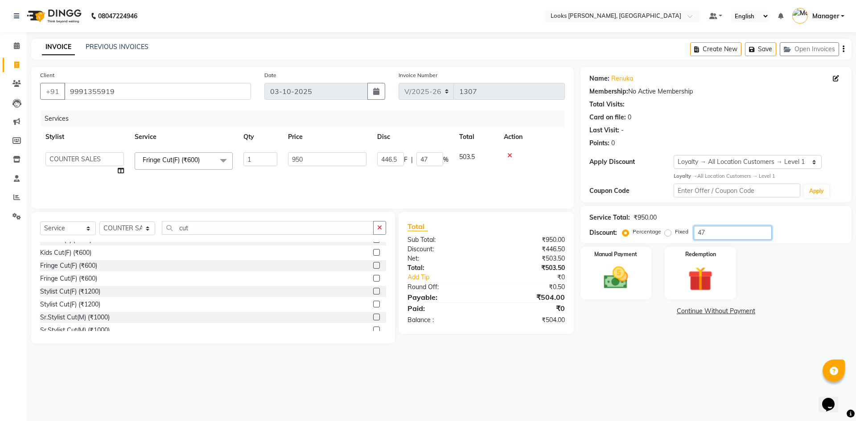
type input "47.5"
type input "47"
type input "446.5"
type input "47"
type input "47.4"
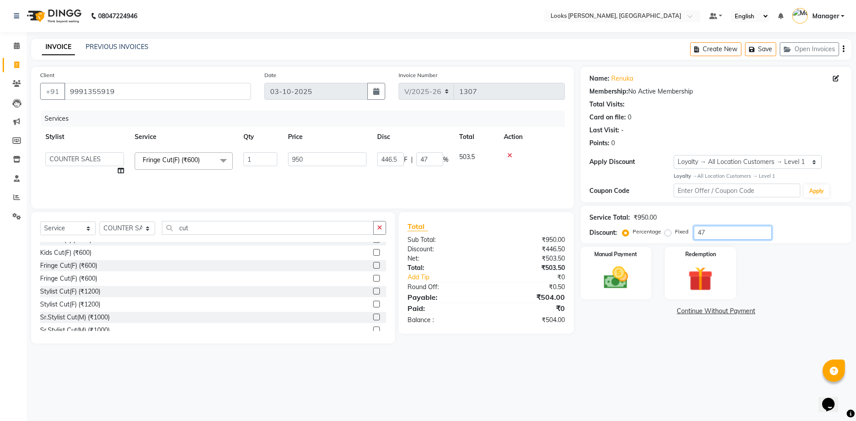
type input "450.3"
type input "47.4"
click at [636, 291] on img at bounding box center [615, 278] width 41 height 29
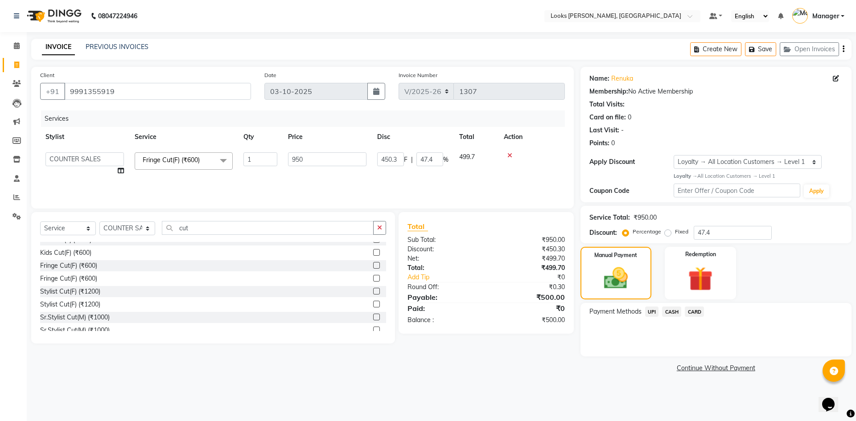
click at [669, 314] on span "CASH" at bounding box center [671, 312] width 19 height 10
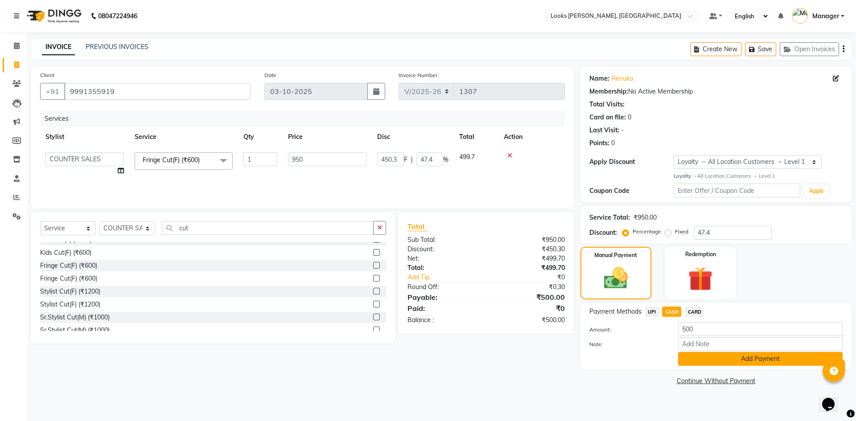
click at [705, 362] on button "Add Payment" at bounding box center [760, 359] width 165 height 14
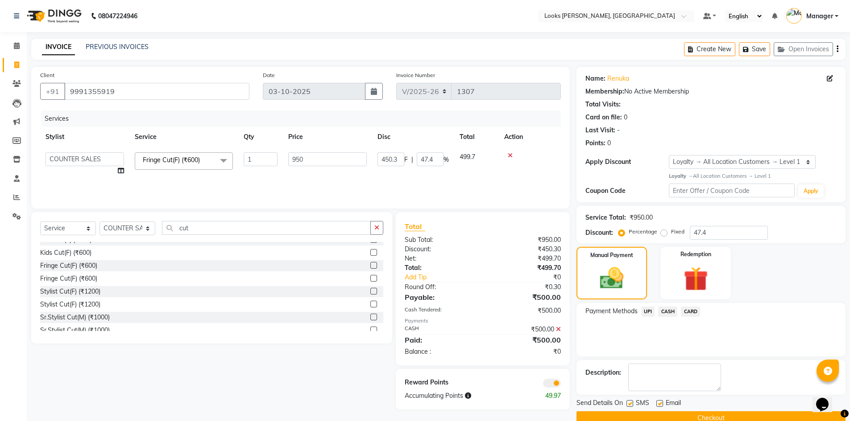
scroll to position [17, 0]
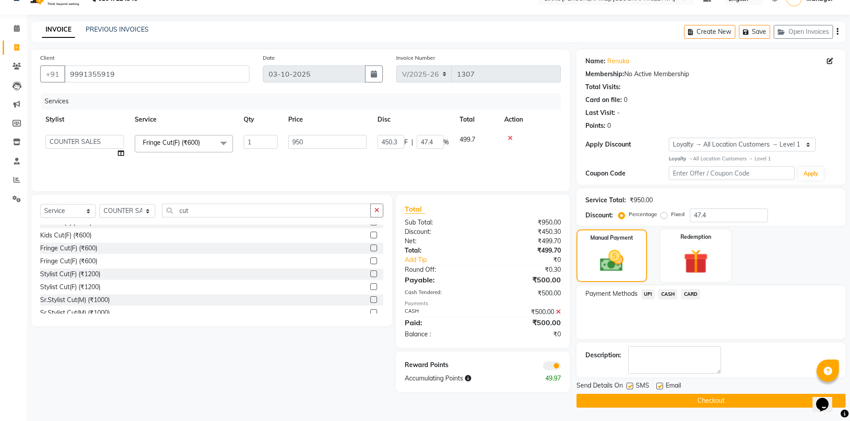
click at [708, 399] on button "Checkout" at bounding box center [710, 401] width 269 height 14
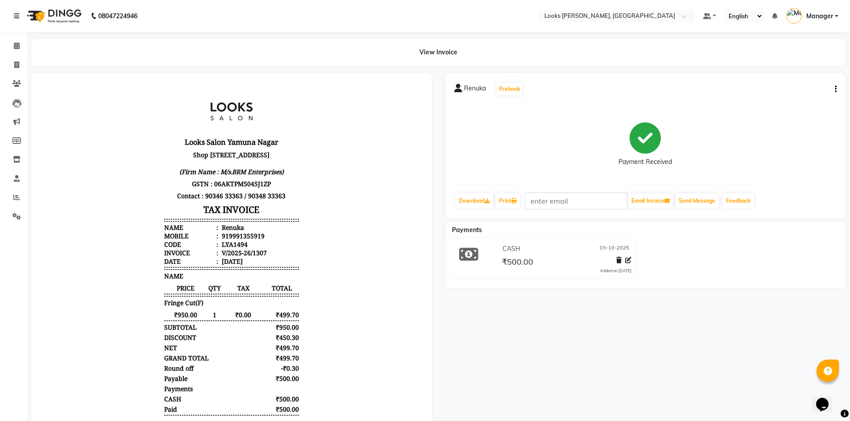
click at [23, 56] on li "Invoice" at bounding box center [13, 65] width 27 height 19
click at [19, 52] on link "Calendar" at bounding box center [13, 46] width 21 height 15
